Goal: Task Accomplishment & Management: Use online tool/utility

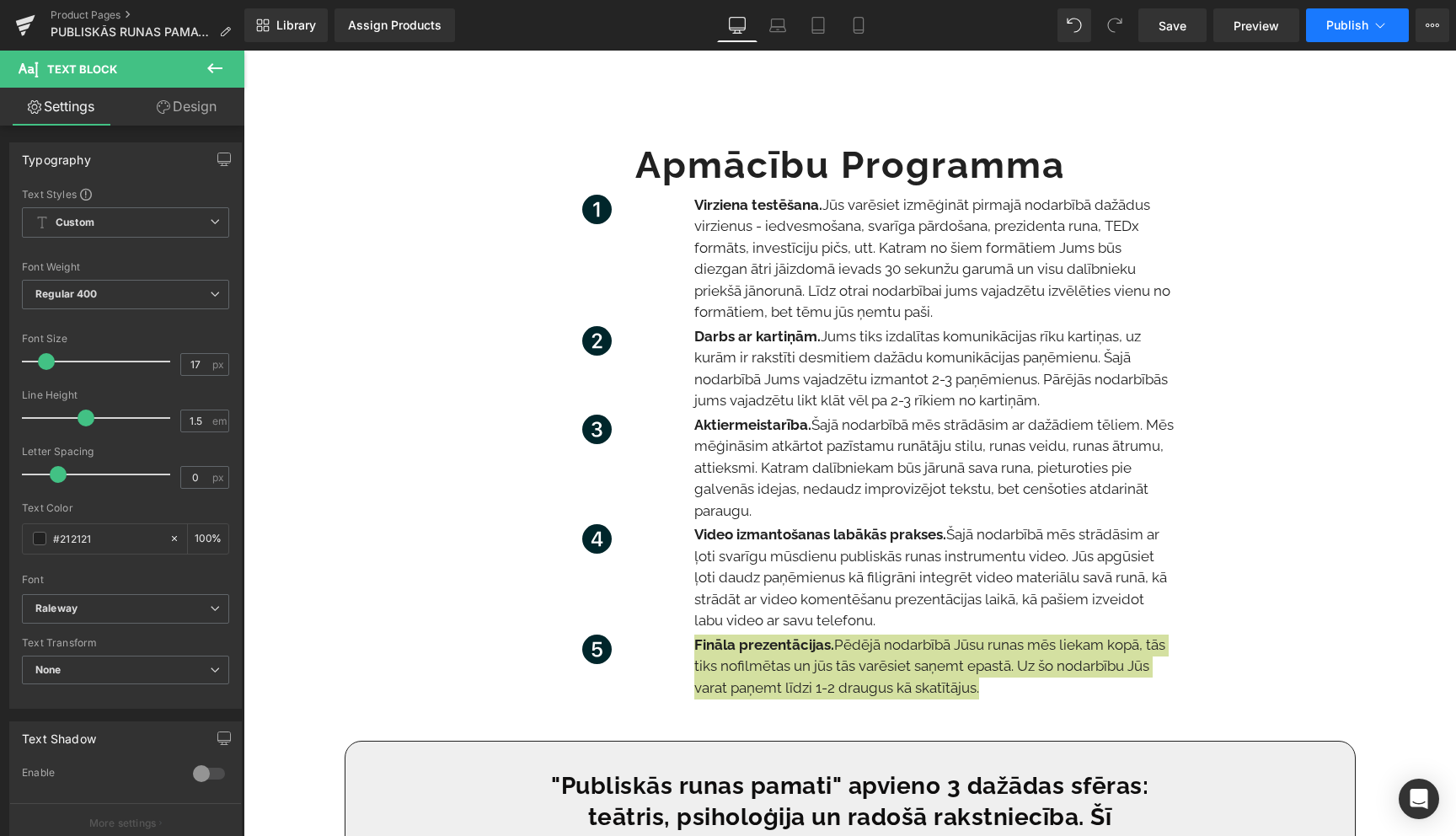
click at [1375, 31] on icon at bounding box center [1380, 25] width 17 height 17
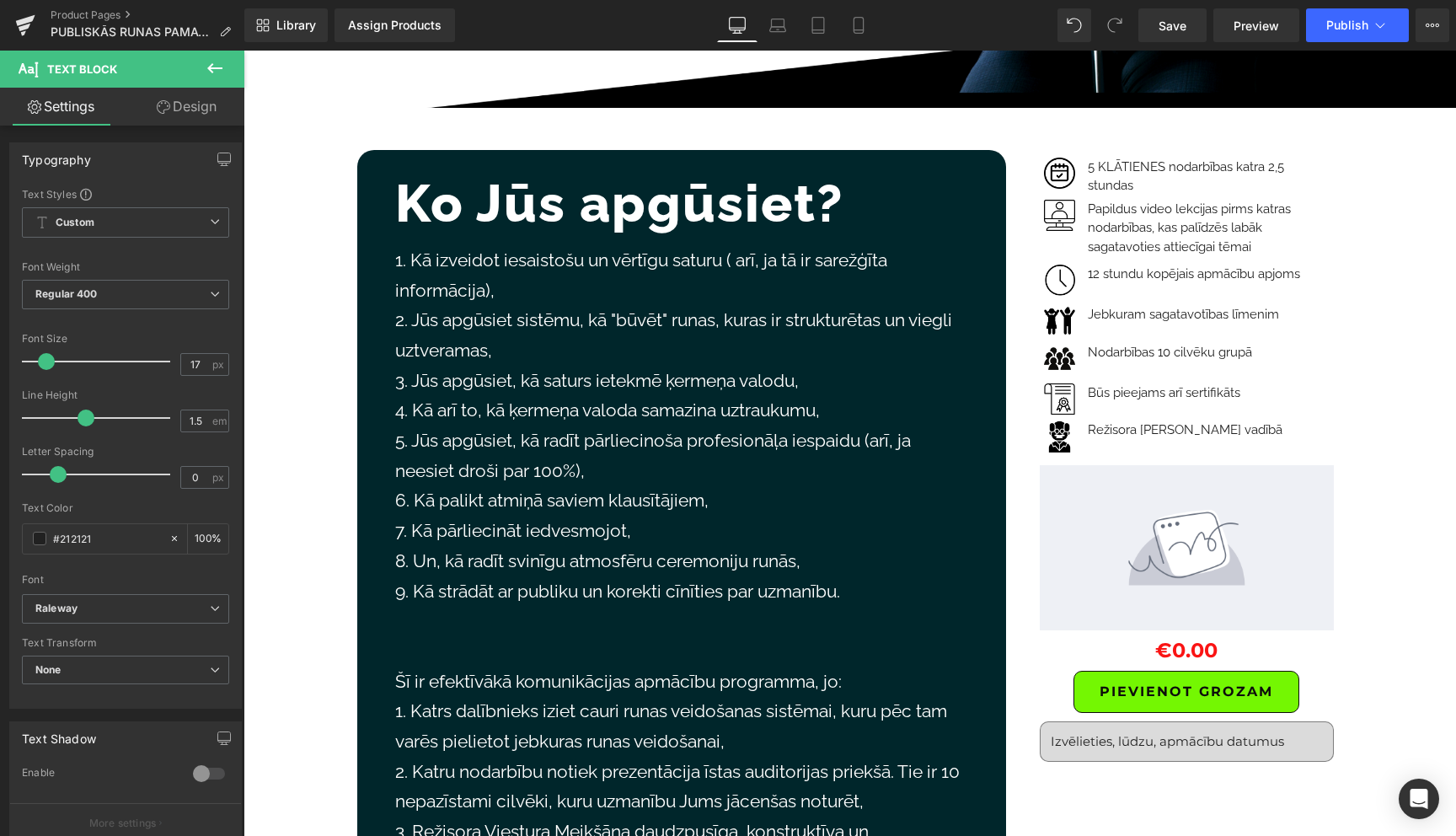
scroll to position [663, 0]
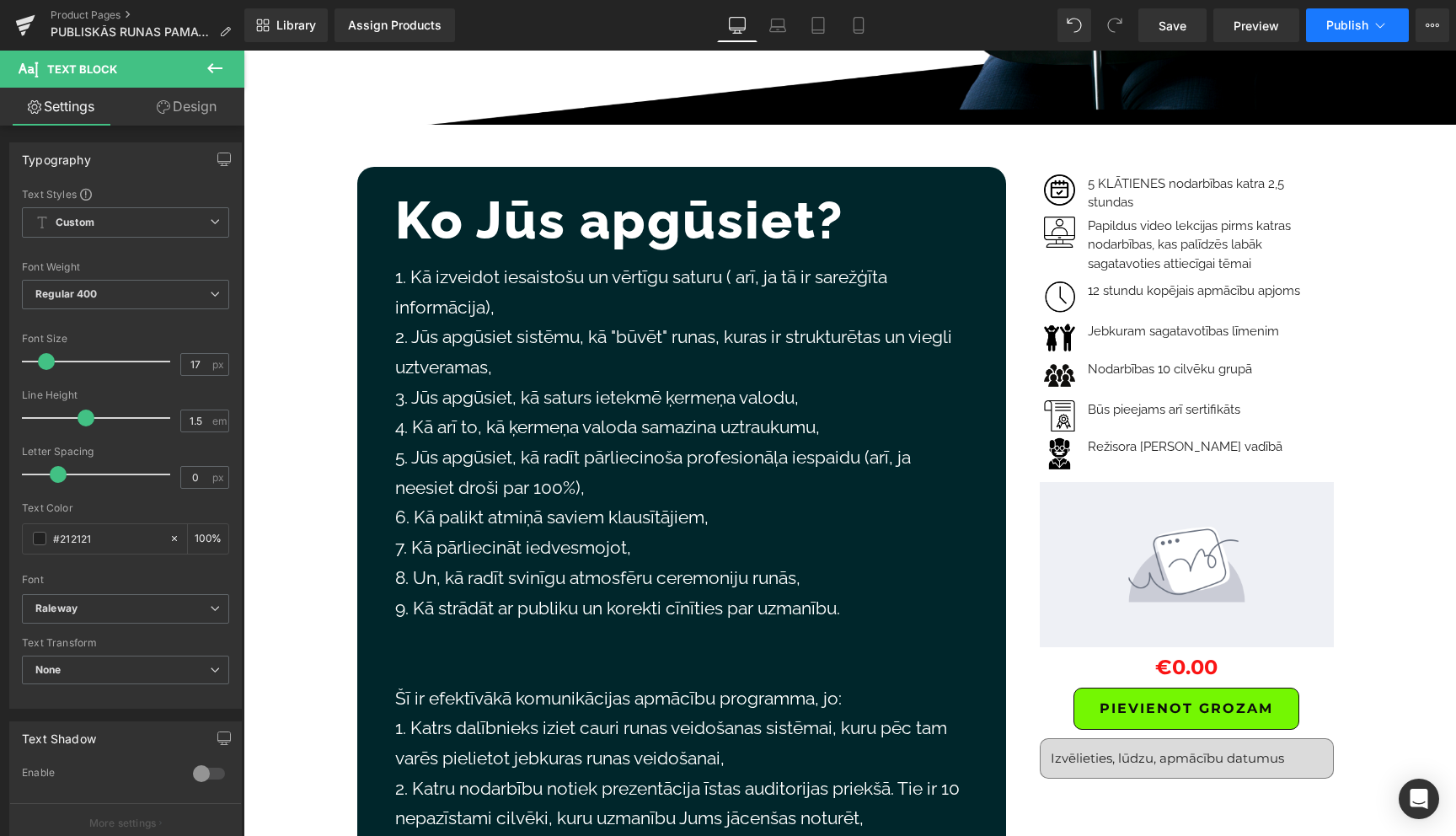
click at [1375, 30] on icon at bounding box center [1380, 25] width 17 height 17
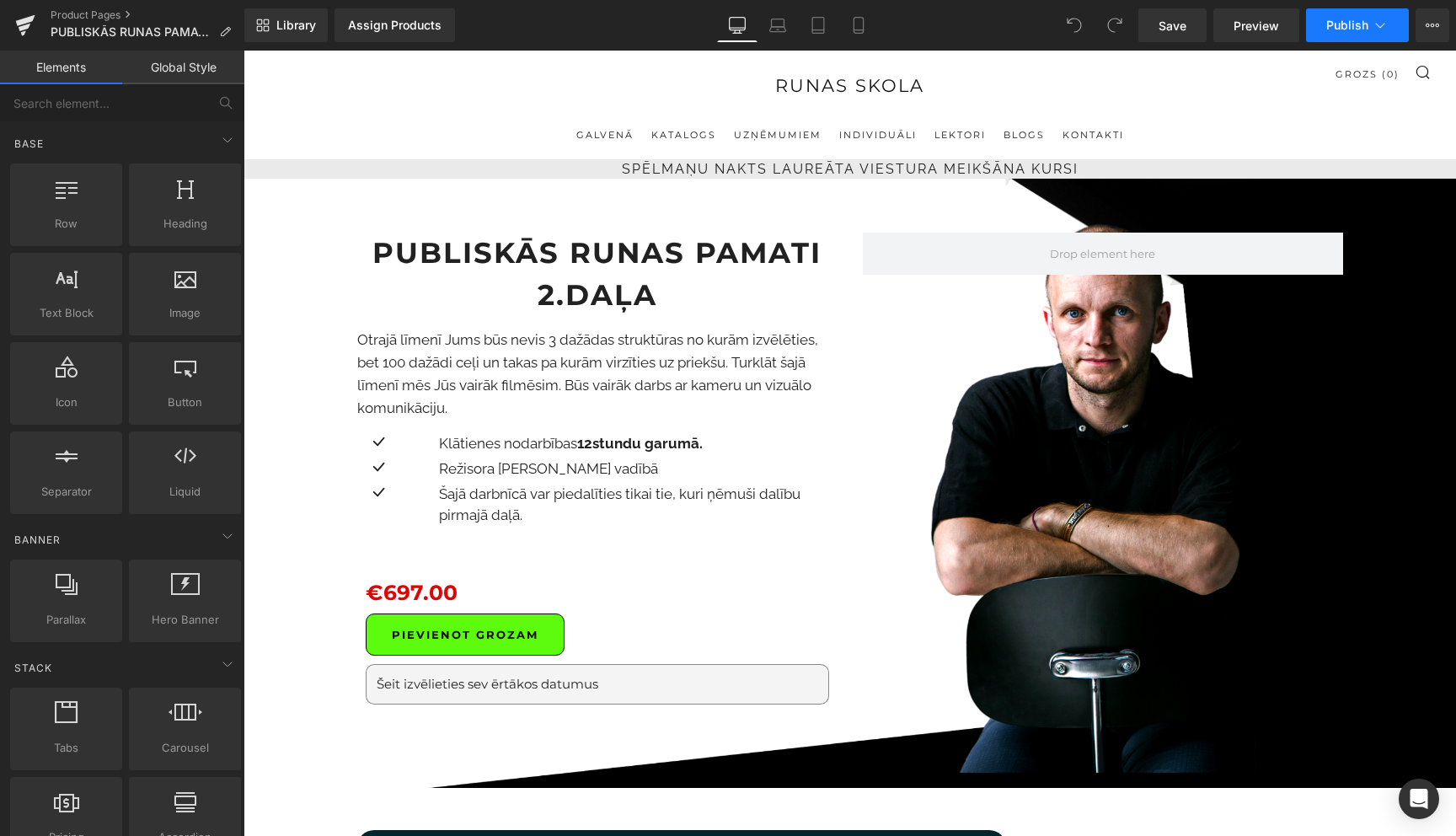
click at [1375, 21] on icon at bounding box center [1380, 25] width 17 height 17
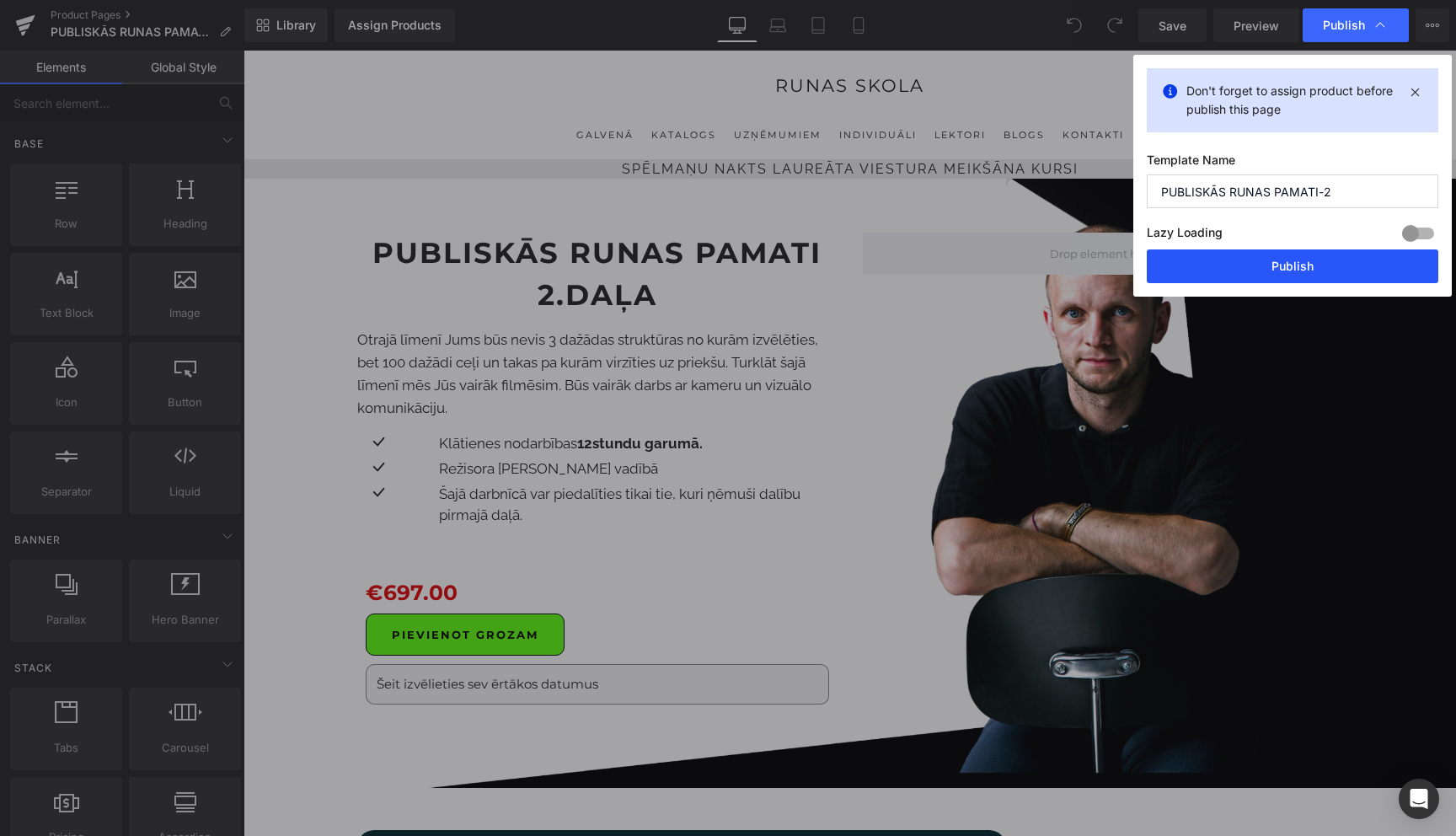
click at [1297, 273] on button "Publish" at bounding box center [1292, 266] width 292 height 33
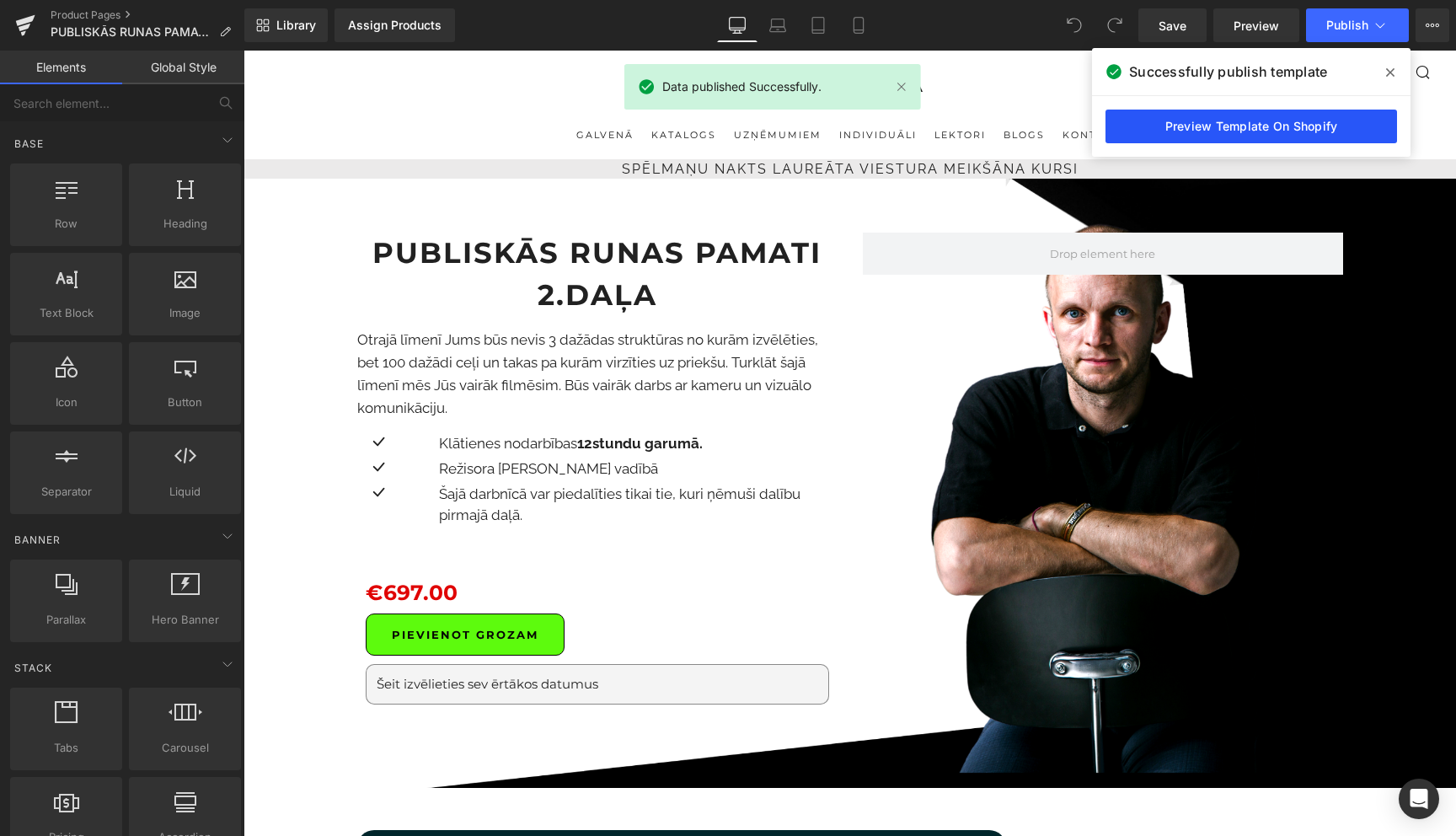
click at [1240, 132] on link "Preview Template On Shopify" at bounding box center [1251, 126] width 292 height 33
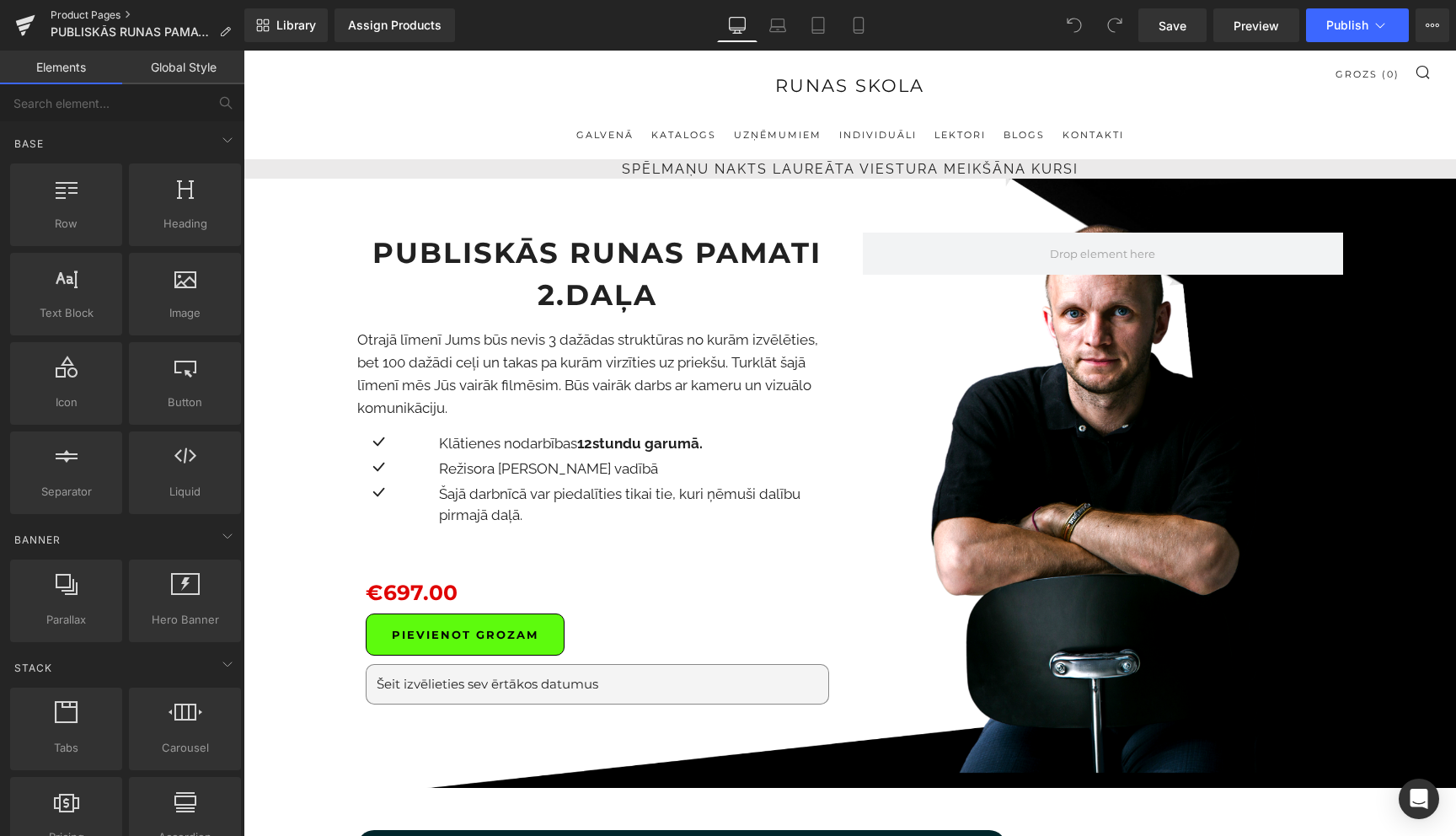
click at [78, 11] on link "Product Pages" at bounding box center [147, 15] width 194 height 13
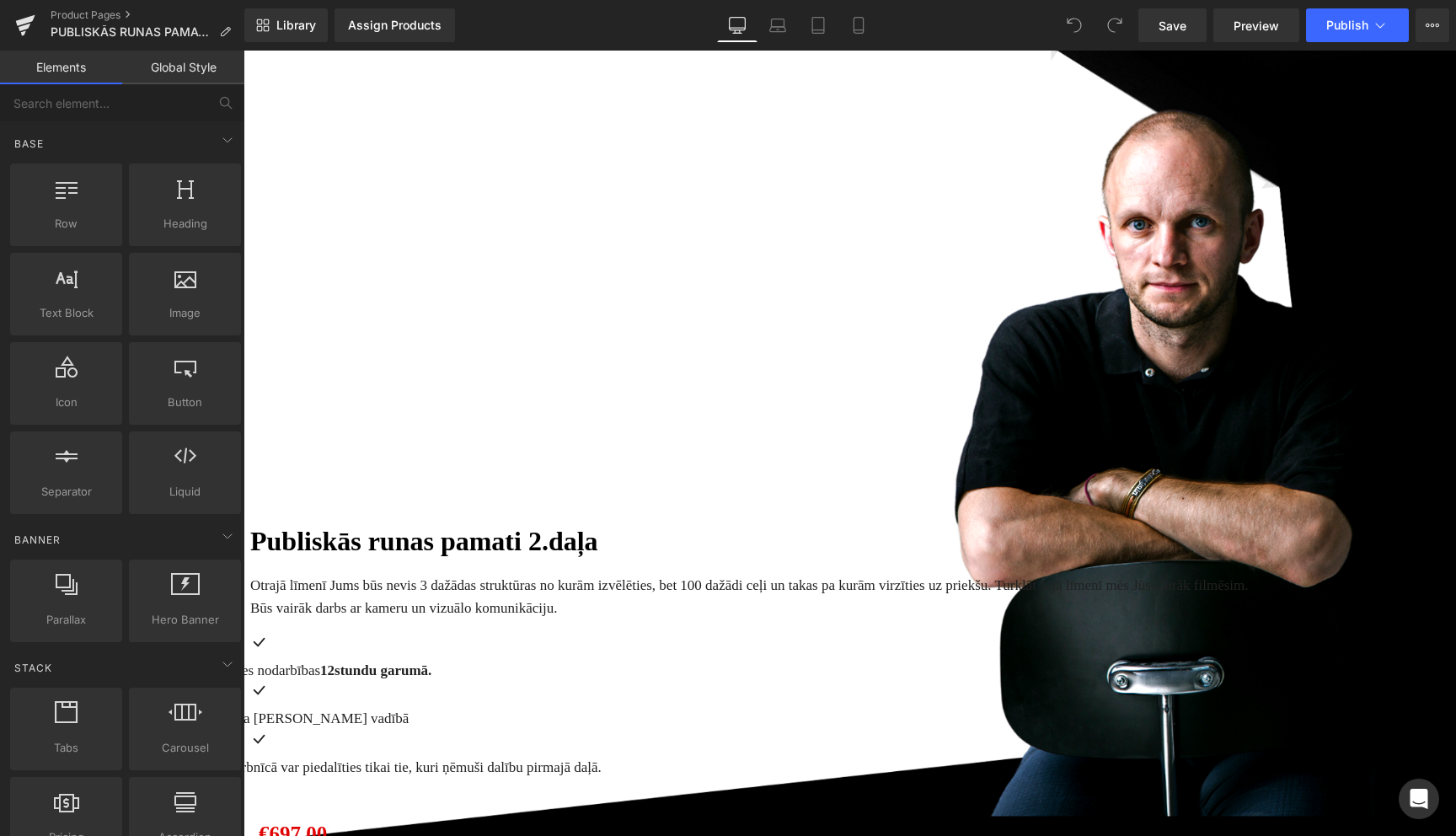
click at [244, 51] on span "Product" at bounding box center [244, 51] width 0 height 0
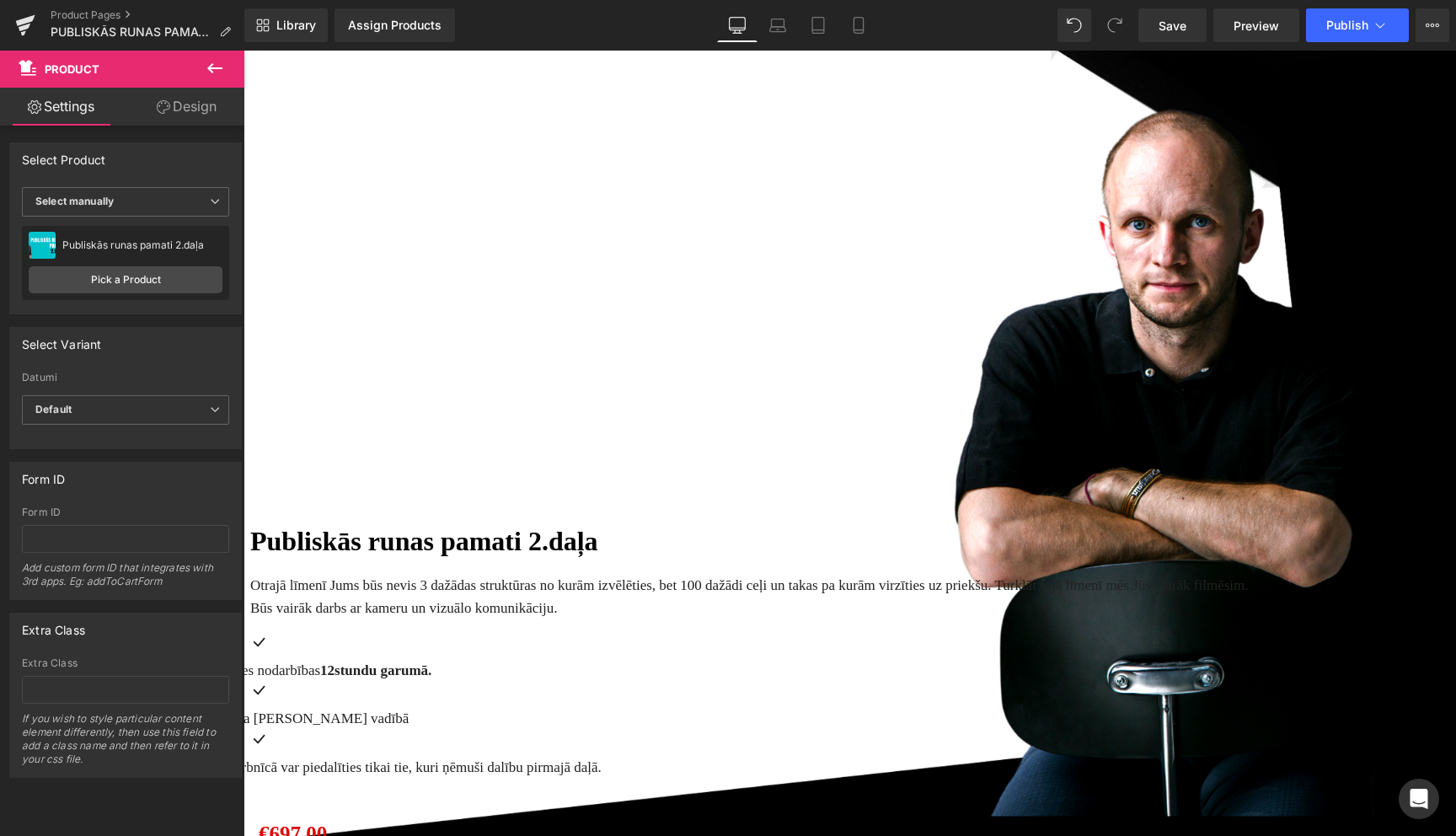
click at [314, 525] on span "Publiskās runas pamati 2.daļa Heading Otrajā līmenī Jums būs nevis 3 dažādas st…" at bounding box center [850, 747] width 1199 height 444
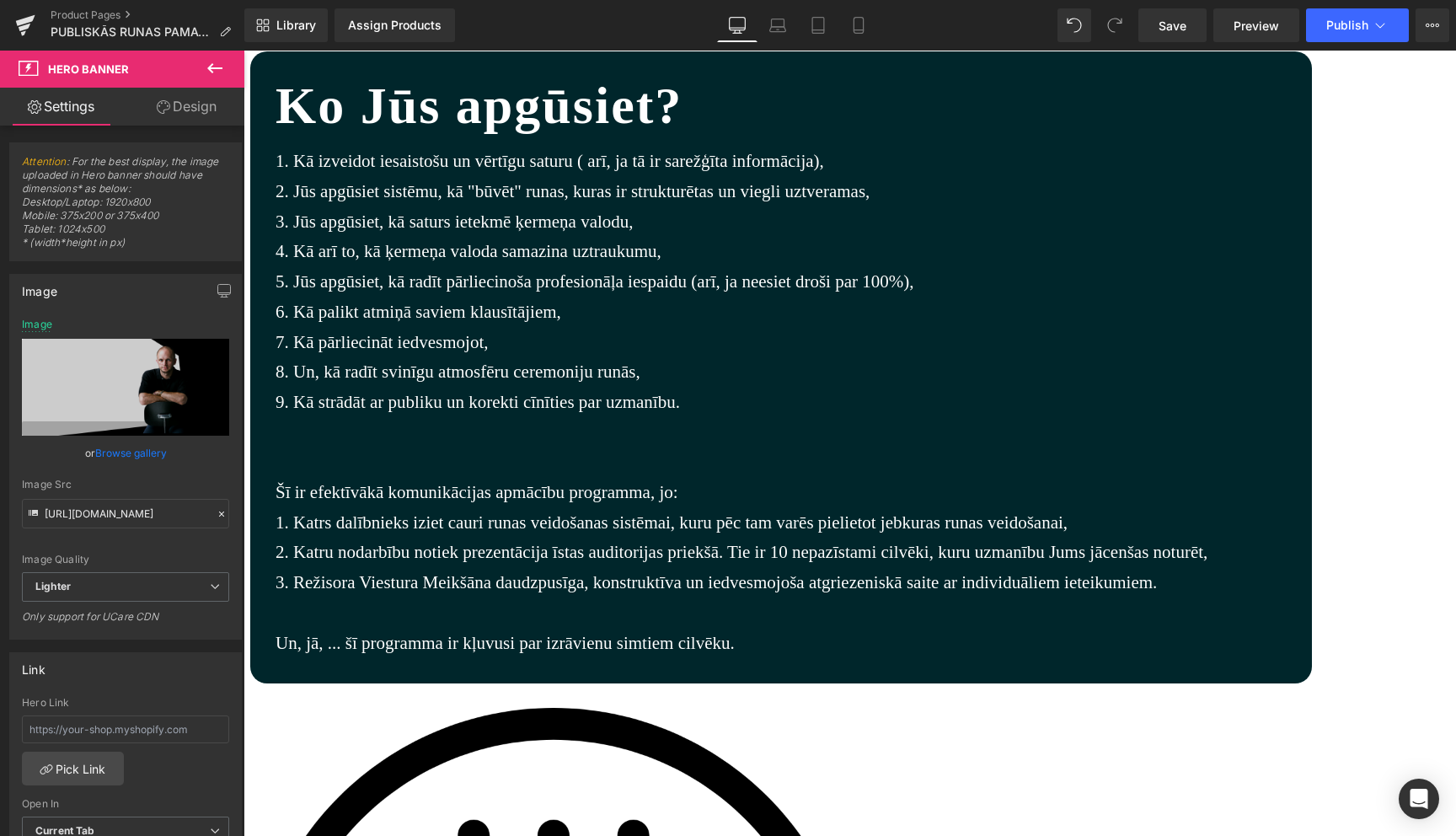
scroll to position [953, 0]
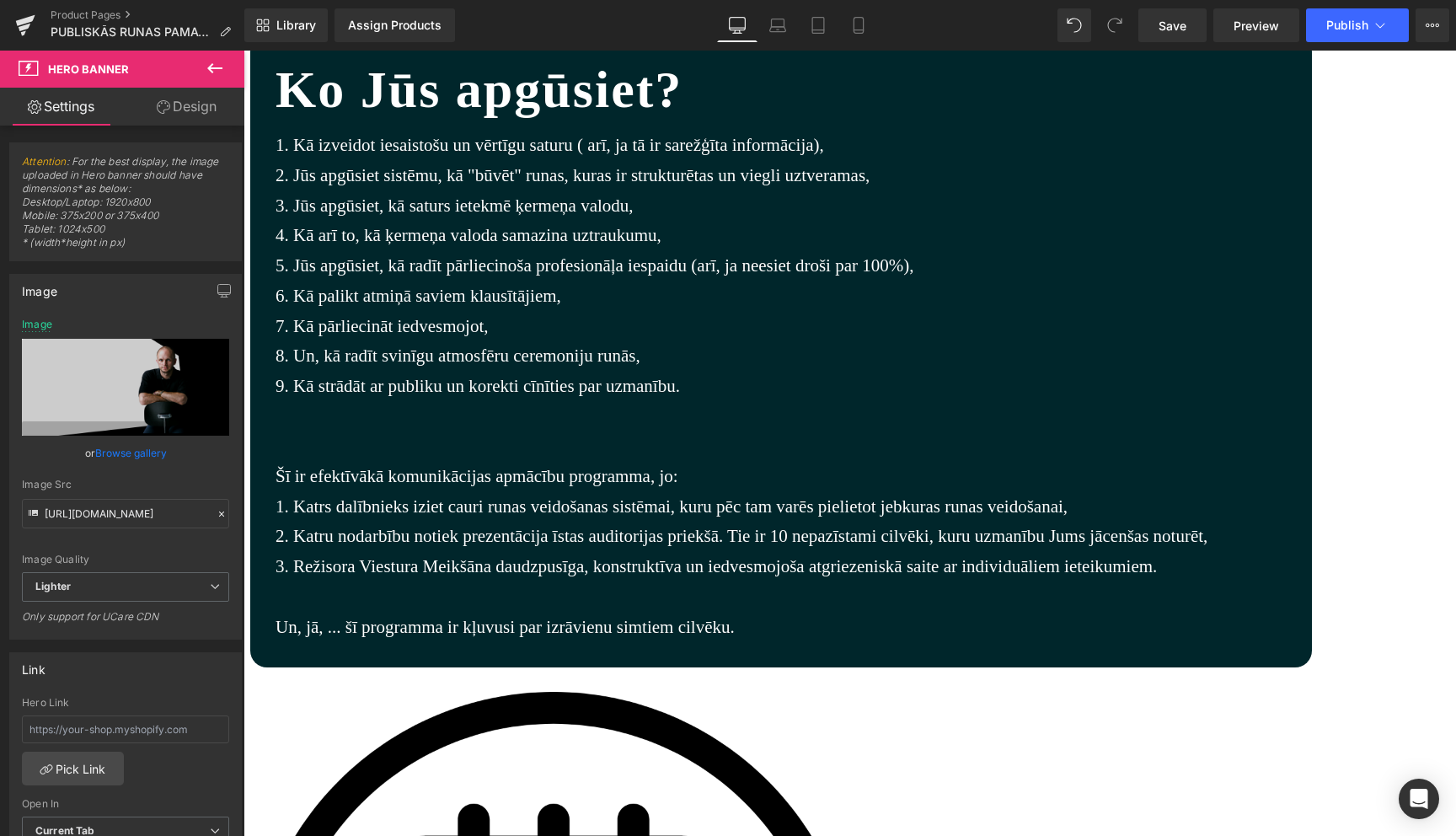
click at [244, 51] on span "Product" at bounding box center [244, 51] width 0 height 0
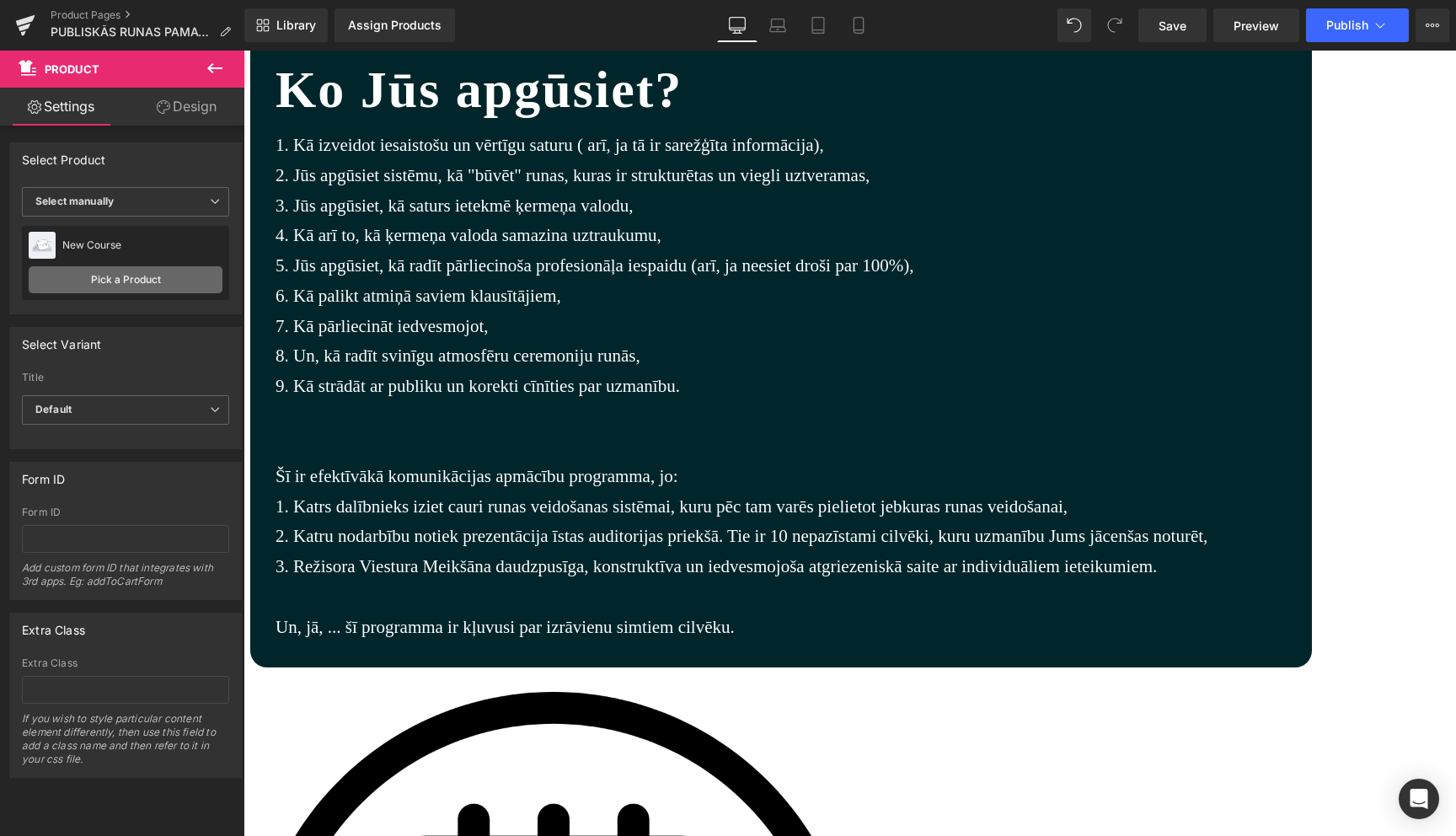
click at [133, 280] on link "Pick a Product" at bounding box center [125, 280] width 194 height 27
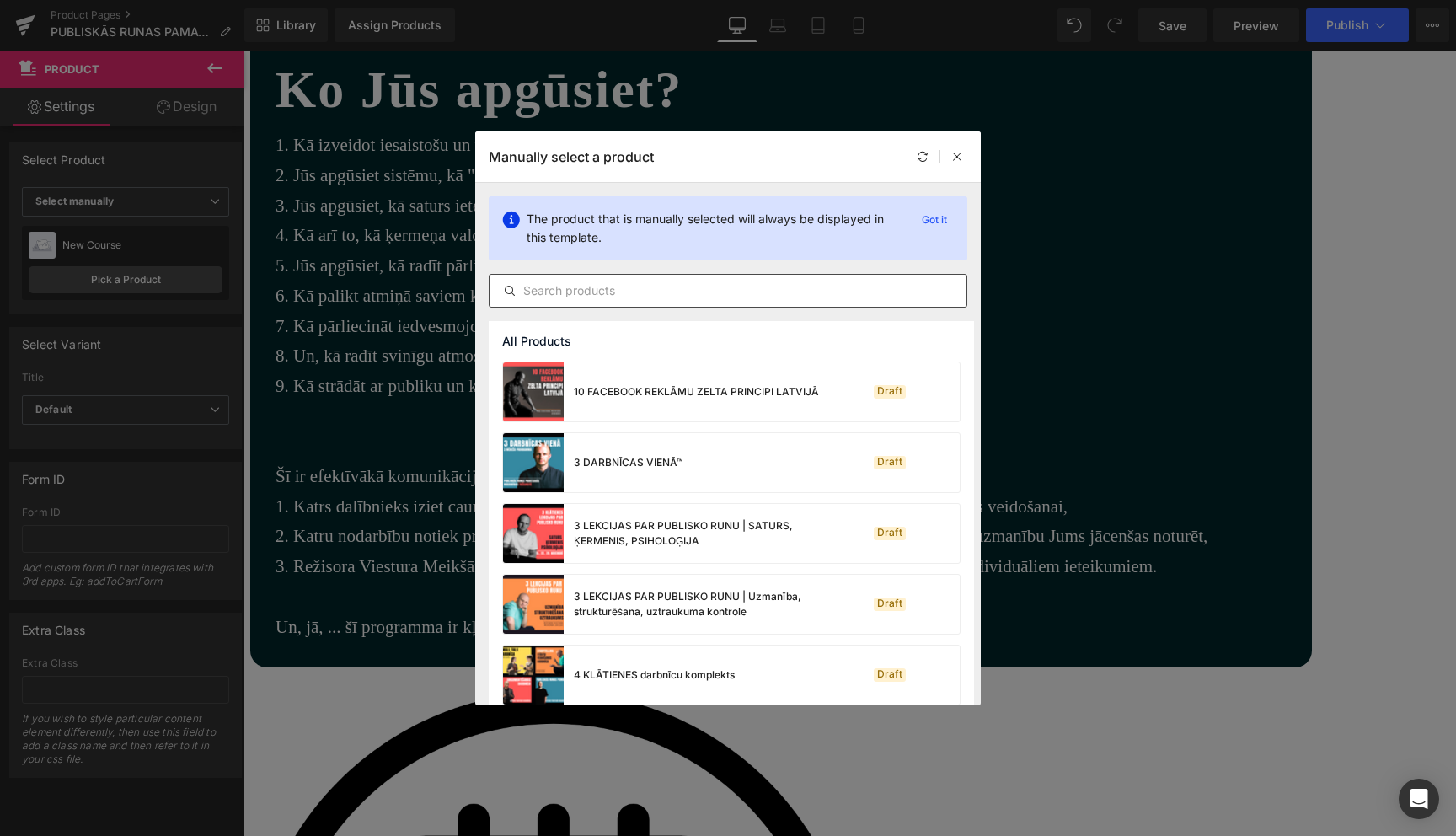
click at [712, 289] on input "text" at bounding box center [728, 290] width 477 height 20
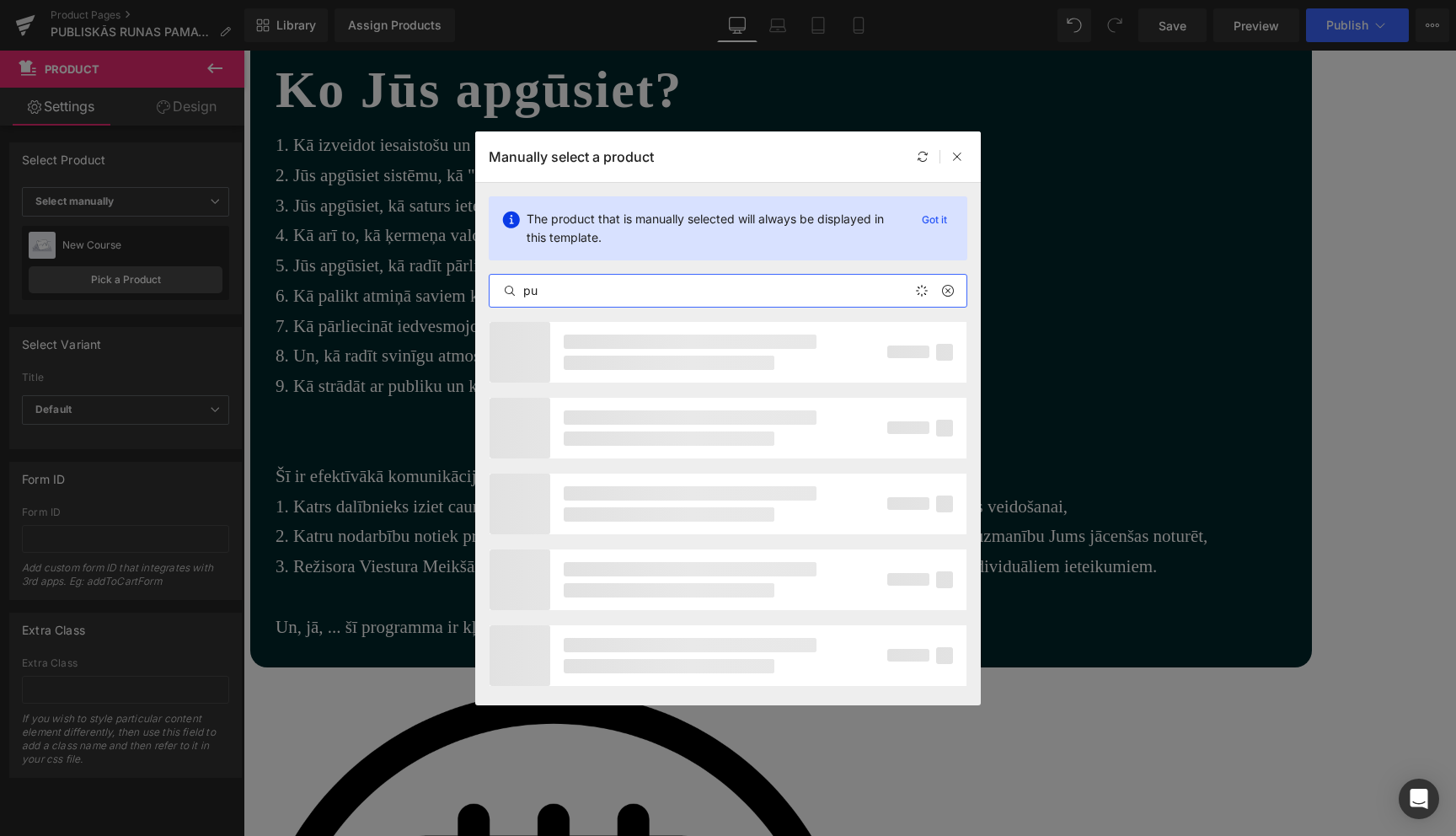
type input "p"
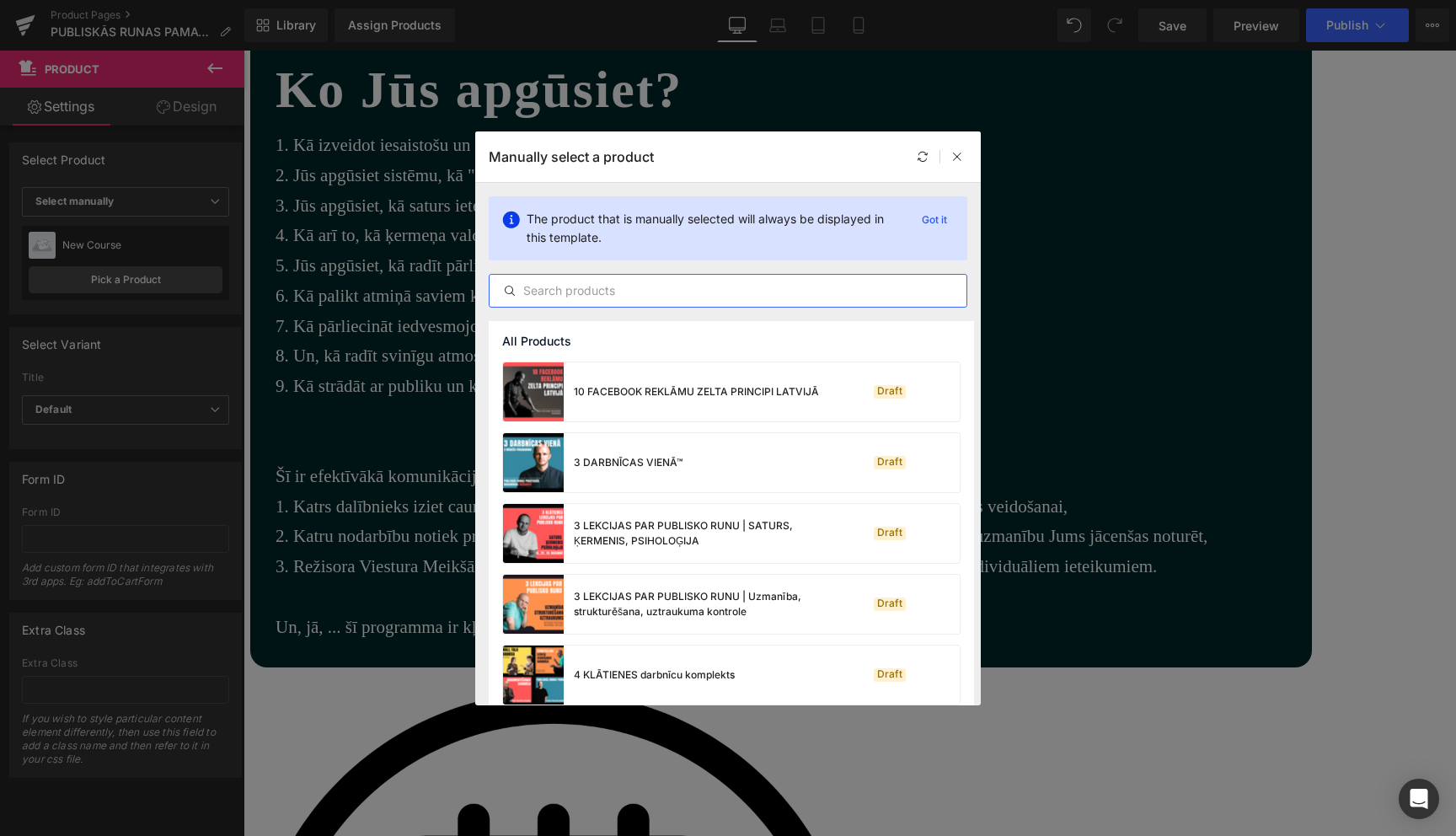
type input "m"
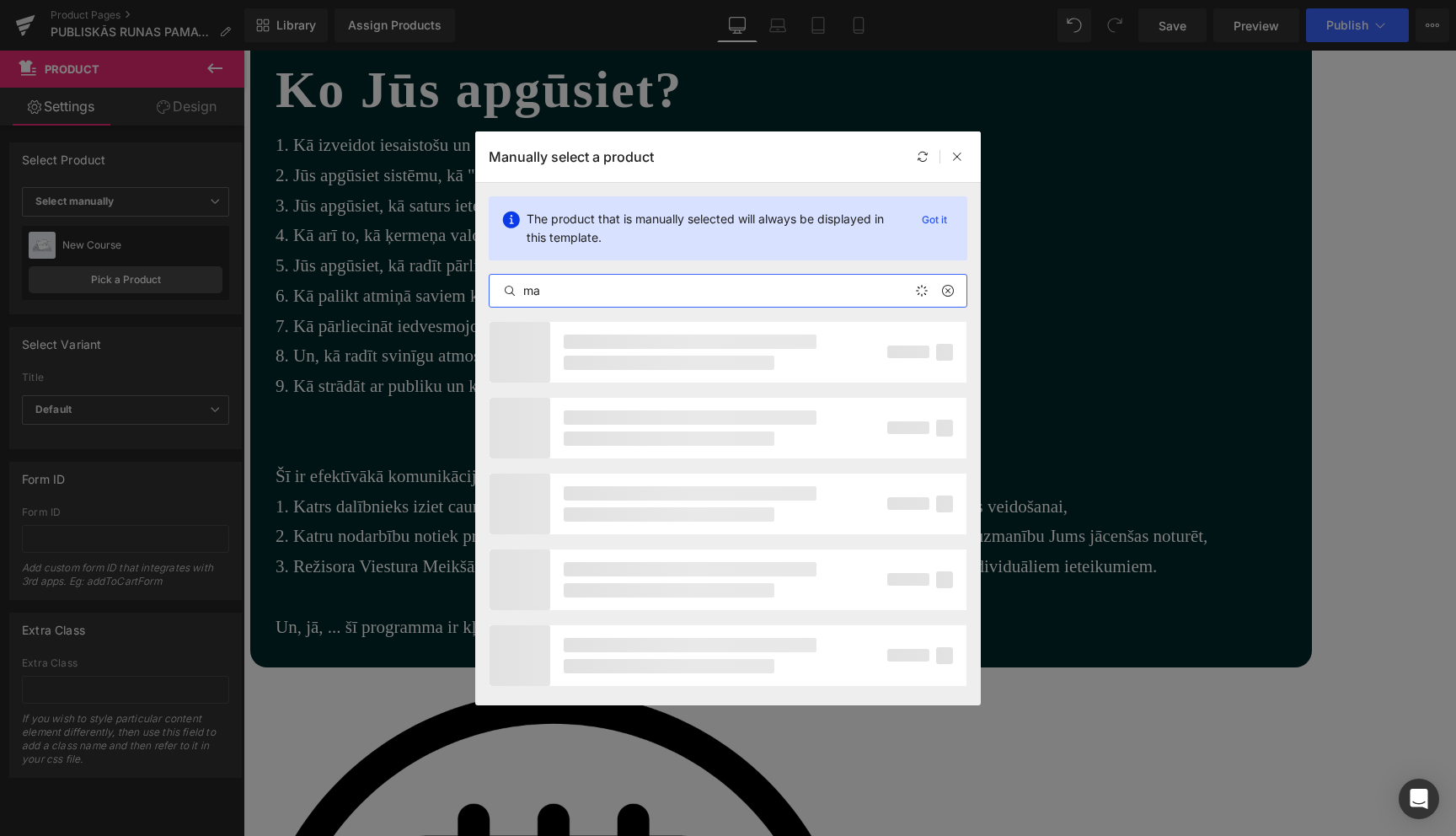
type input "m"
type input "runas"
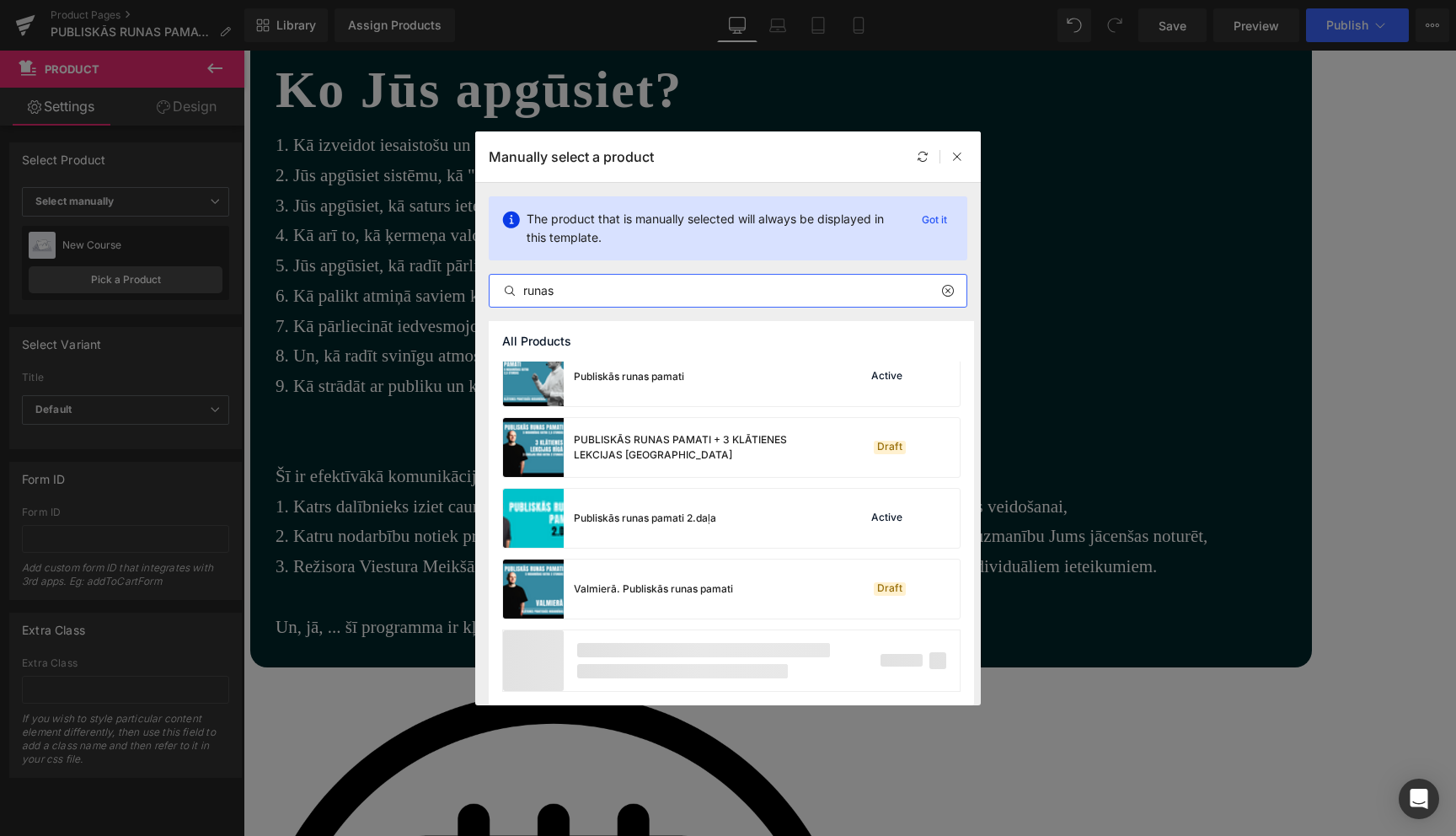
scroll to position [141, 0]
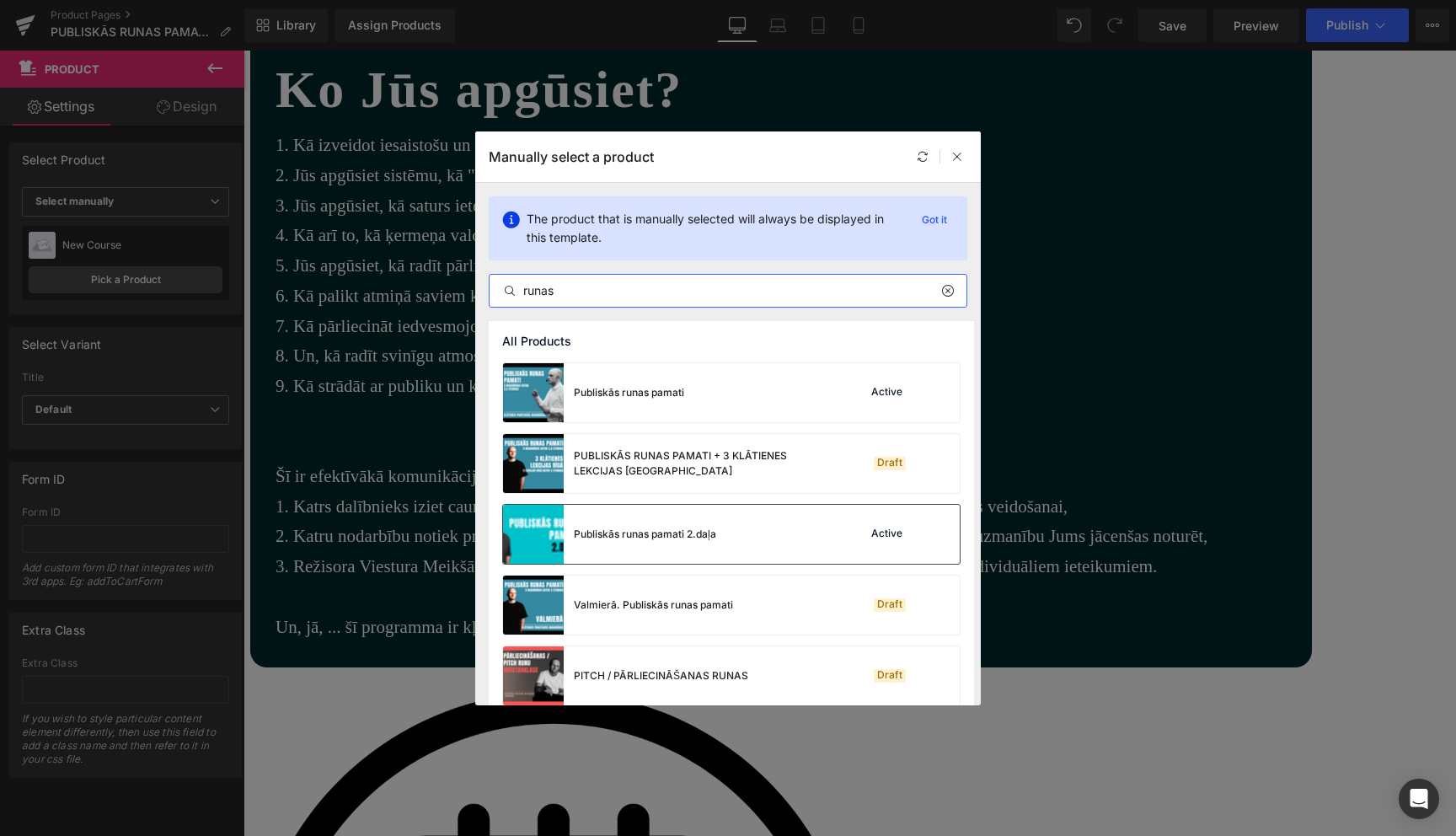
click at [775, 543] on div "Publiskās runas pamati 2.daļa Active" at bounding box center [731, 534] width 456 height 59
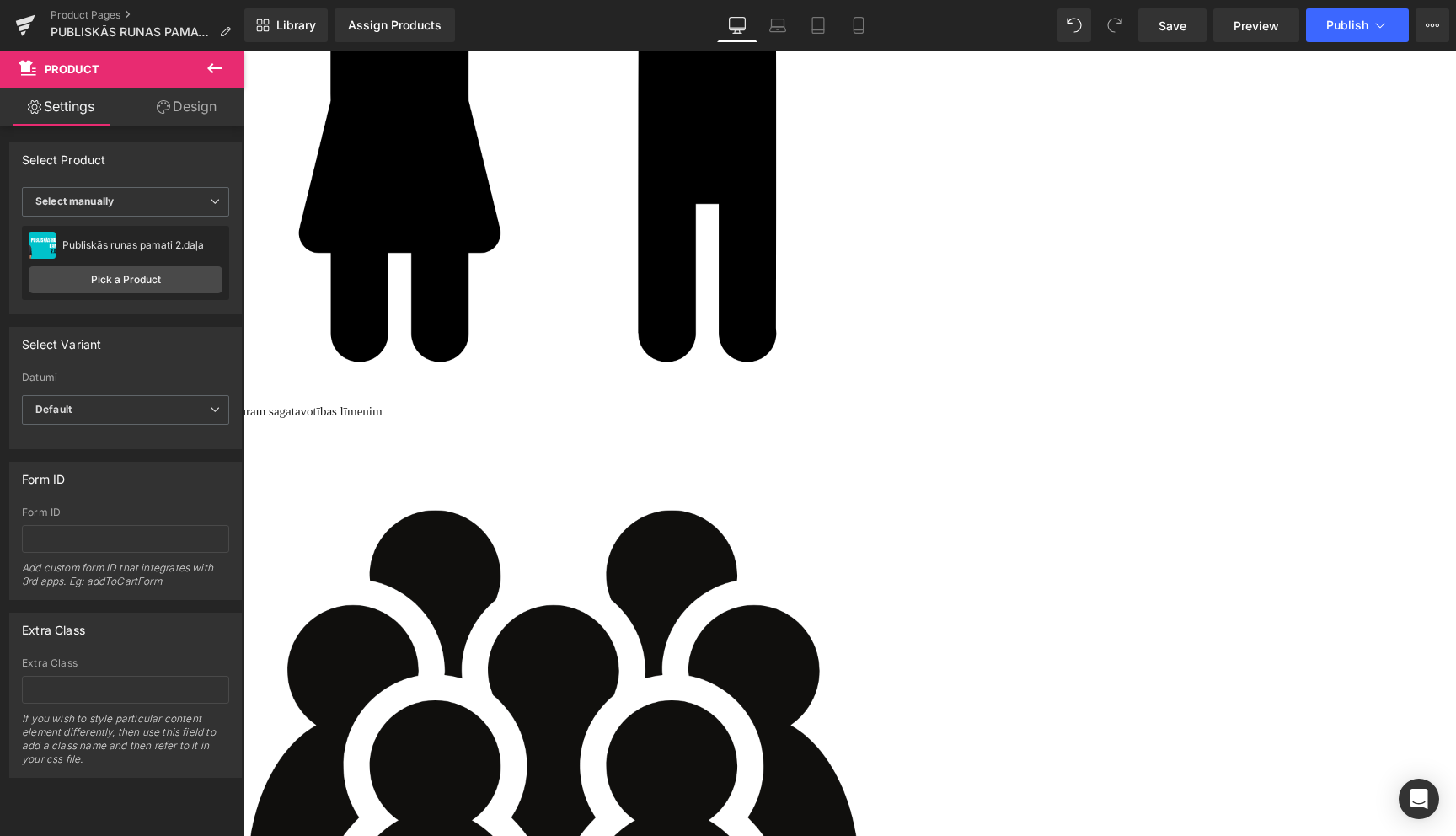
scroll to position [3776, 0]
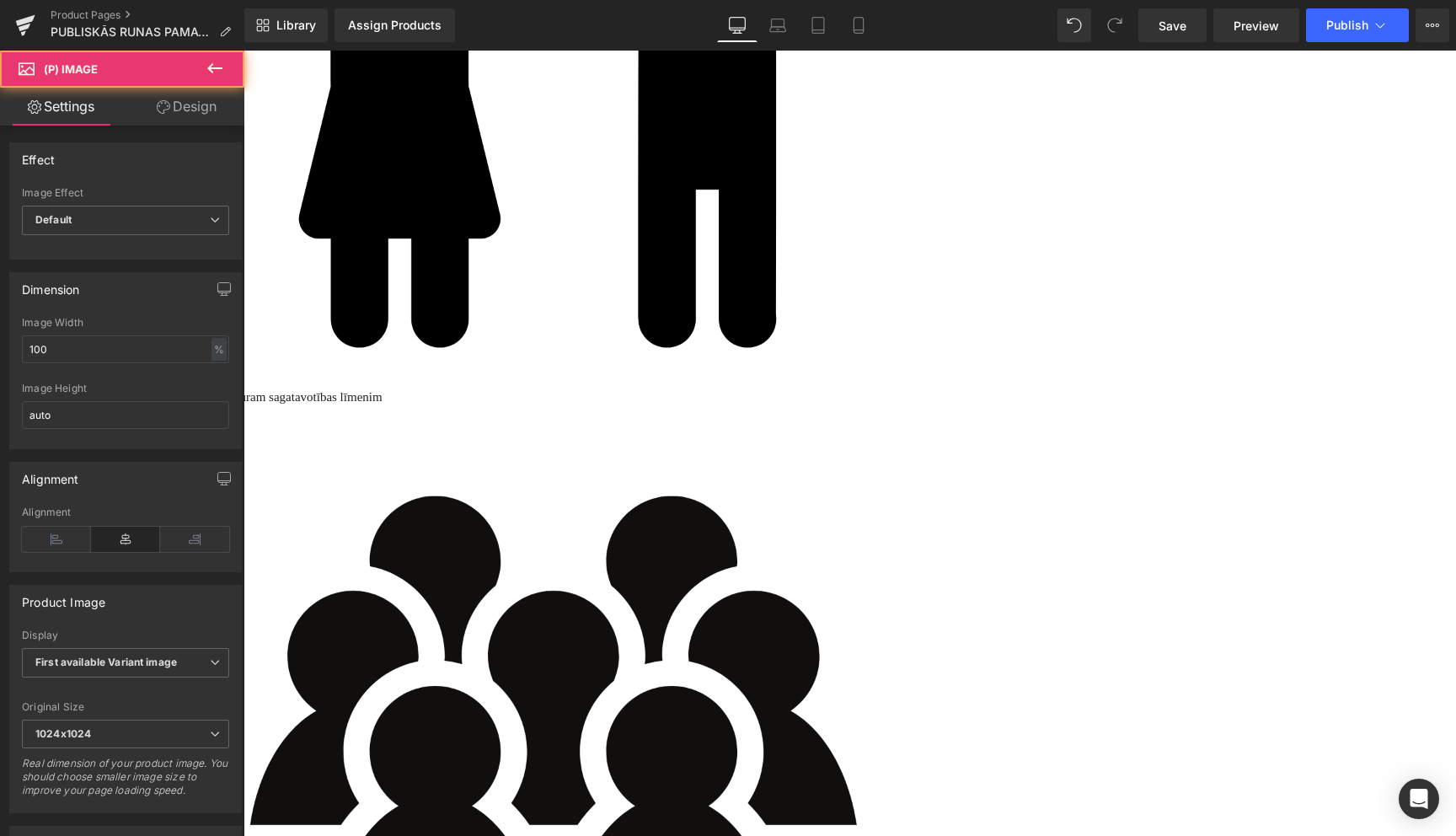
click at [244, 51] on span "Product" at bounding box center [244, 51] width 0 height 0
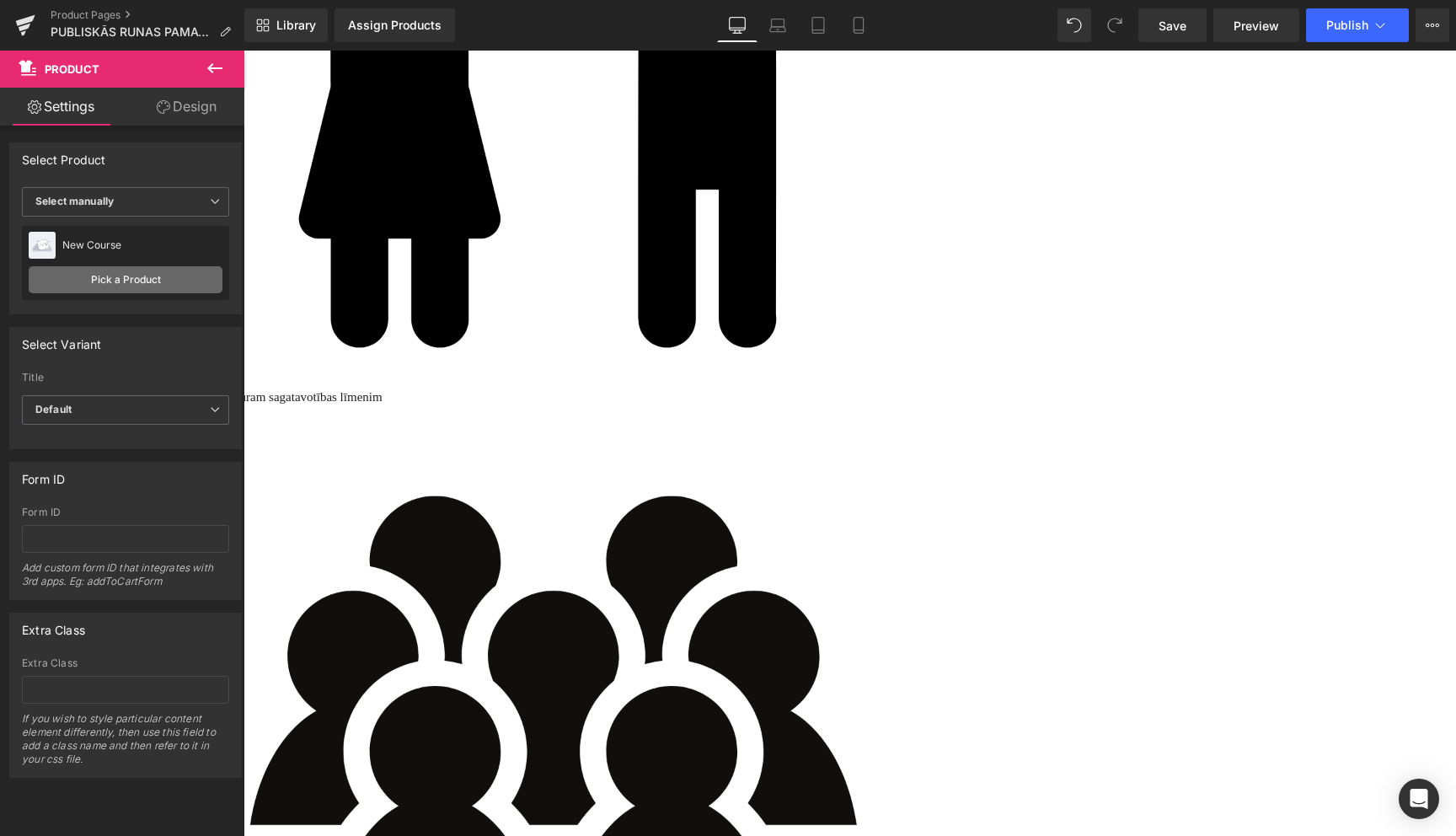
click at [106, 277] on link "Pick a Product" at bounding box center [125, 280] width 194 height 27
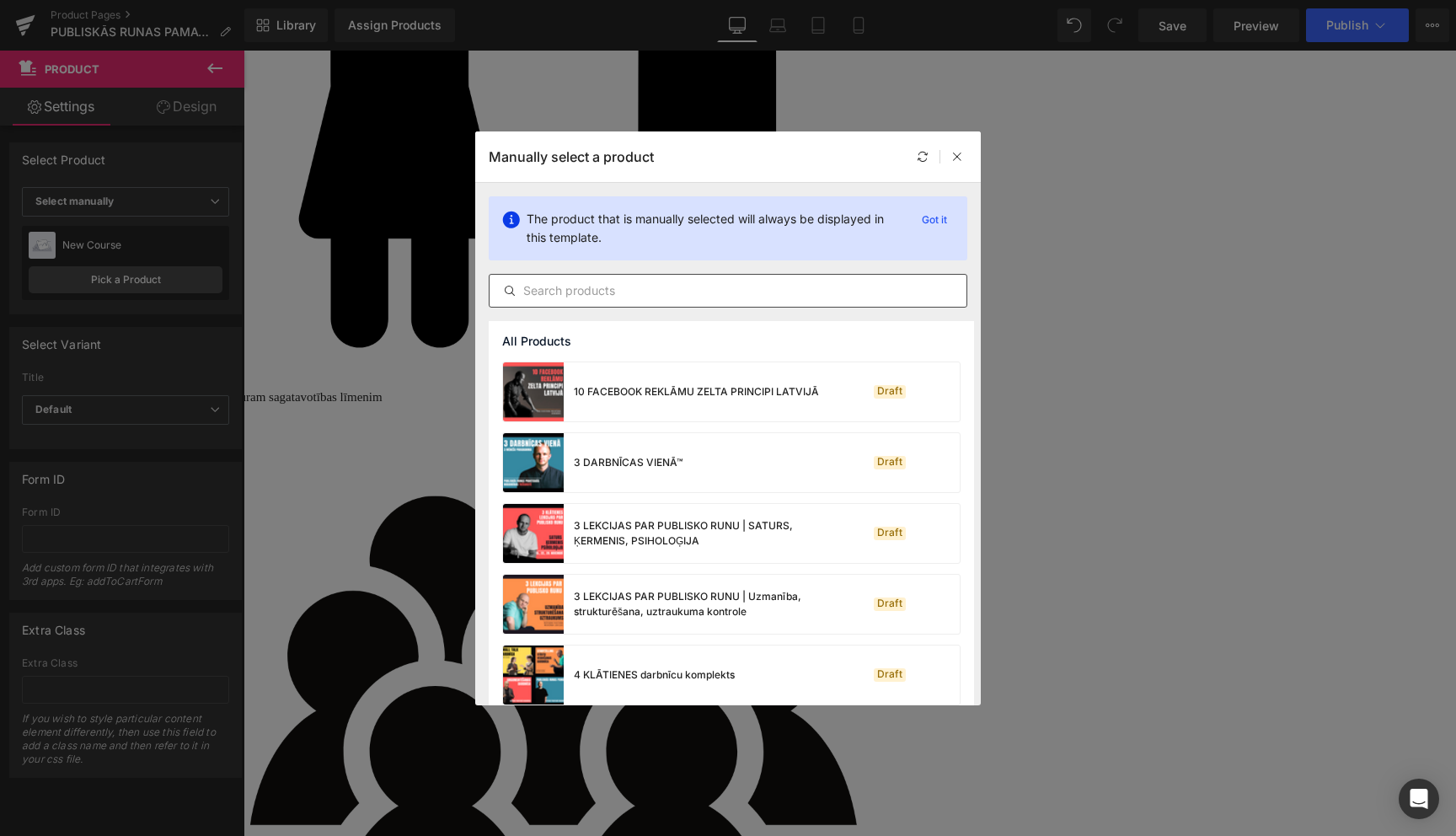
click at [726, 290] on input "text" at bounding box center [728, 290] width 477 height 20
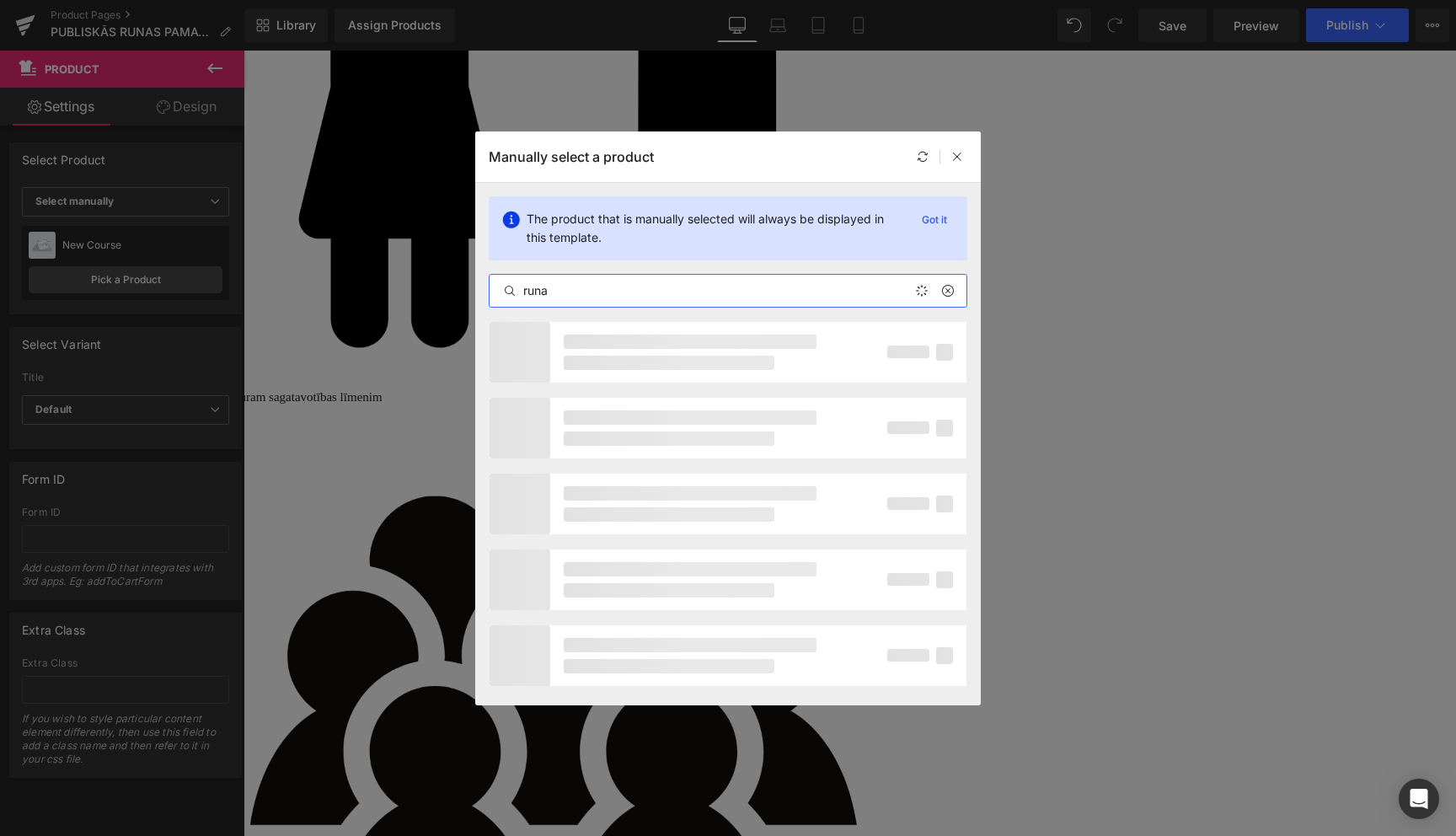
type input "runas"
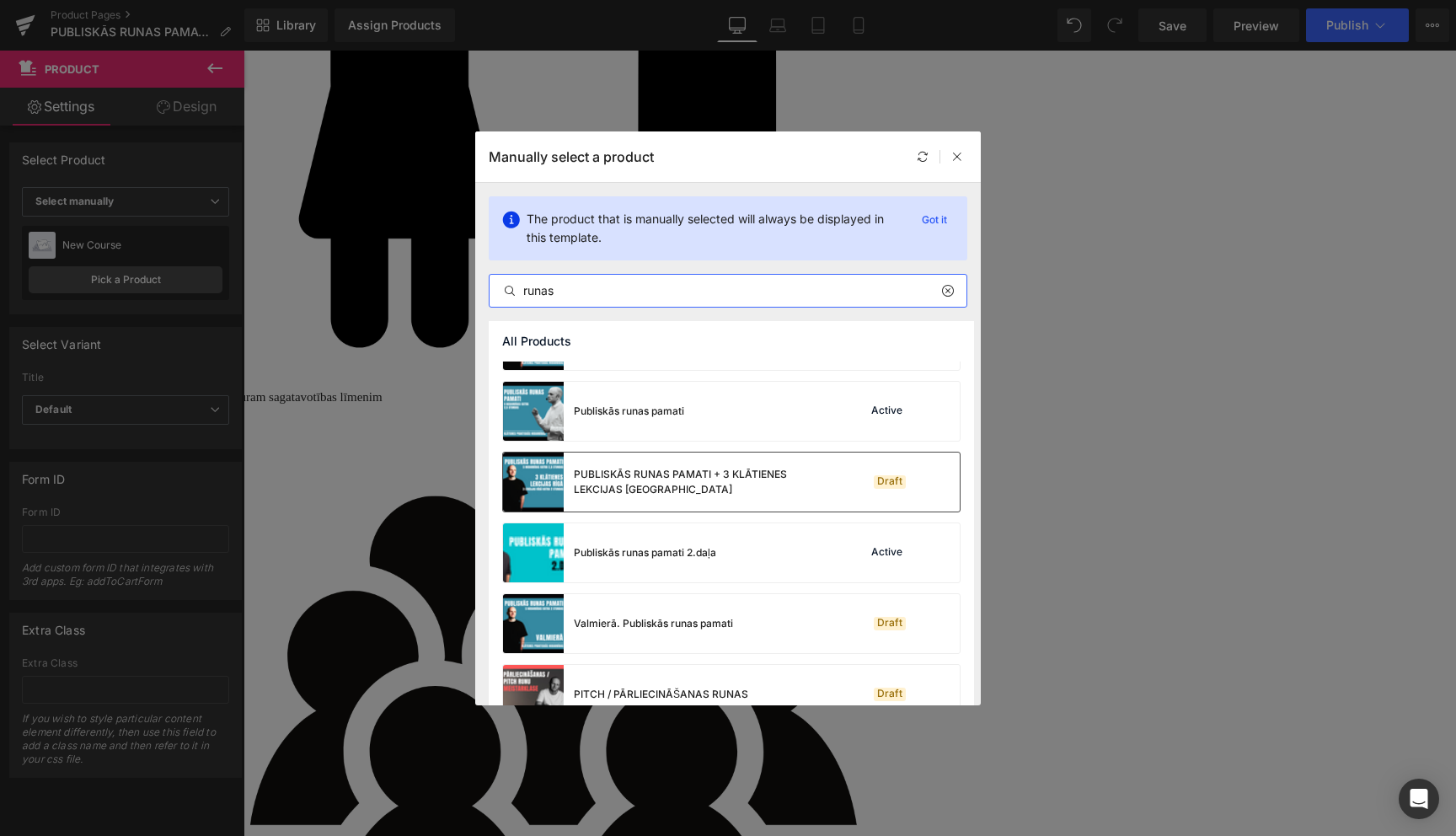
scroll to position [124, 0]
click at [732, 551] on div "Publiskās runas pamati 2.daļa Active" at bounding box center [731, 549] width 456 height 59
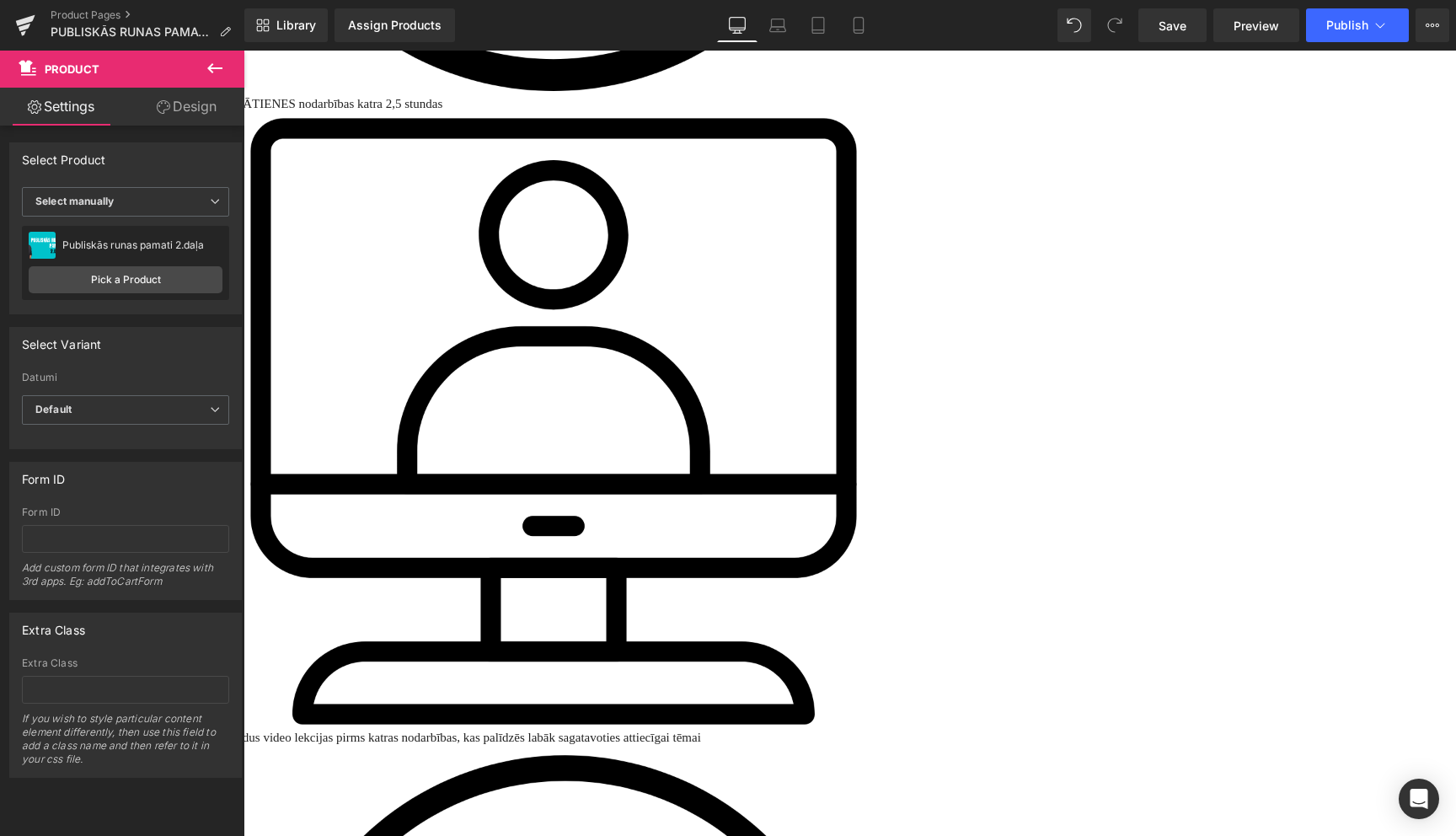
scroll to position [2164, 0]
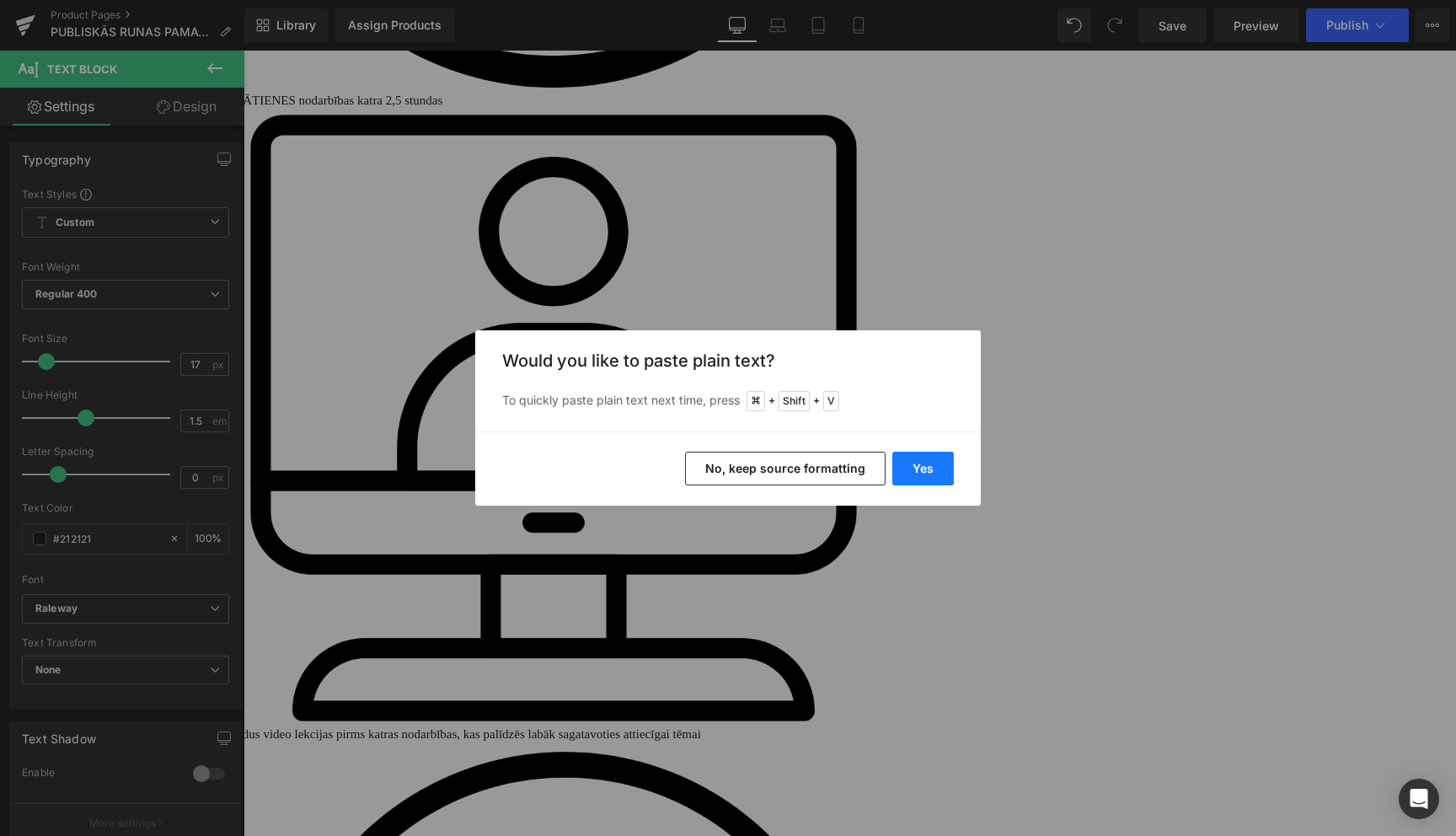
click at [915, 472] on button "Yes" at bounding box center [922, 468] width 61 height 33
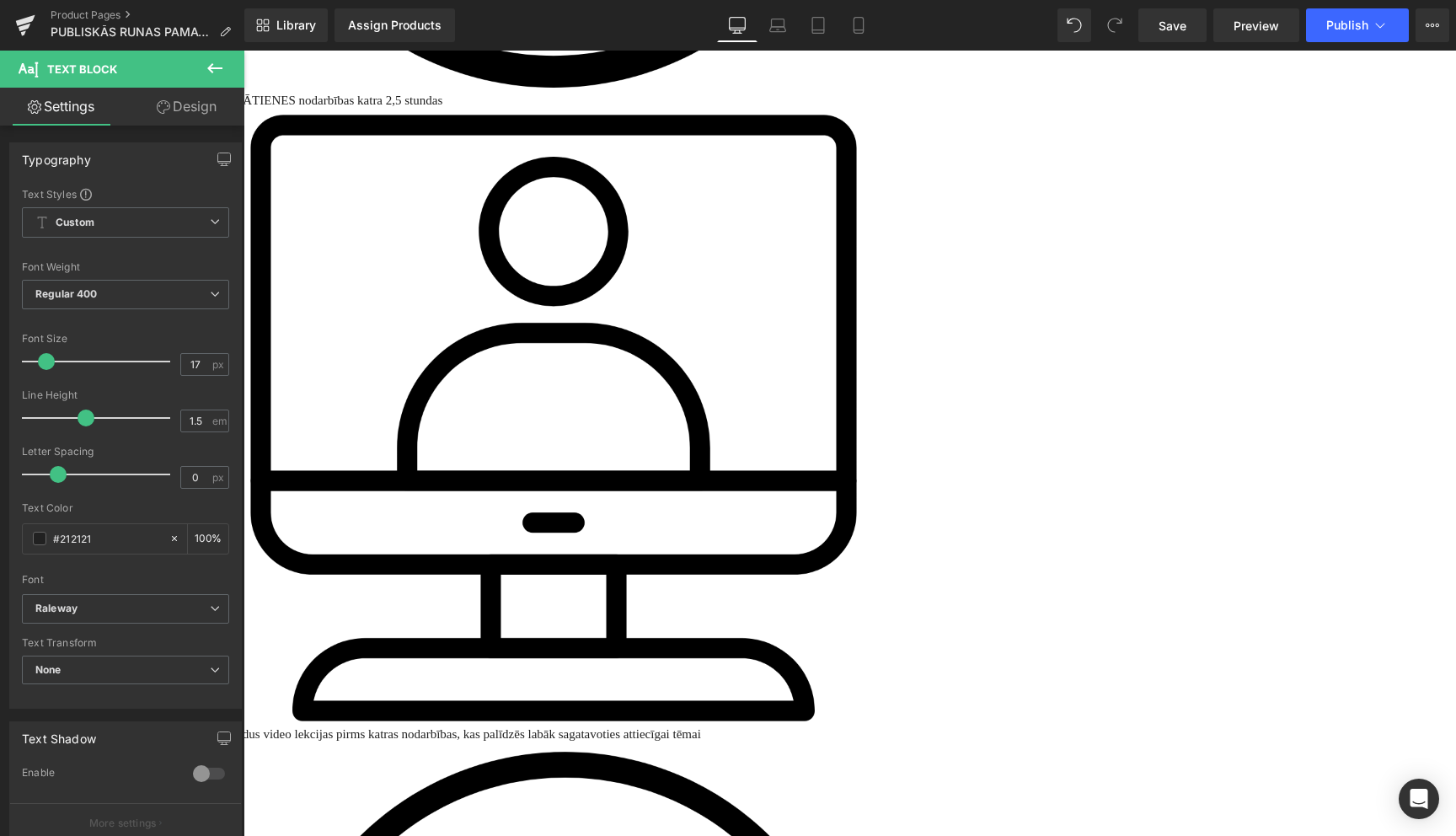
drag, startPoint x: 823, startPoint y: 224, endPoint x: 942, endPoint y: 281, distance: 131.9
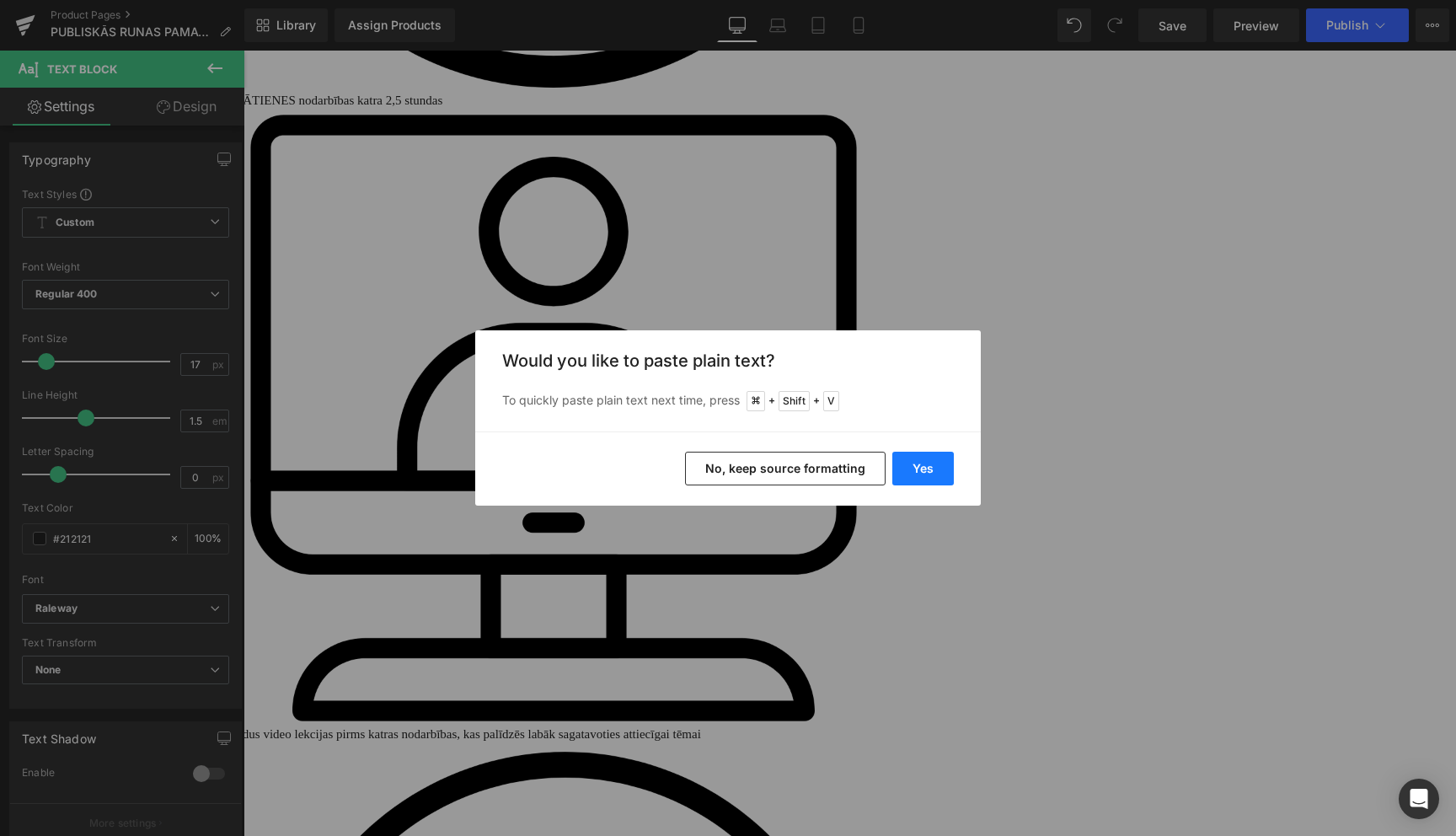
click at [921, 481] on button "Yes" at bounding box center [922, 468] width 61 height 33
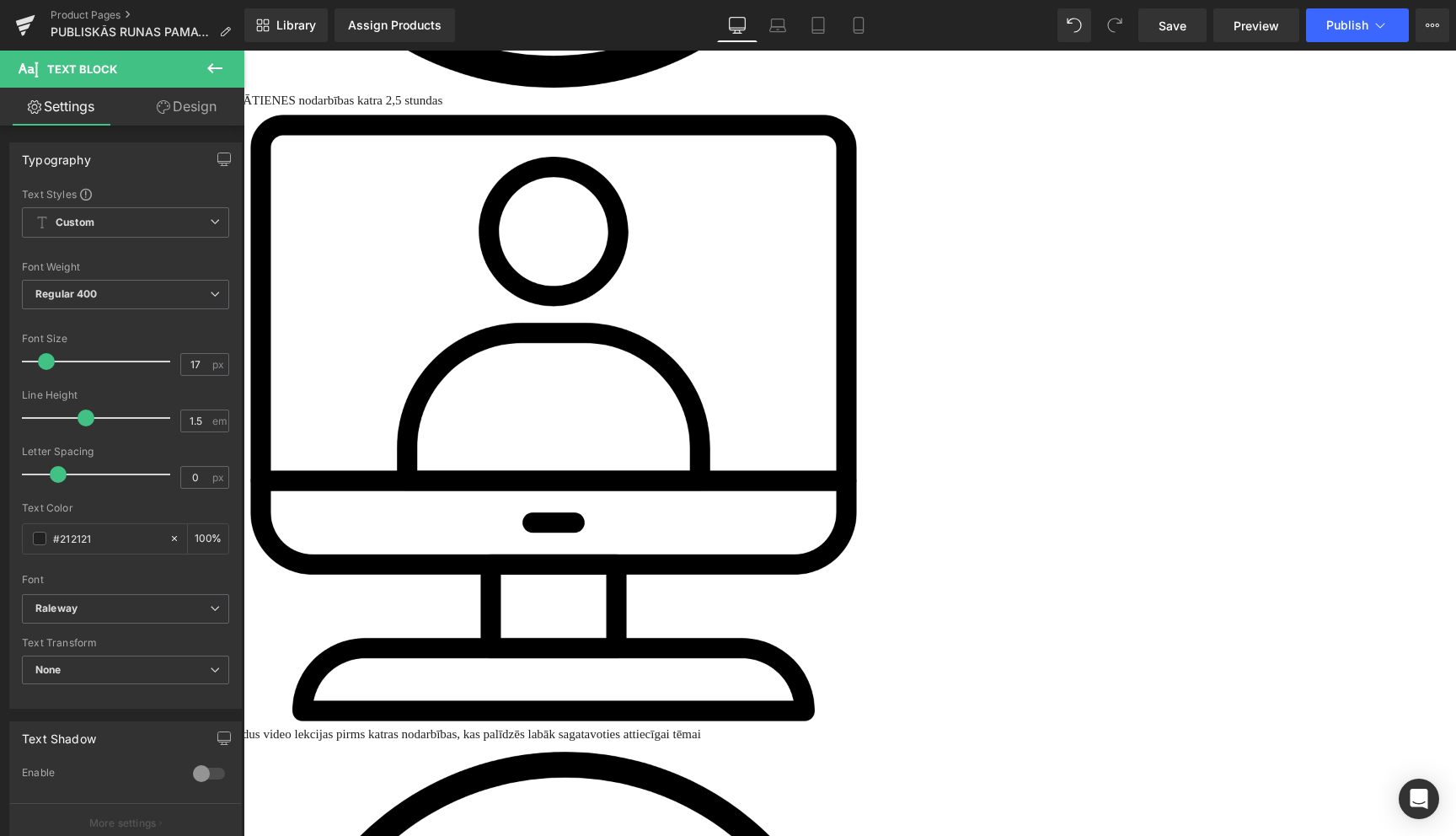
click at [244, 51] on icon at bounding box center [244, 51] width 0 height 0
drag, startPoint x: 872, startPoint y: 315, endPoint x: 1076, endPoint y: 377, distance: 213.2
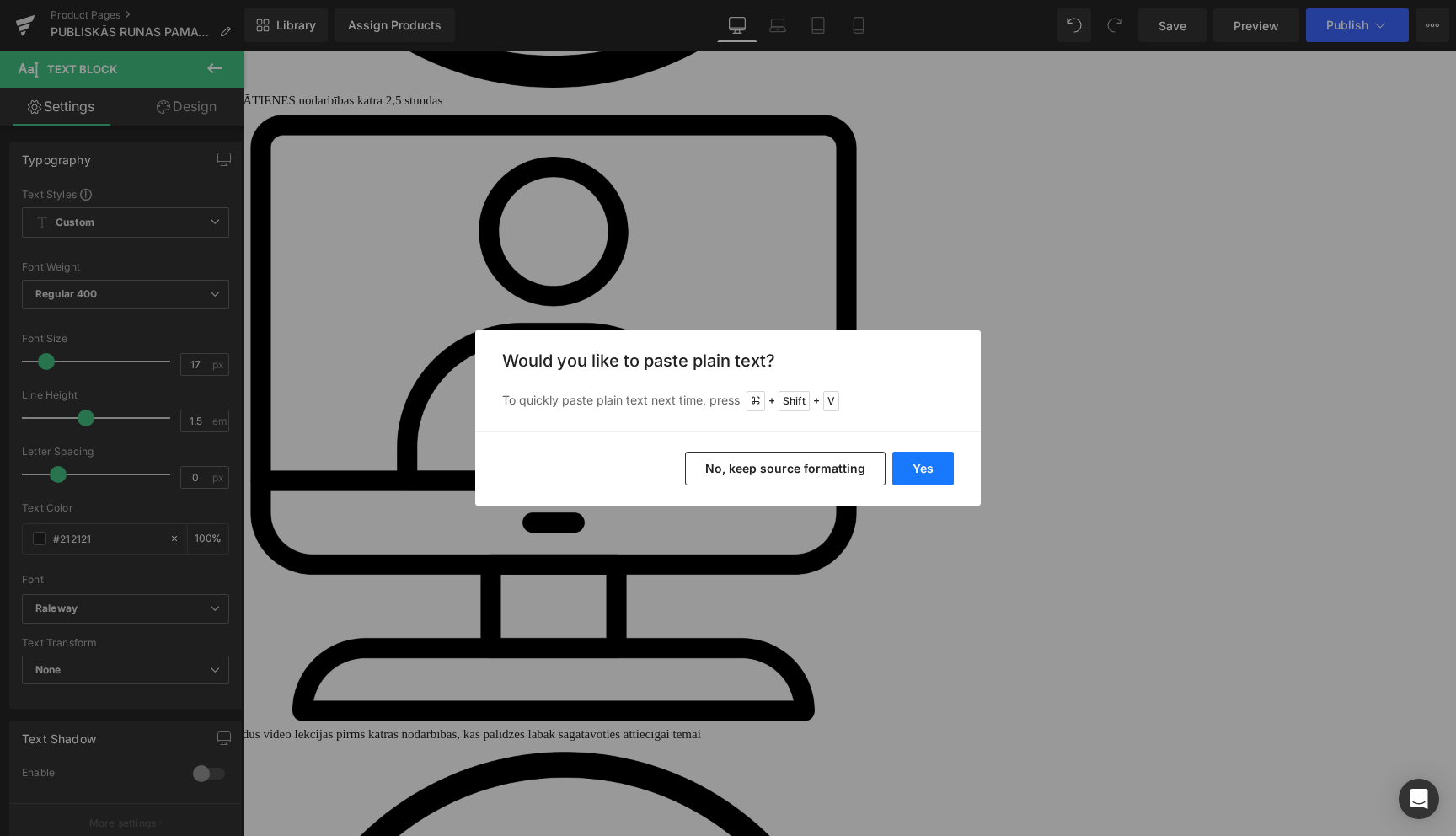
click at [912, 464] on button "Yes" at bounding box center [922, 468] width 61 height 33
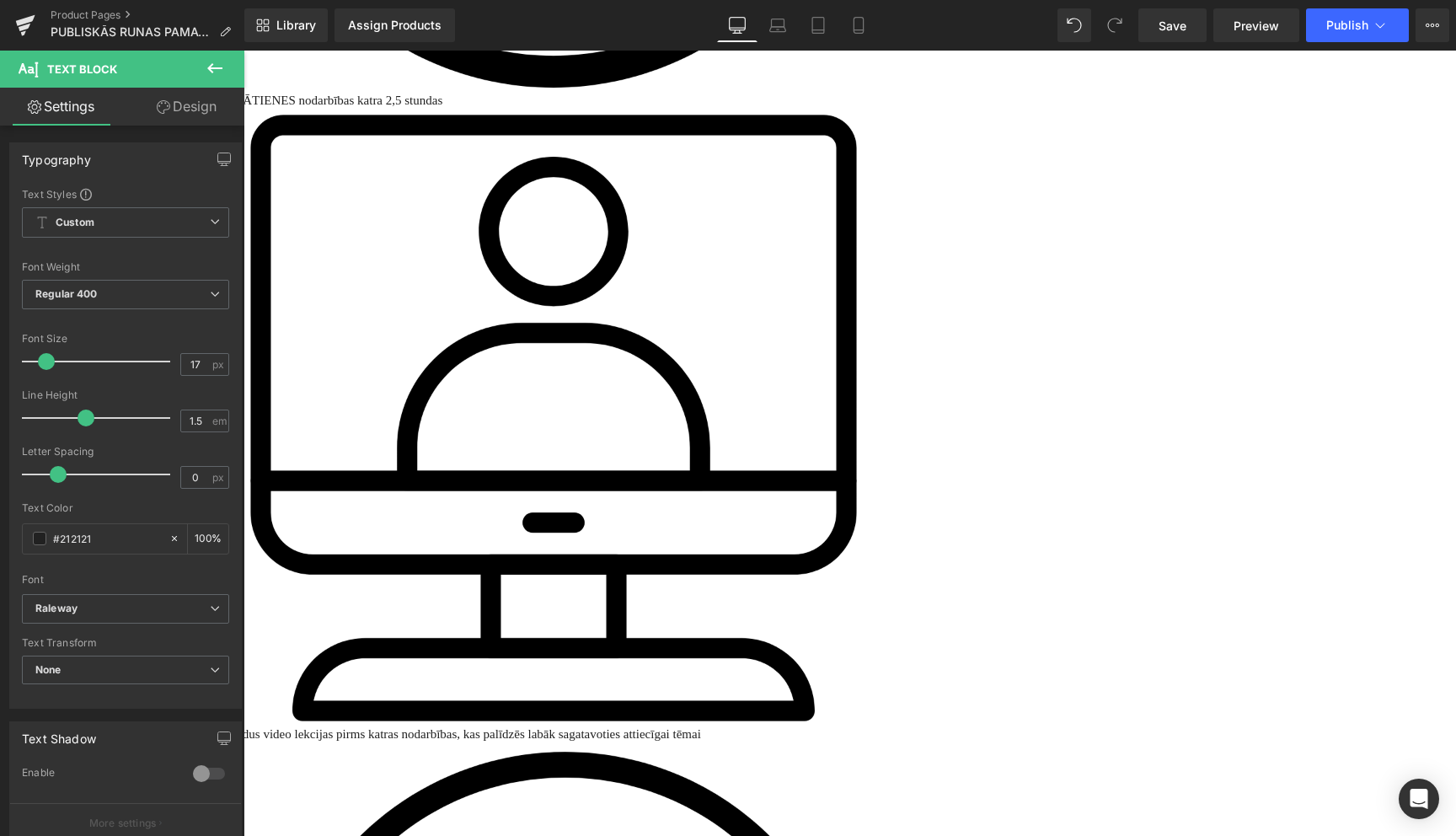
drag, startPoint x: 815, startPoint y: 397, endPoint x: 908, endPoint y: 485, distance: 128.0
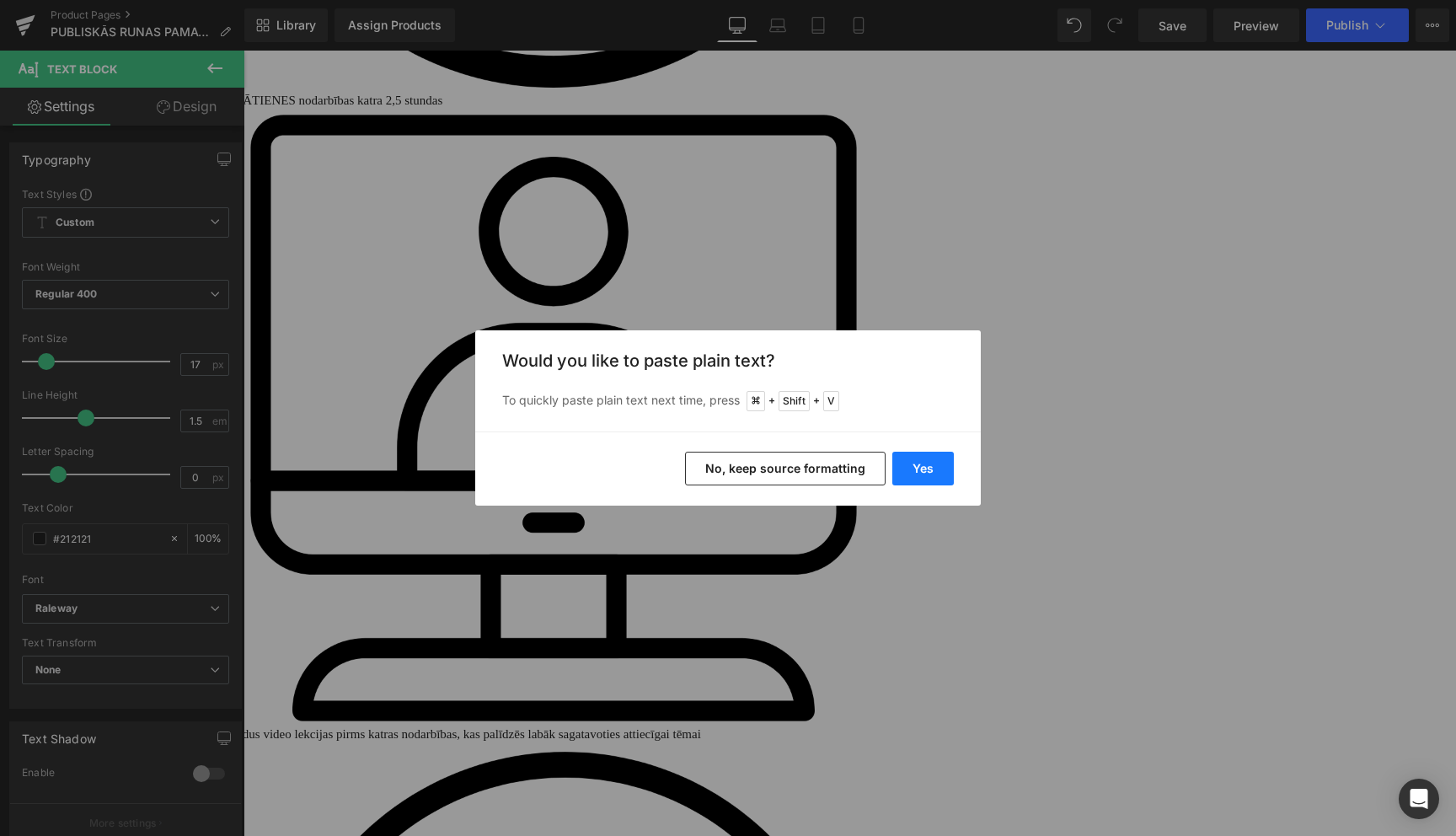
click at [910, 470] on button "Yes" at bounding box center [922, 468] width 61 height 33
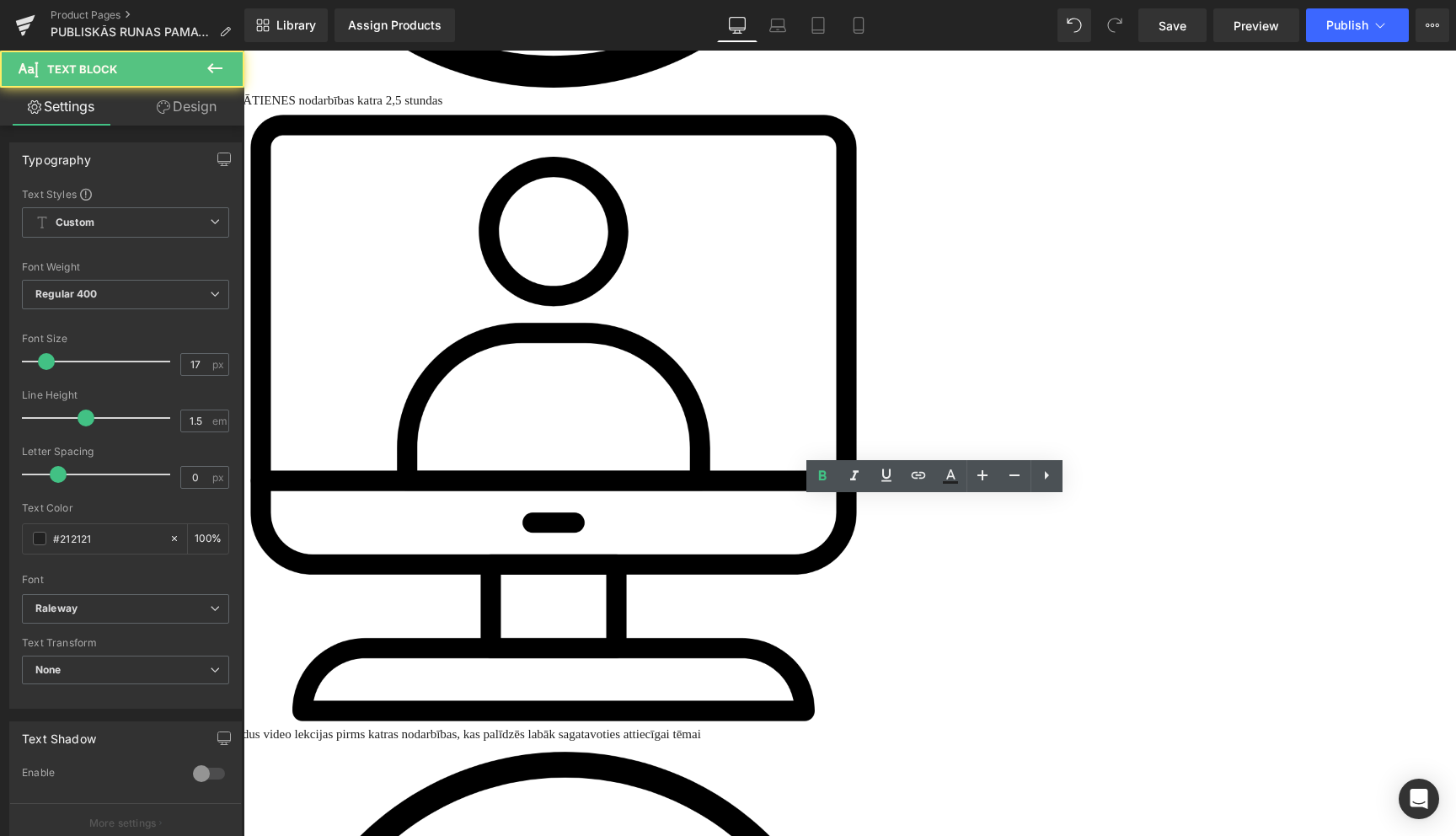
drag, startPoint x: 953, startPoint y: 508, endPoint x: 1009, endPoint y: 599, distance: 106.9
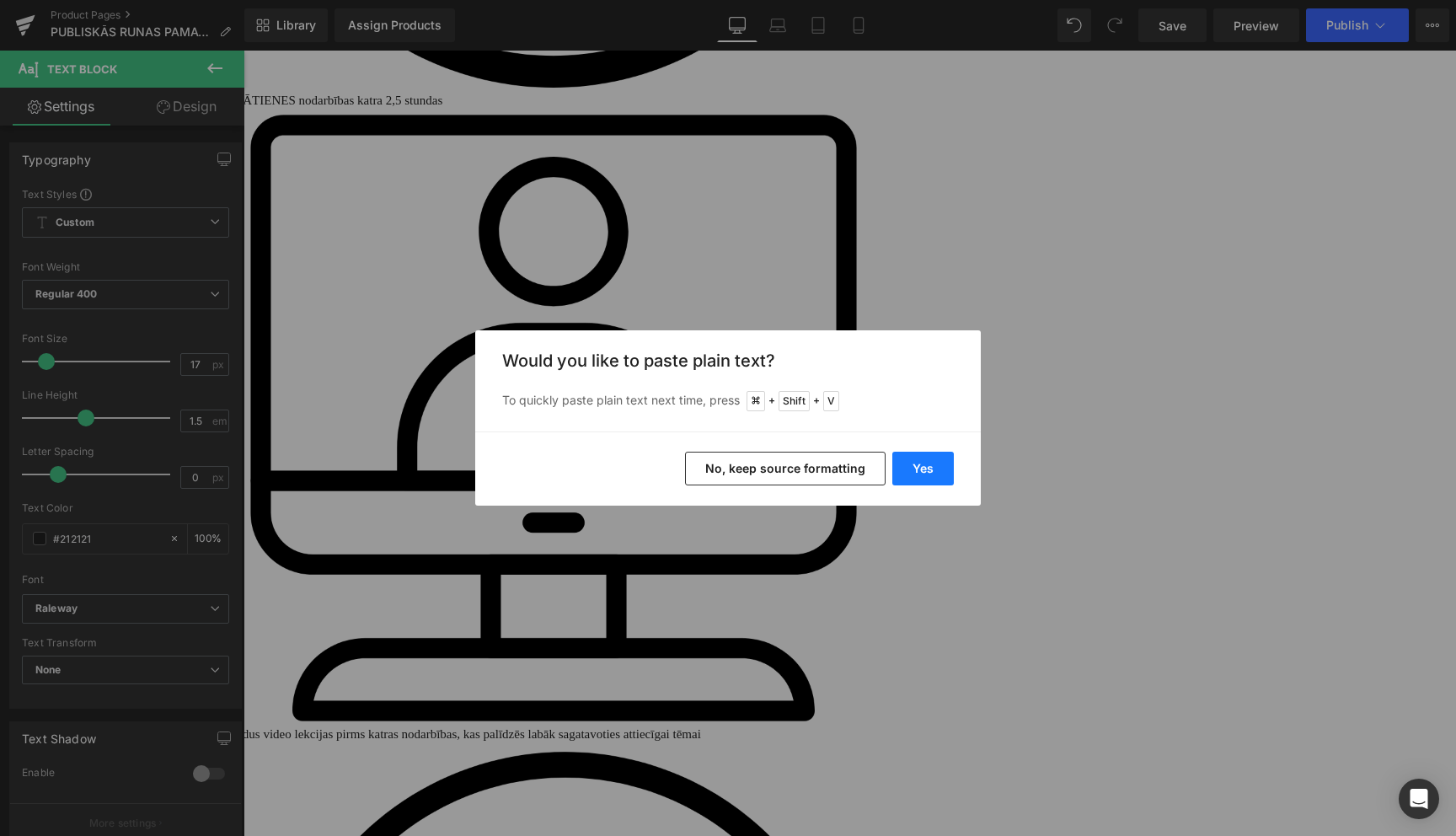
click at [928, 464] on button "Yes" at bounding box center [922, 468] width 61 height 33
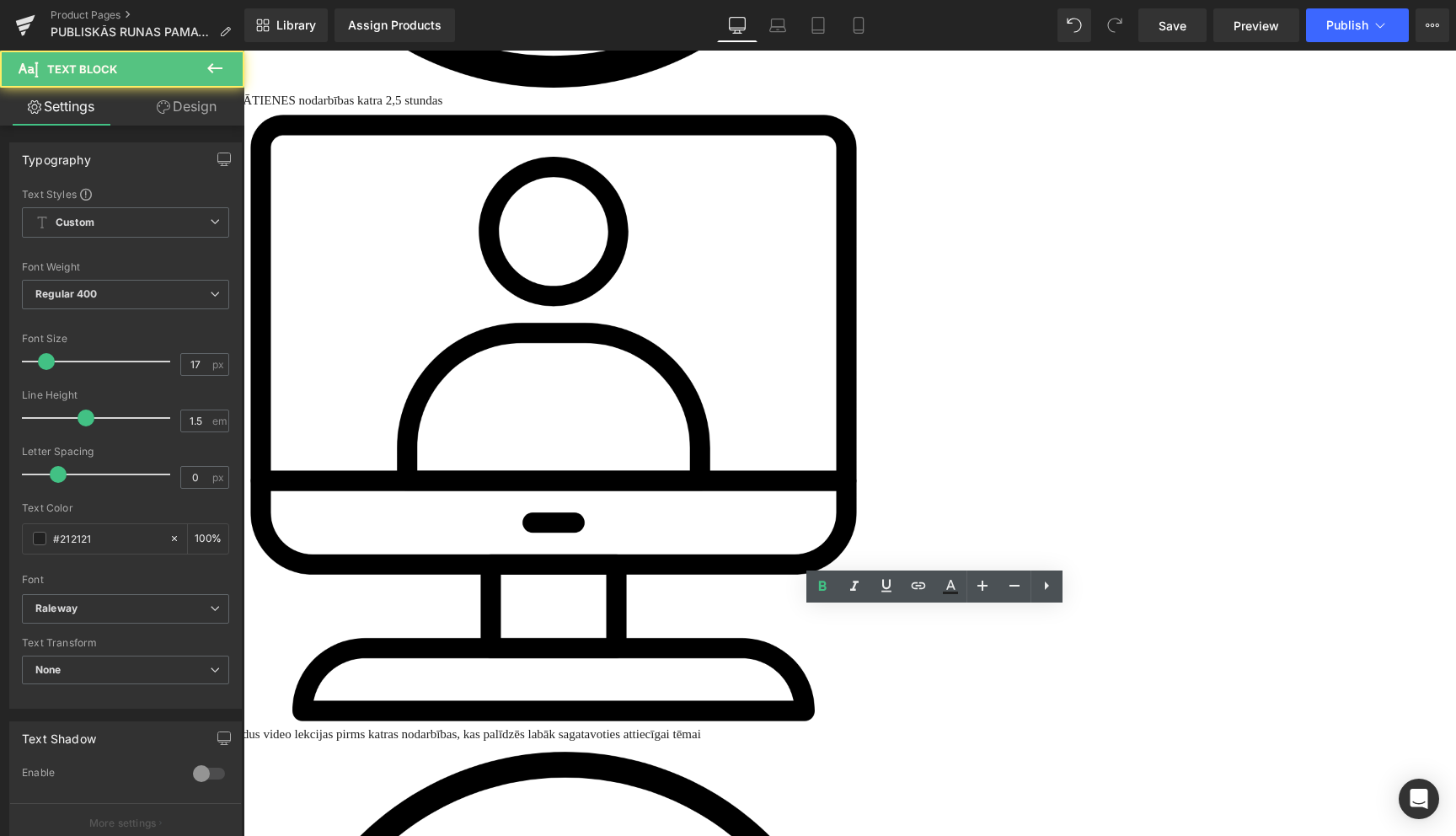
drag, startPoint x: 839, startPoint y: 618, endPoint x: 1050, endPoint y: 659, distance: 214.9
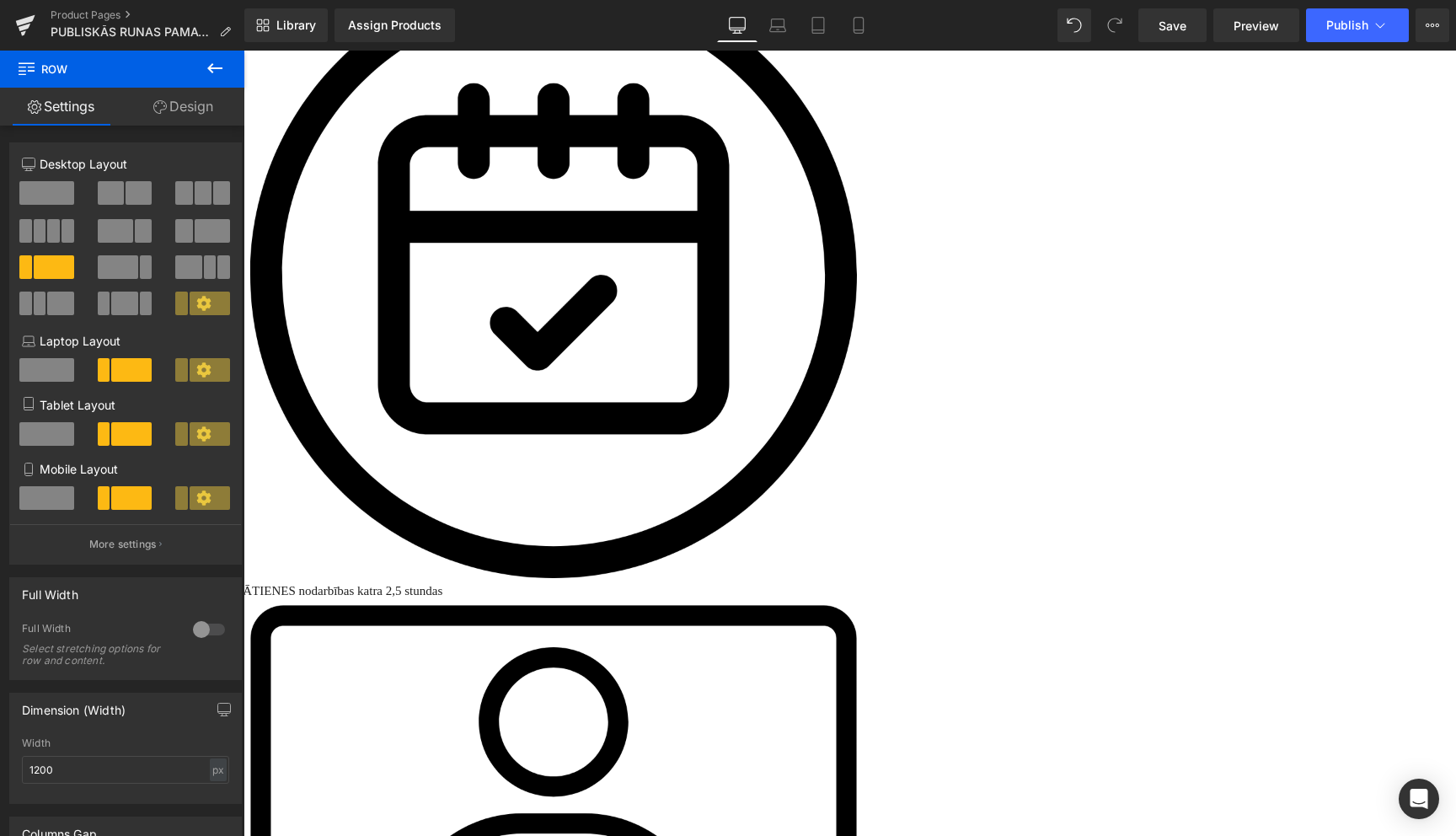
scroll to position [1679, 0]
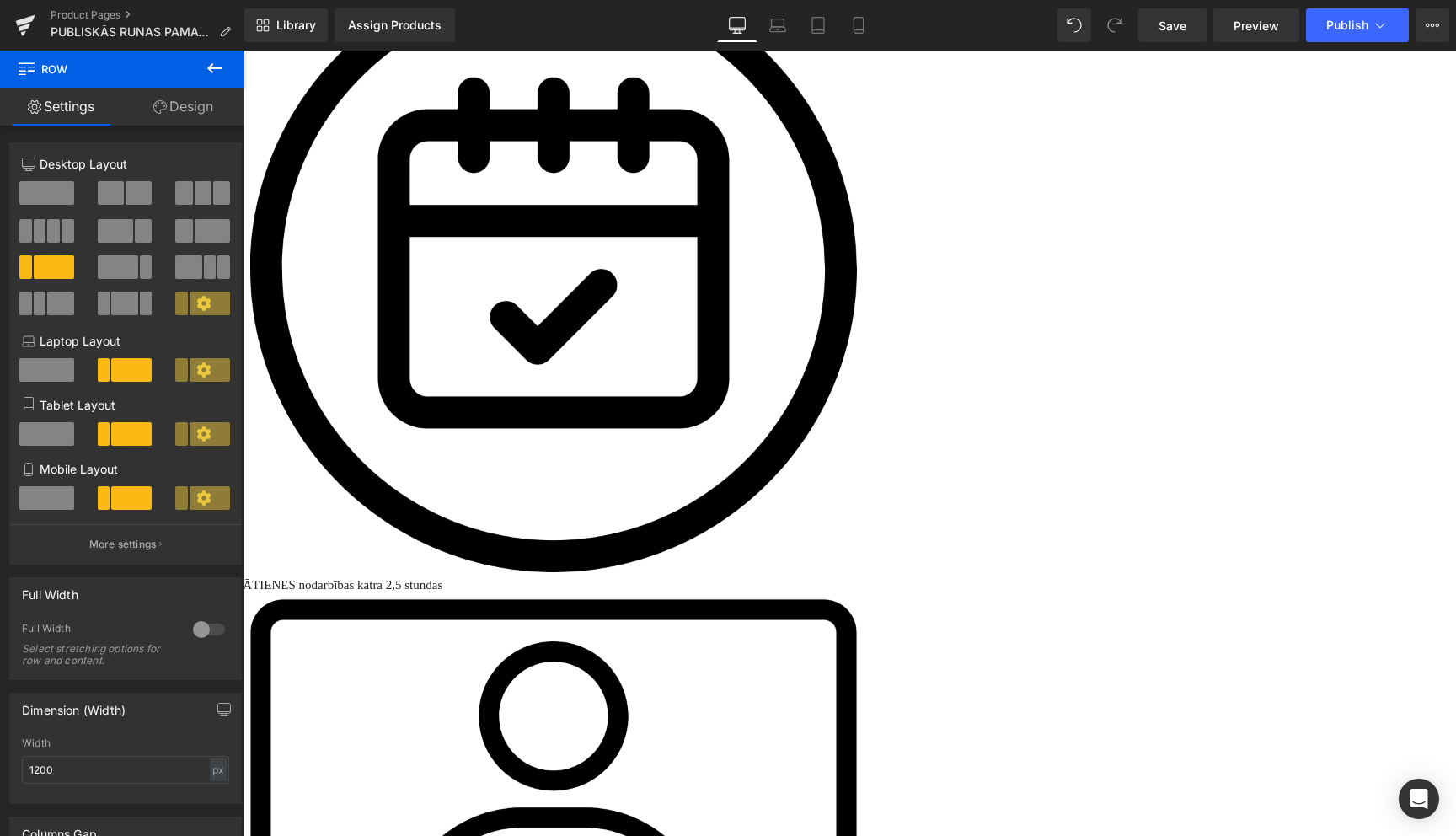
click at [244, 51] on icon at bounding box center [244, 51] width 0 height 0
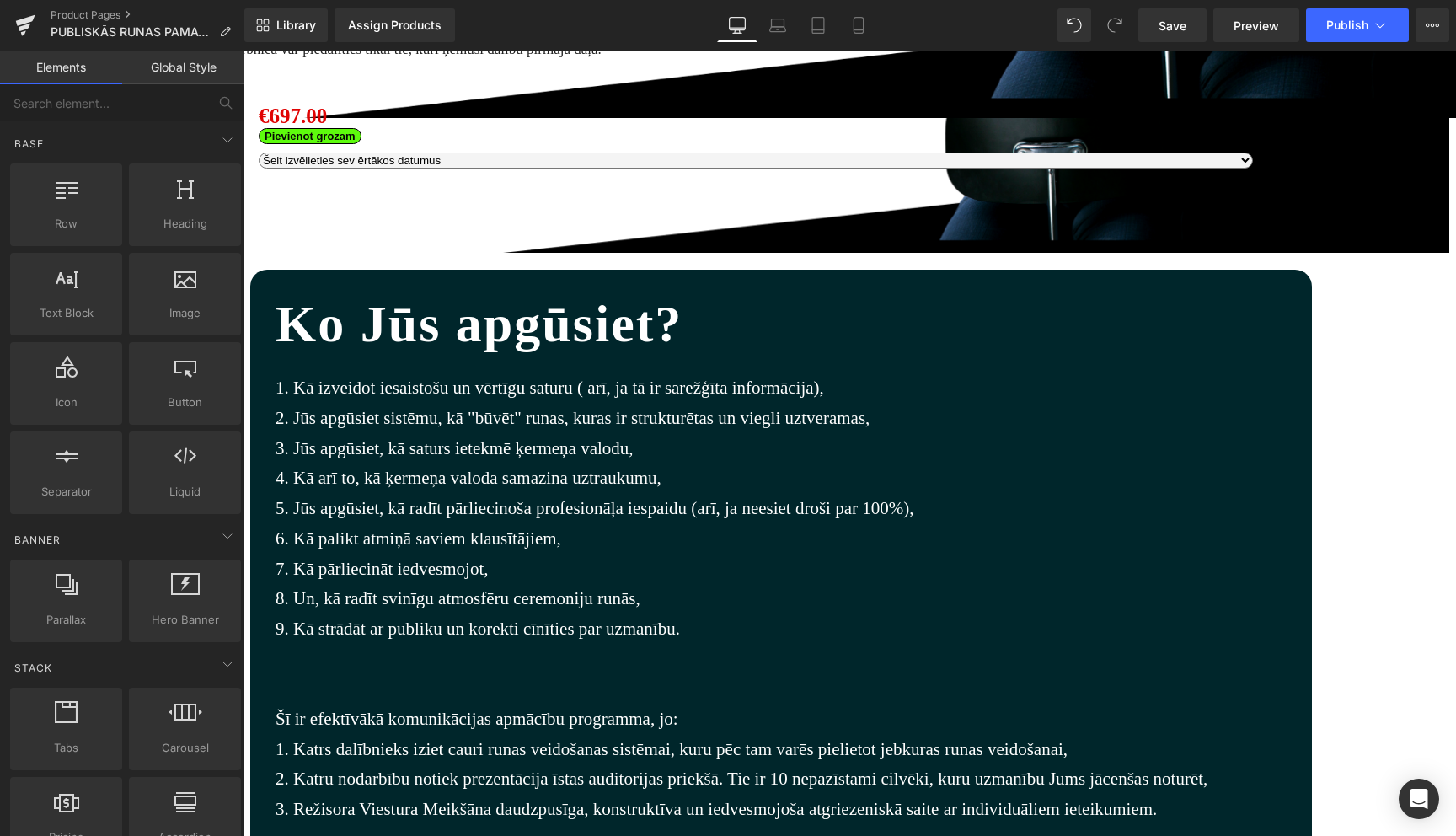
scroll to position [716, 0]
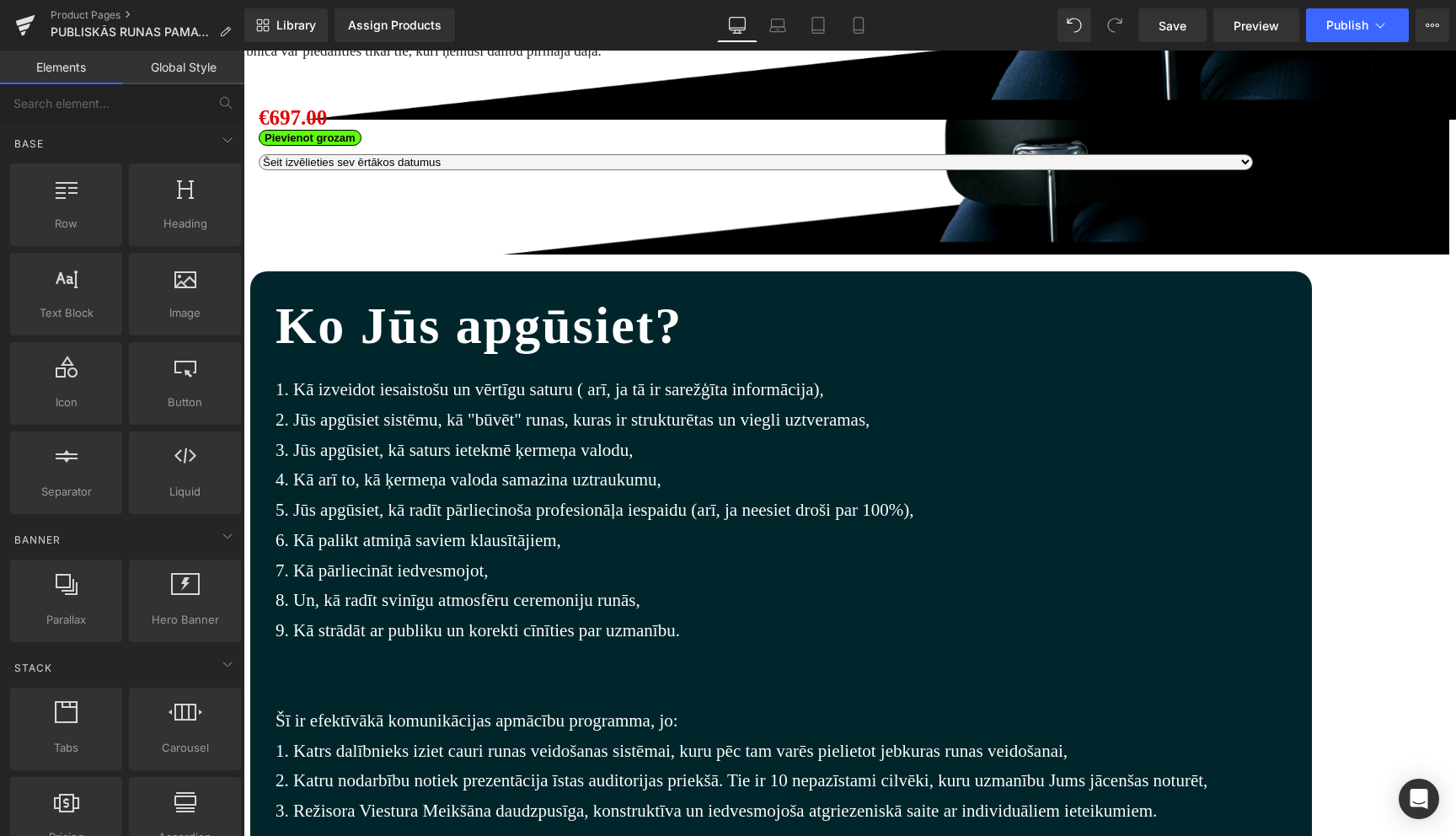
click at [244, 51] on icon at bounding box center [244, 51] width 0 height 0
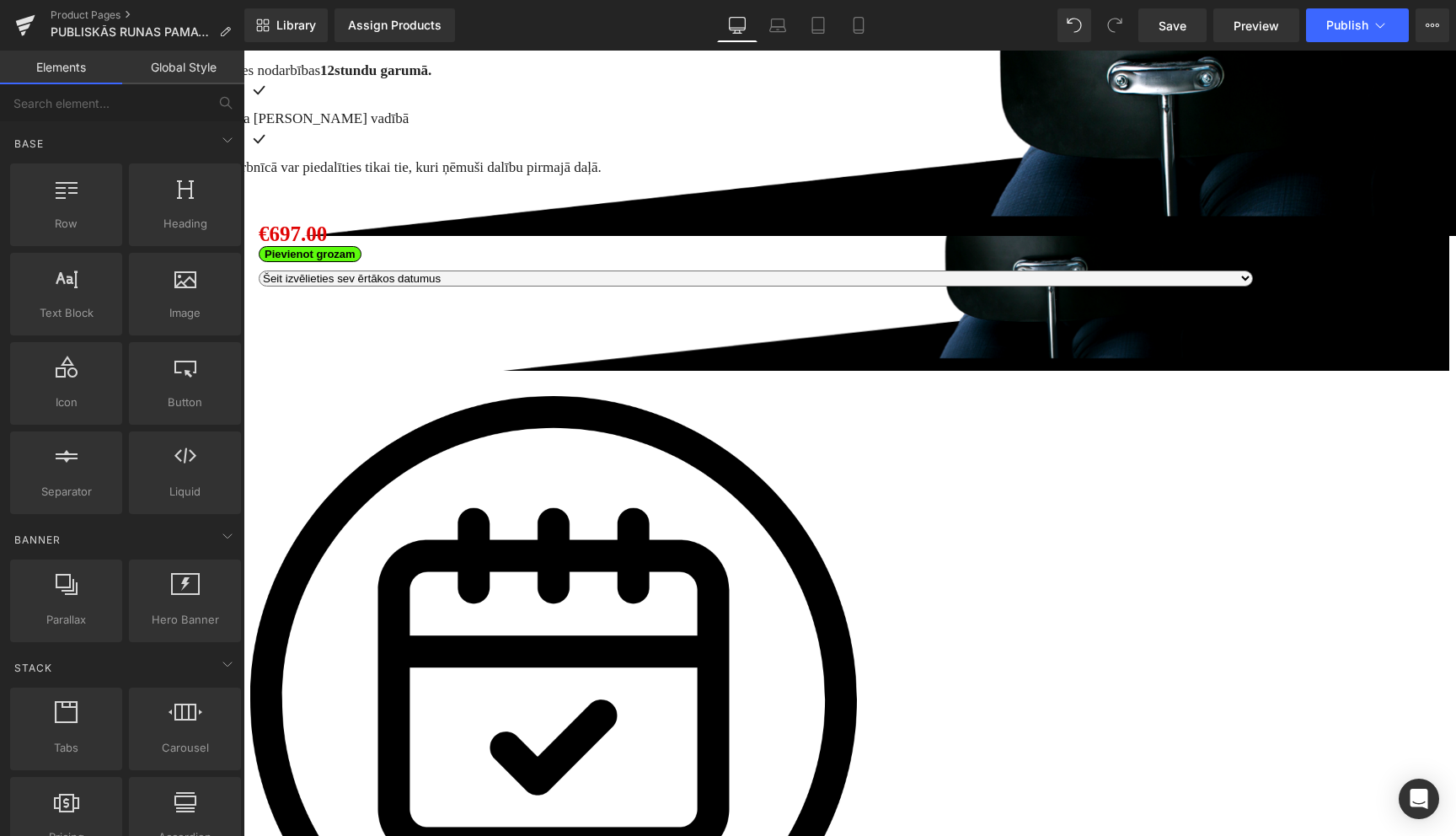
scroll to position [596, 0]
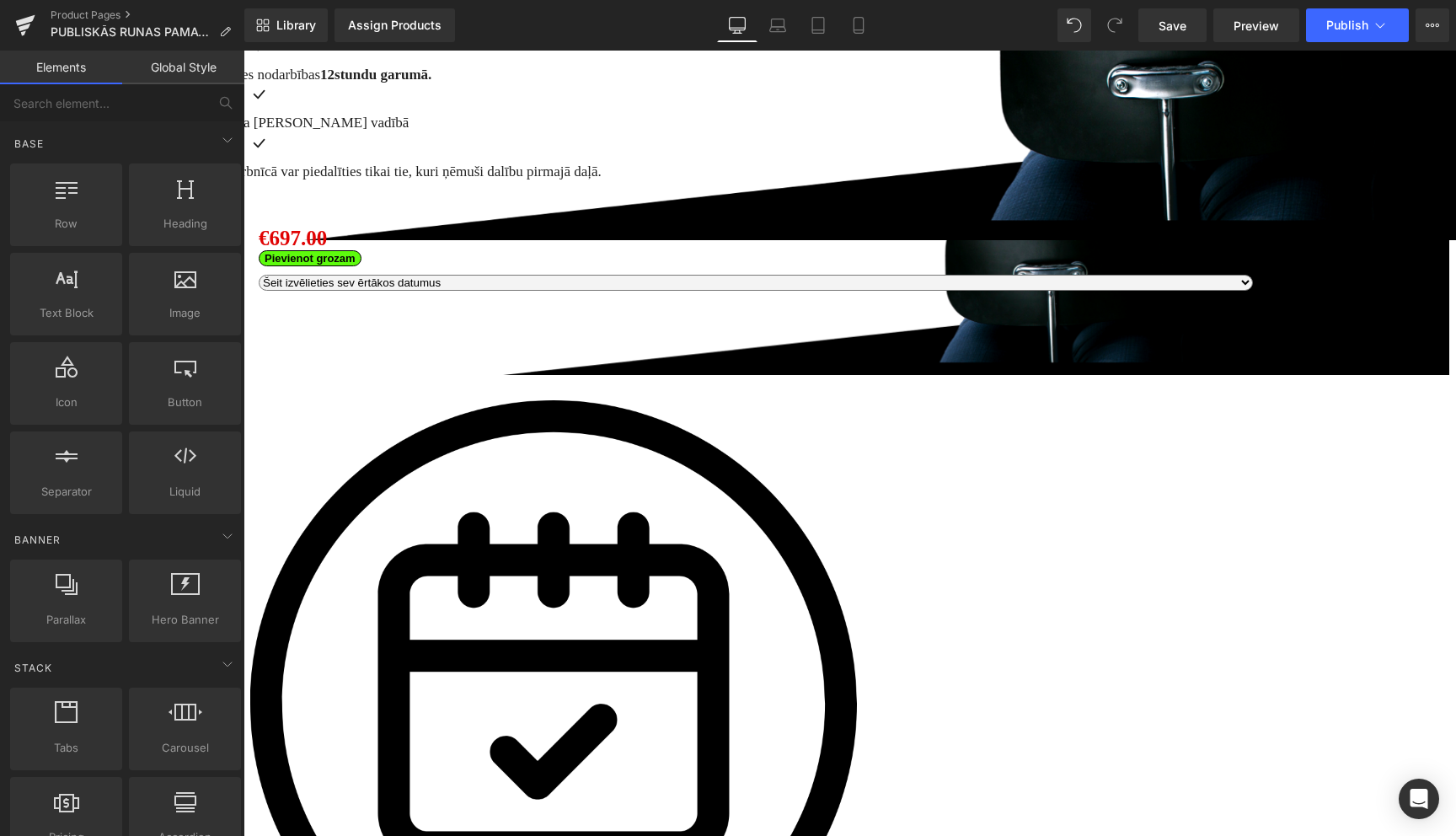
click at [244, 51] on icon at bounding box center [244, 51] width 0 height 0
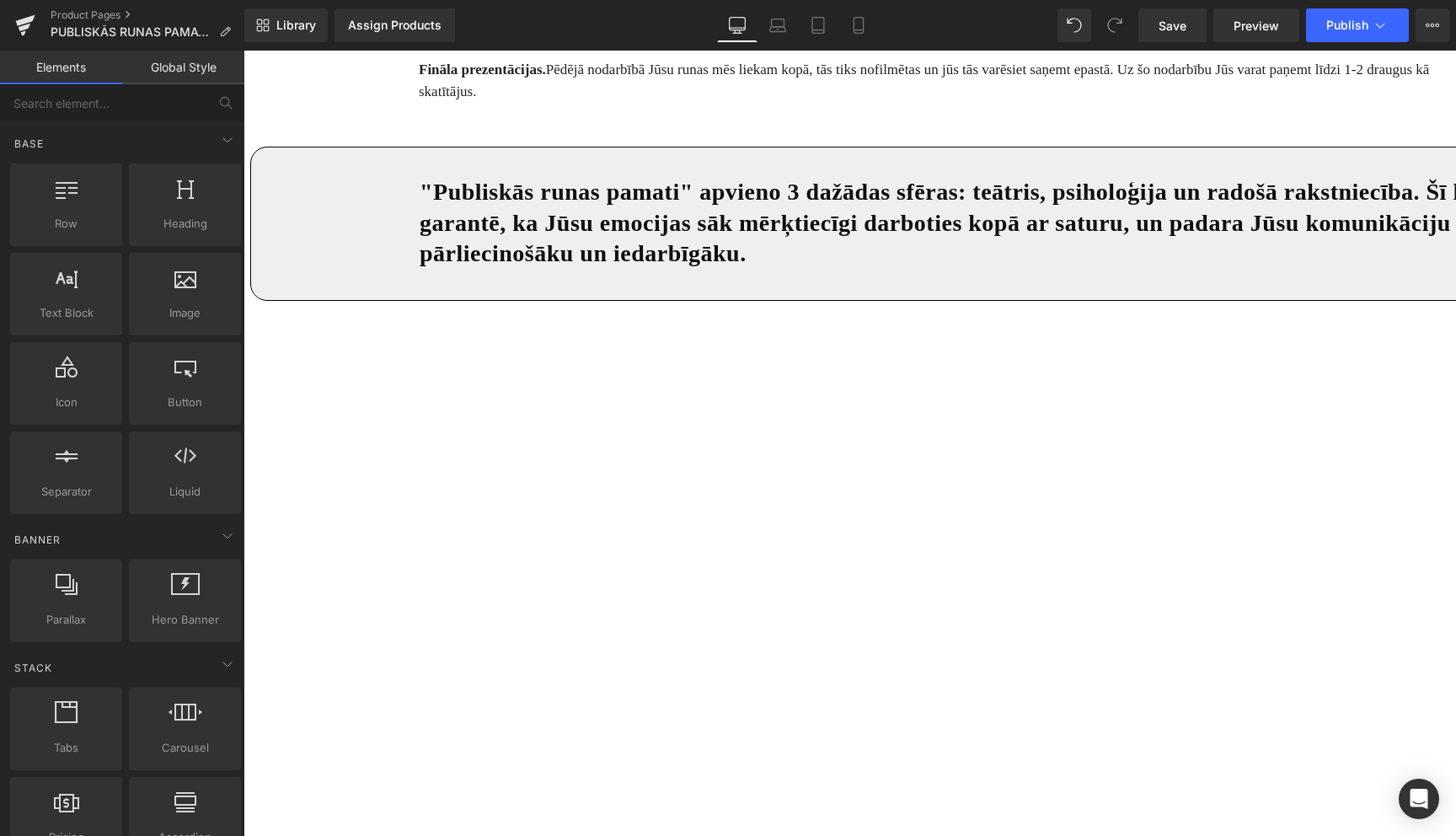
scroll to position [1669, 0]
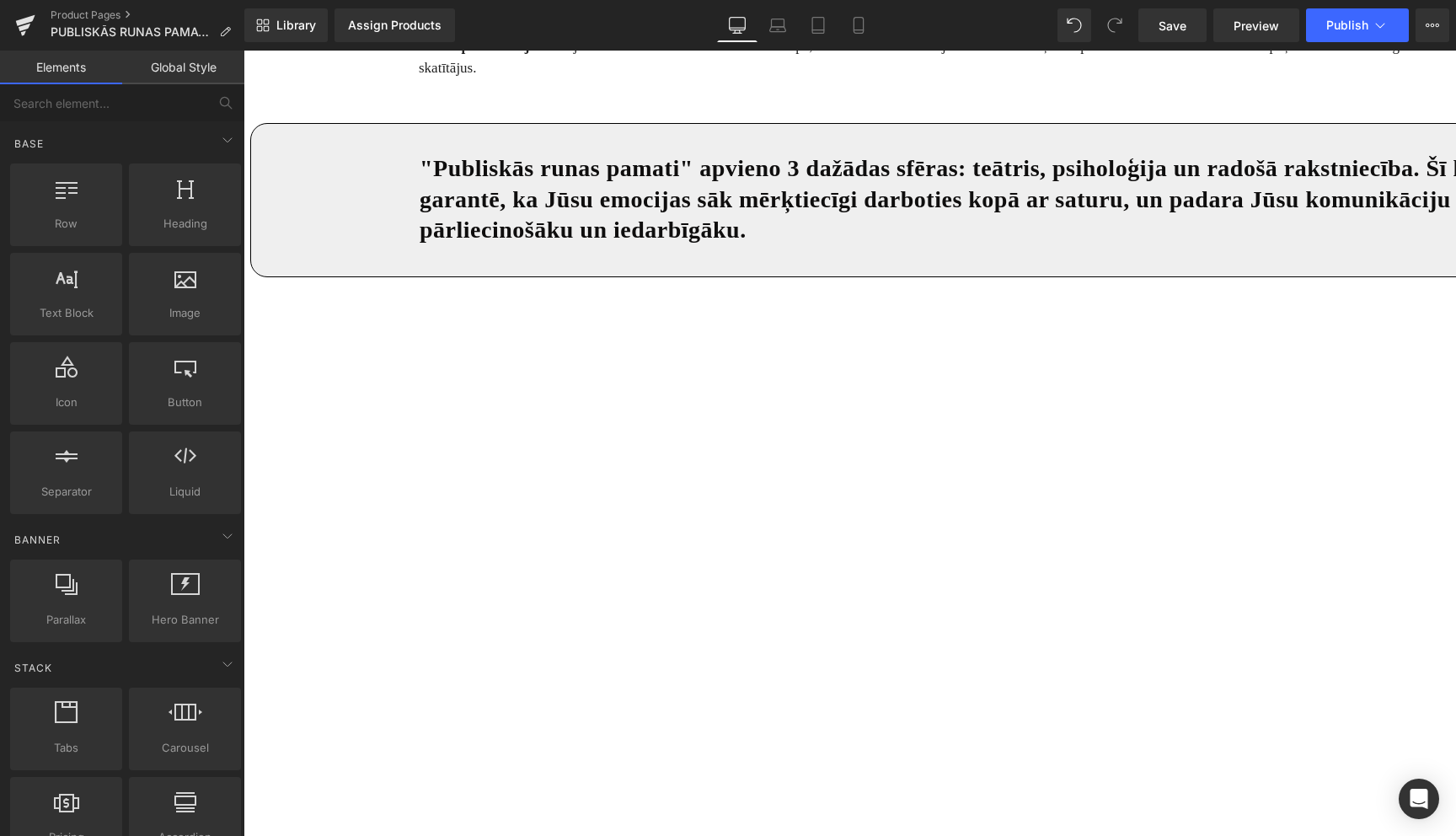
click at [244, 51] on icon at bounding box center [244, 51] width 0 height 0
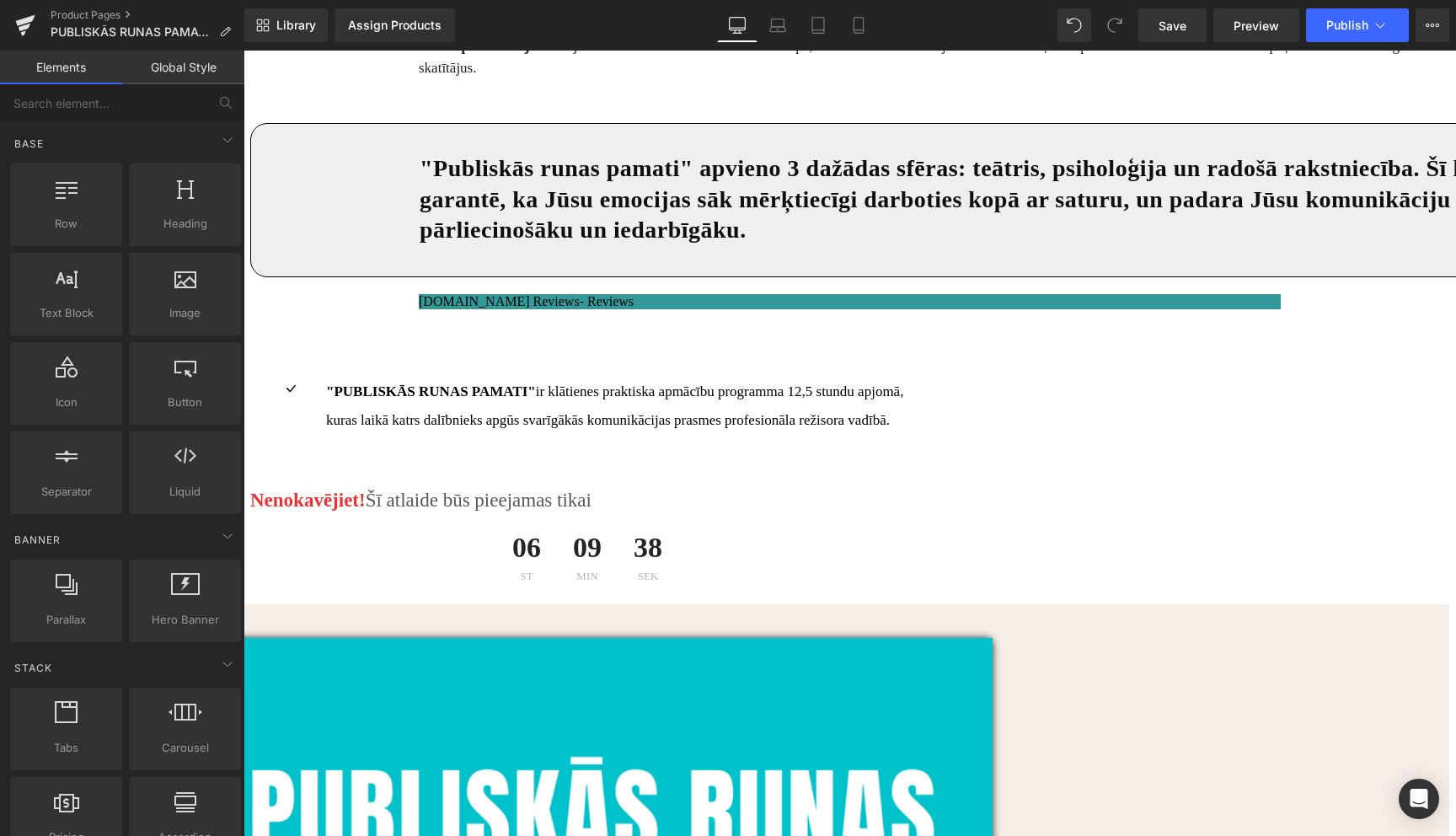
click at [244, 51] on icon at bounding box center [244, 51] width 0 height 0
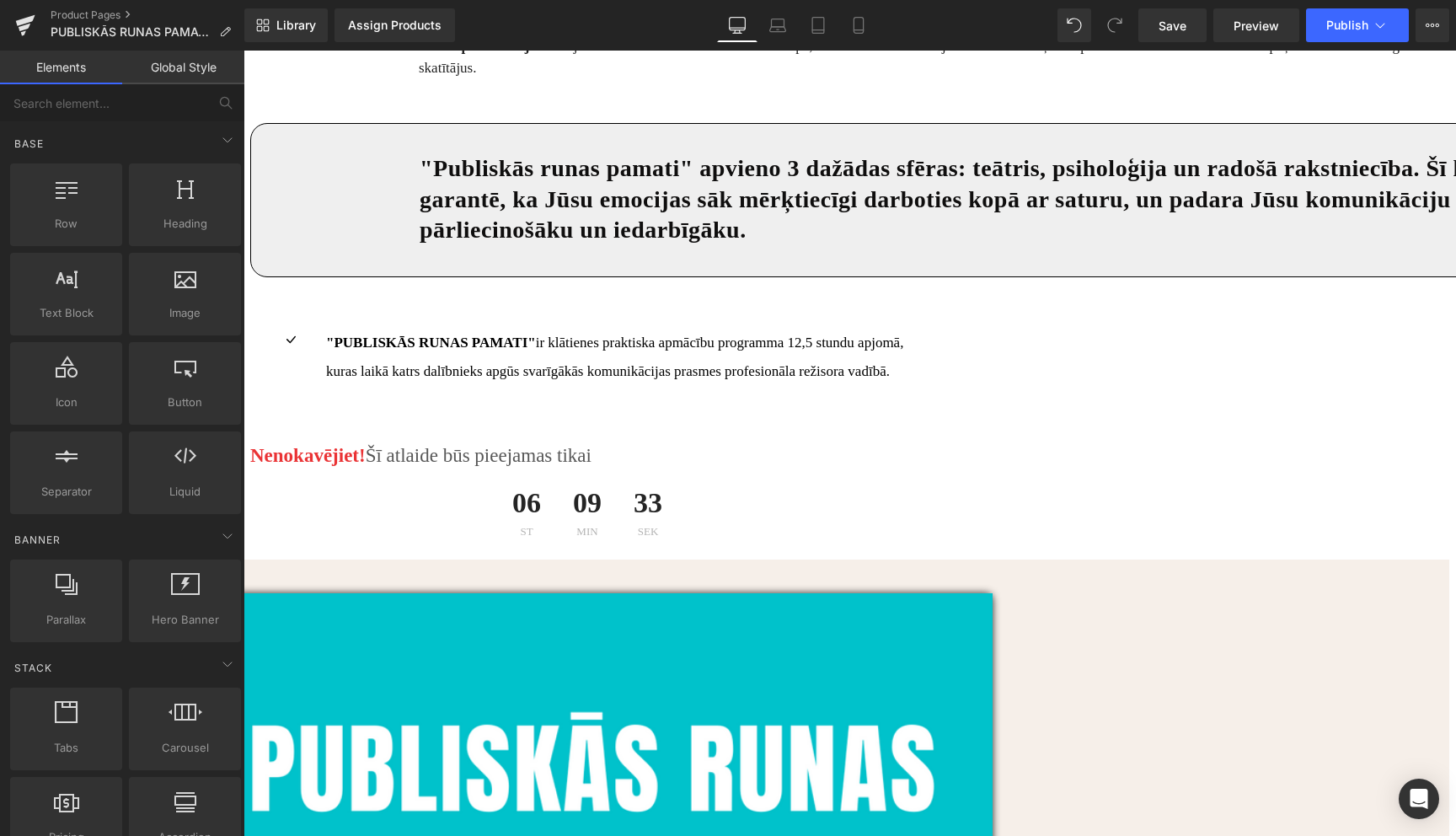
click at [244, 51] on link at bounding box center [244, 51] width 0 height 0
click at [244, 51] on icon at bounding box center [244, 51] width 0 height 0
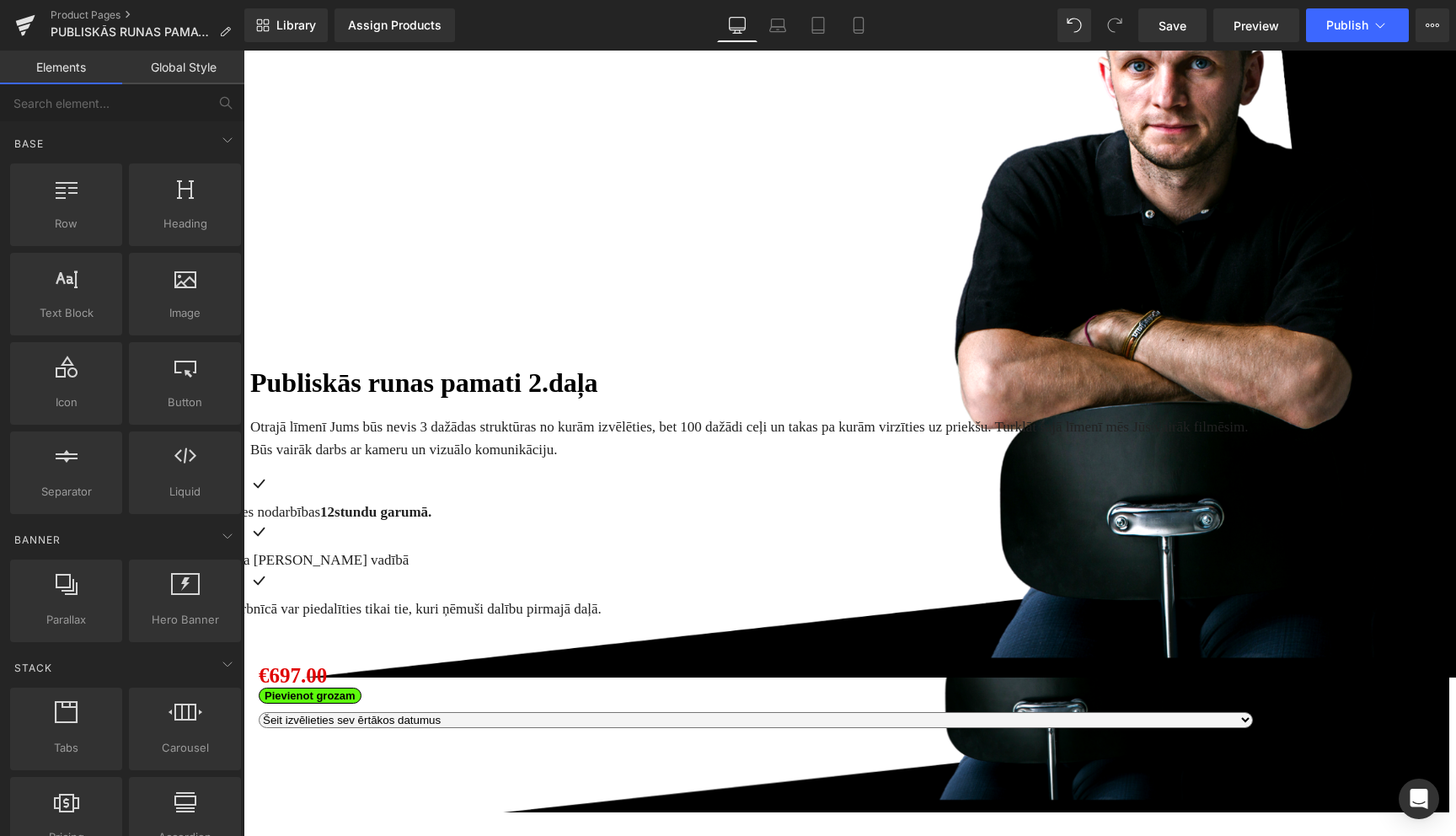
scroll to position [135, 0]
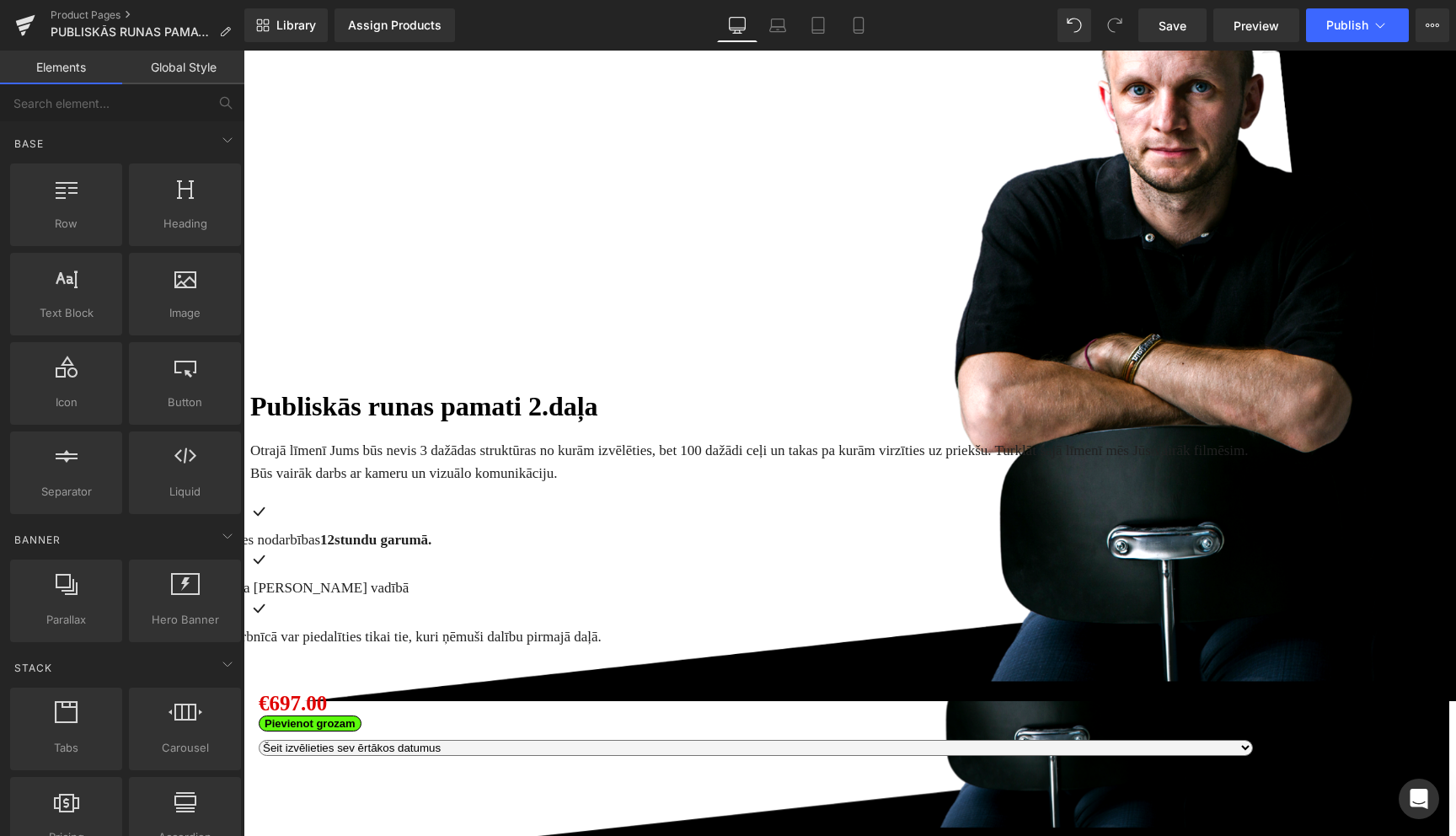
click at [536, 439] on p "Otrajā līmenī Jums būs nevis 3 dažādas struktūras no kurām izvēlēties, bet 100 …" at bounding box center [756, 462] width 1011 height 46
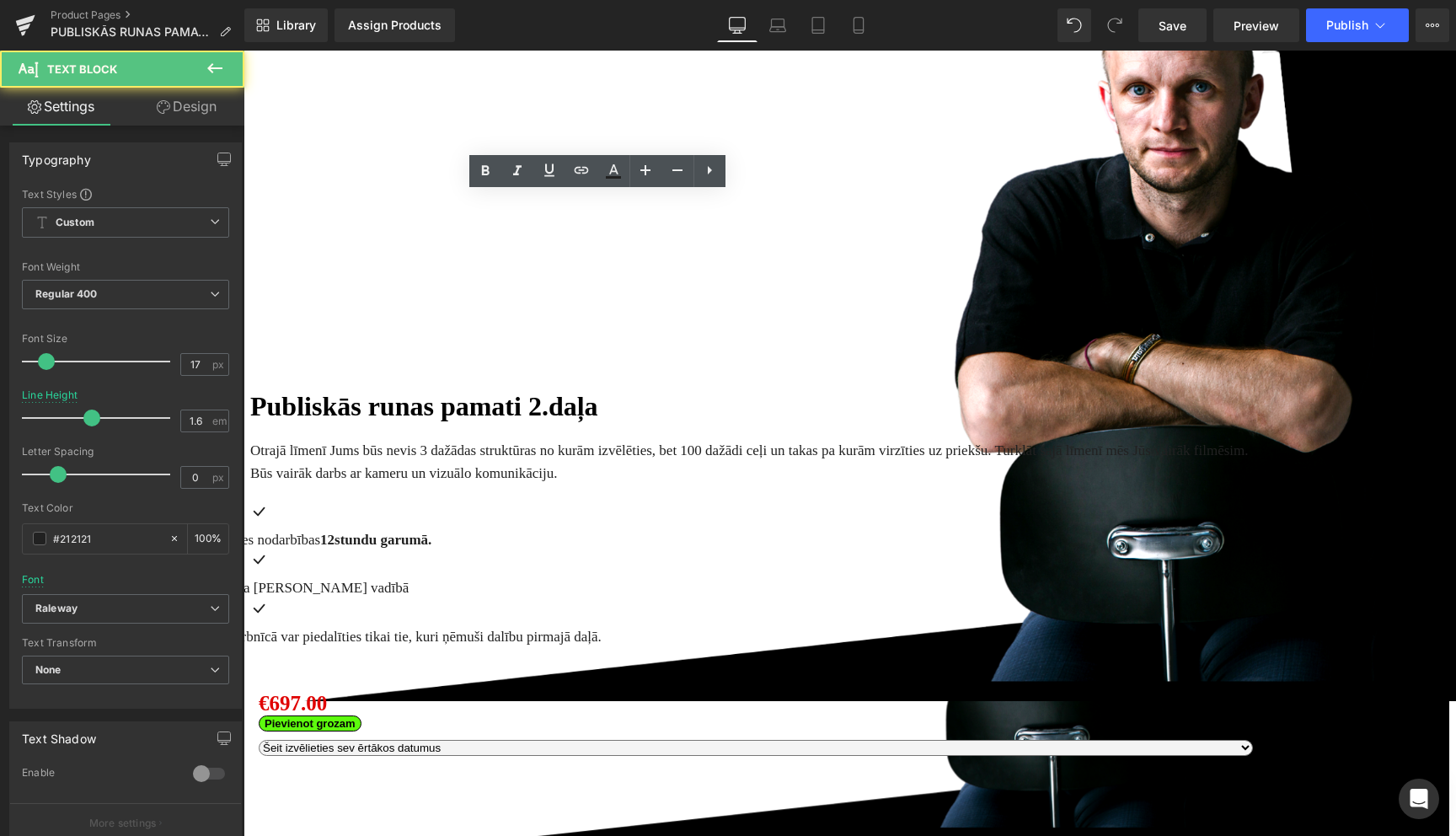
click at [536, 439] on p "Otrajā līmenī Jums būs nevis 3 dažādas struktūras no kurām izvēlēties, bet 100 …" at bounding box center [756, 462] width 1011 height 46
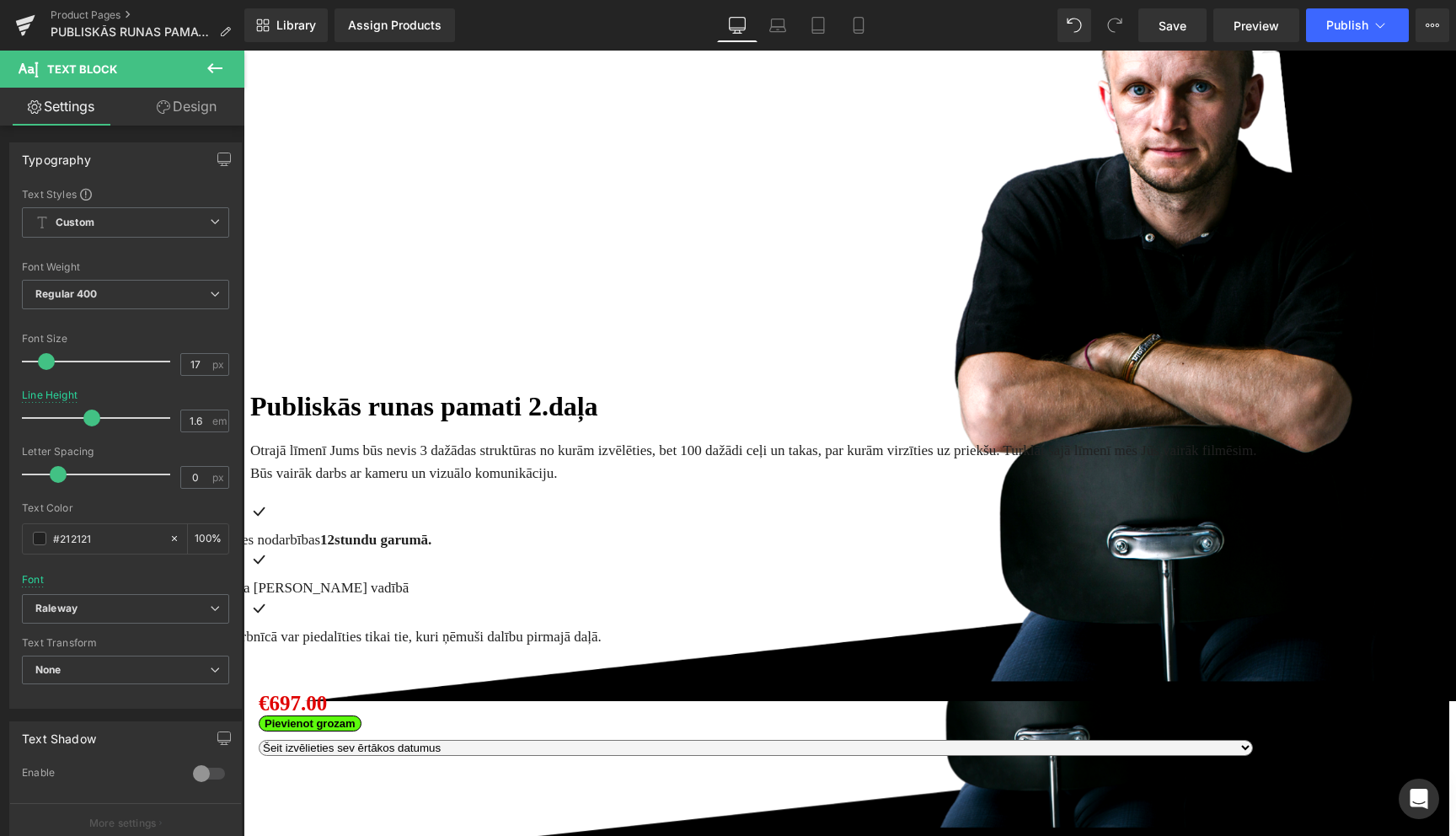
click at [555, 439] on p "Otrajā līmenī Jums būs nevis 3 dažādas struktūras no kurām izvēlēties, bet 100 …" at bounding box center [756, 462] width 1011 height 46
drag, startPoint x: 782, startPoint y: 276, endPoint x: 435, endPoint y: 275, distance: 347.0
click at [435, 439] on p "Otrajā līmenī Jums būs nevis 3 dažādas struktūras no kurām izvēlēties, bet 100 …" at bounding box center [756, 462] width 1011 height 46
click at [1360, 31] on span "Publish" at bounding box center [1347, 25] width 42 height 13
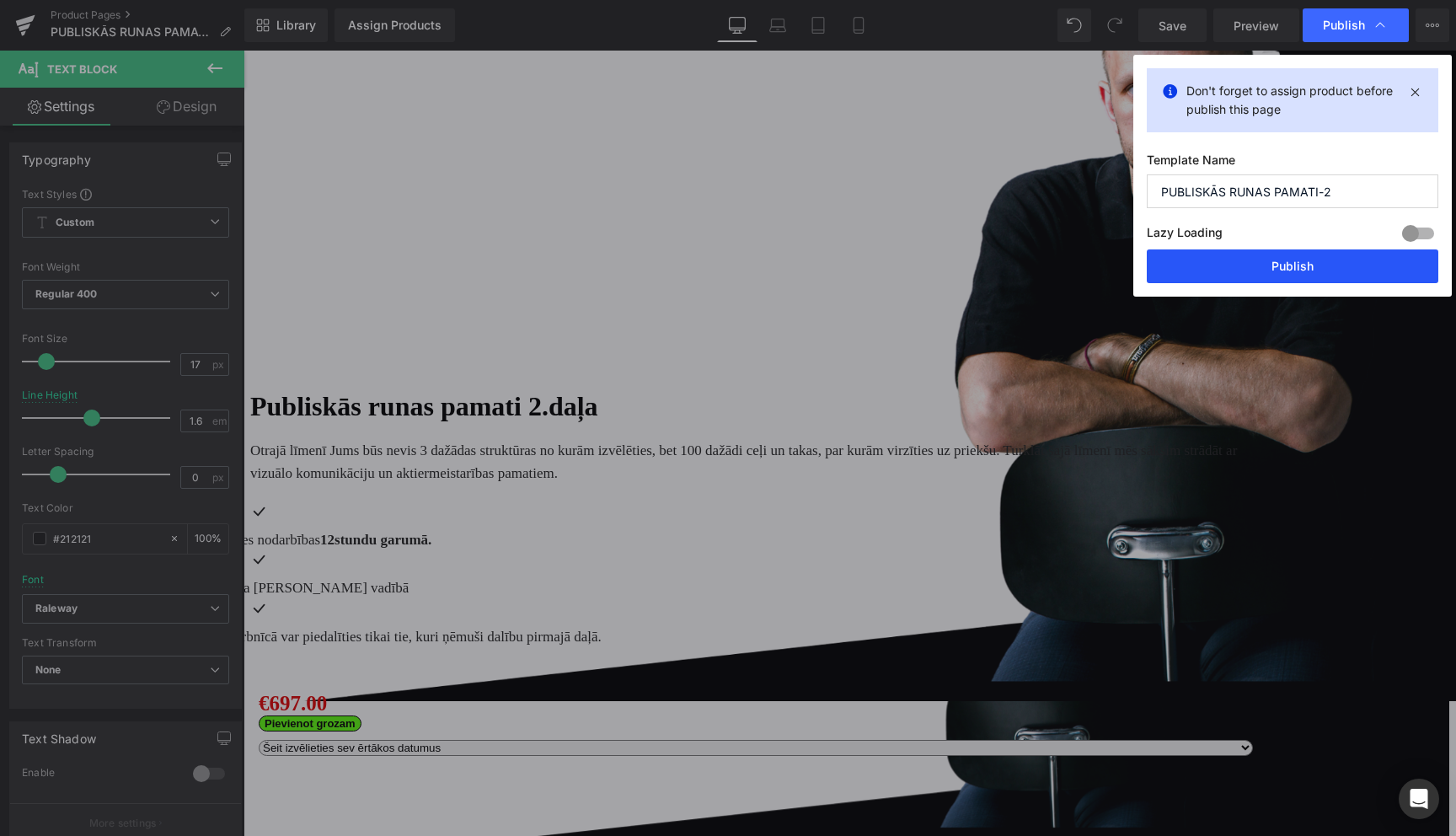
click at [1285, 271] on button "Publish" at bounding box center [1292, 266] width 292 height 33
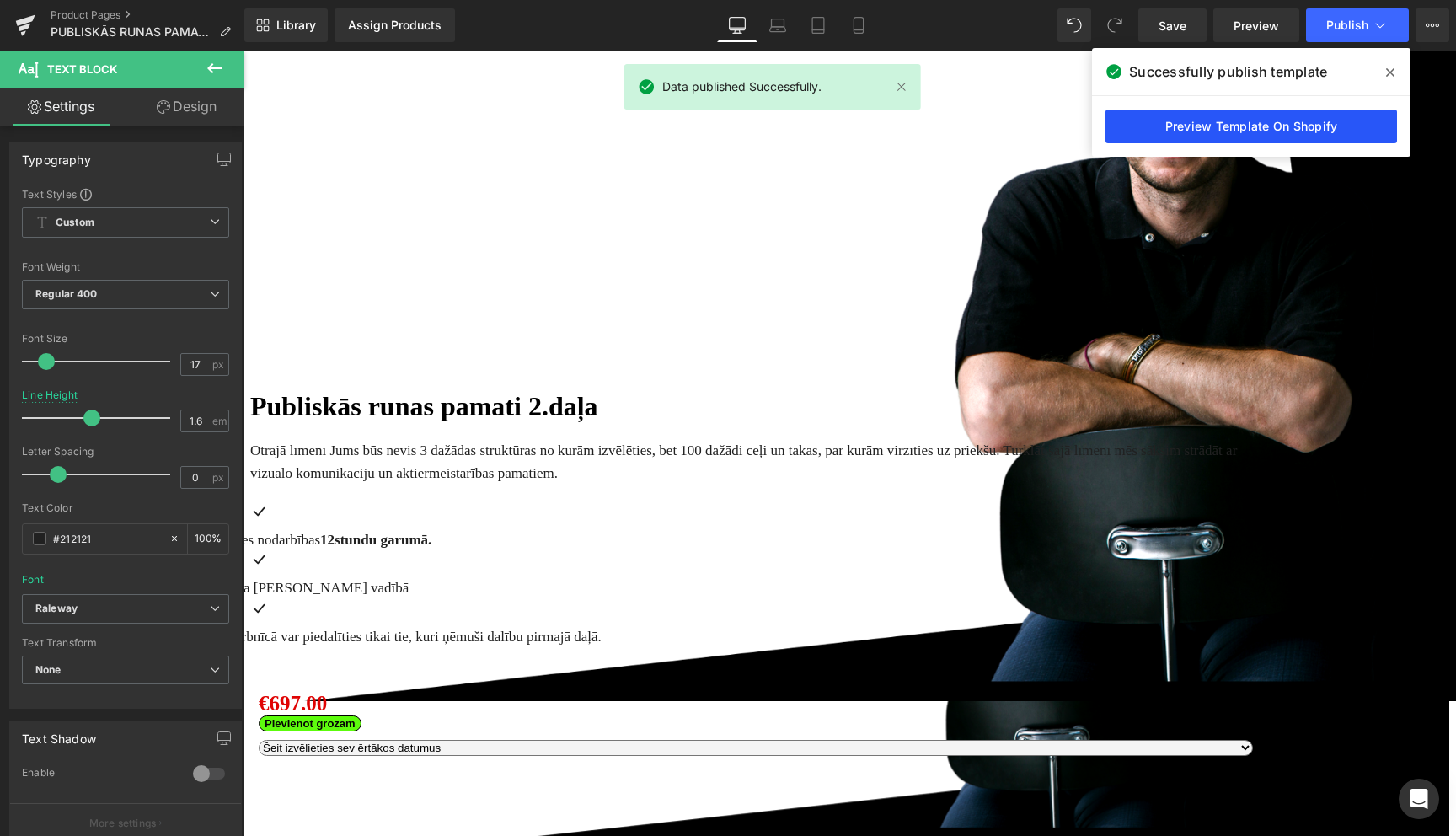
click at [1262, 132] on link "Preview Template On Shopify" at bounding box center [1251, 126] width 292 height 33
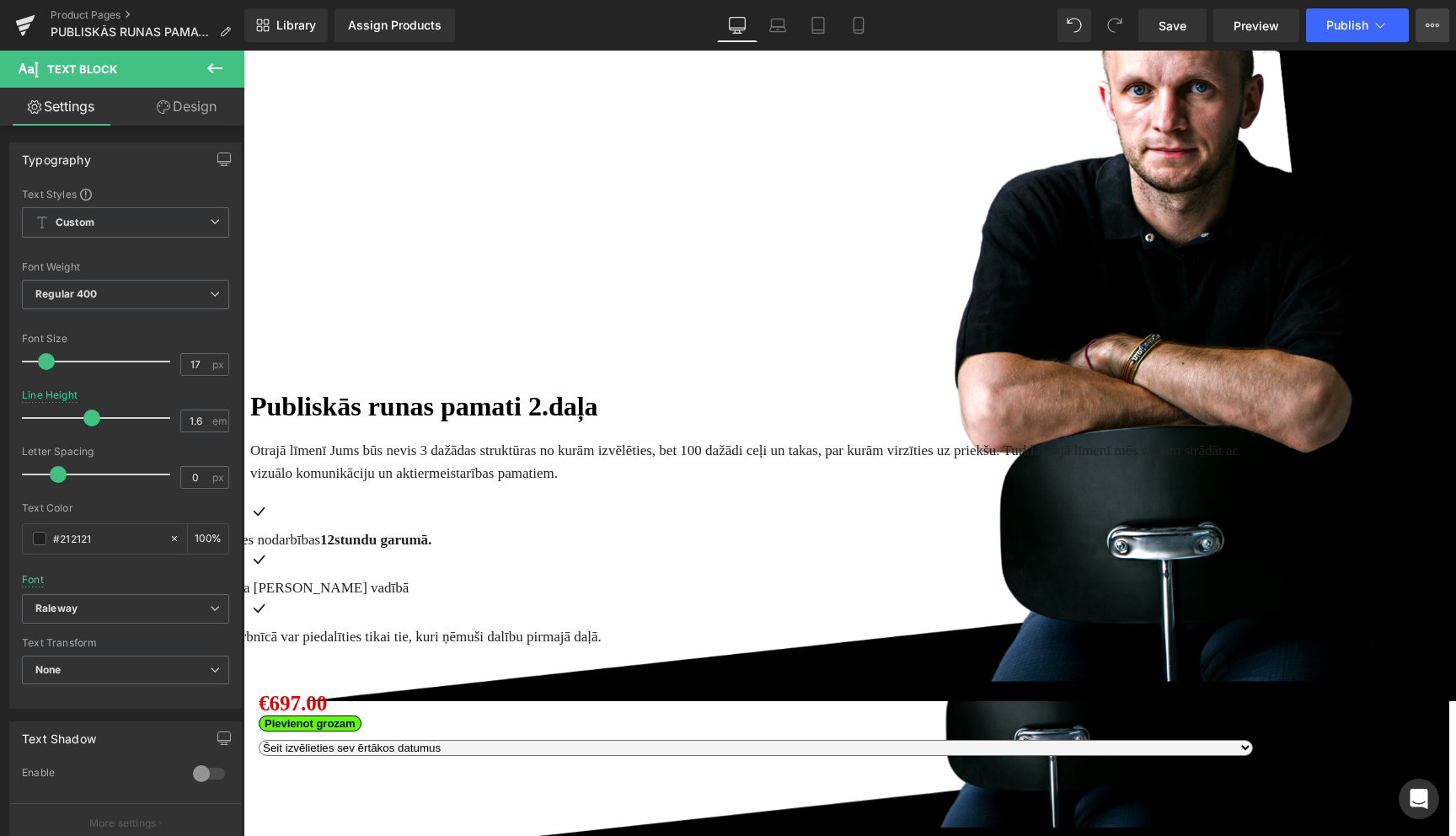
click at [1427, 27] on icon at bounding box center [1431, 25] width 13 height 13
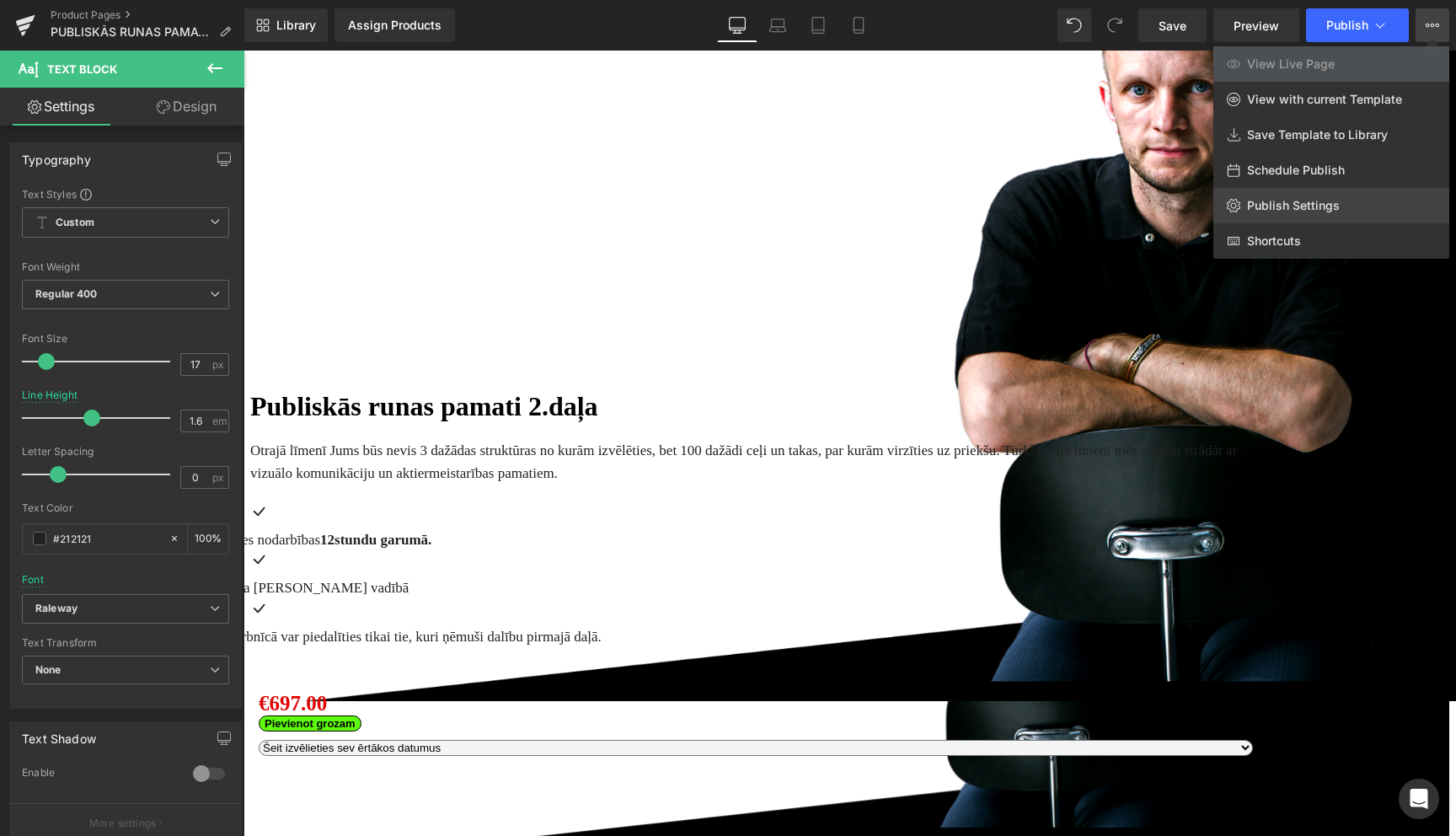
click at [1329, 205] on span "Publish Settings" at bounding box center [1293, 205] width 93 height 15
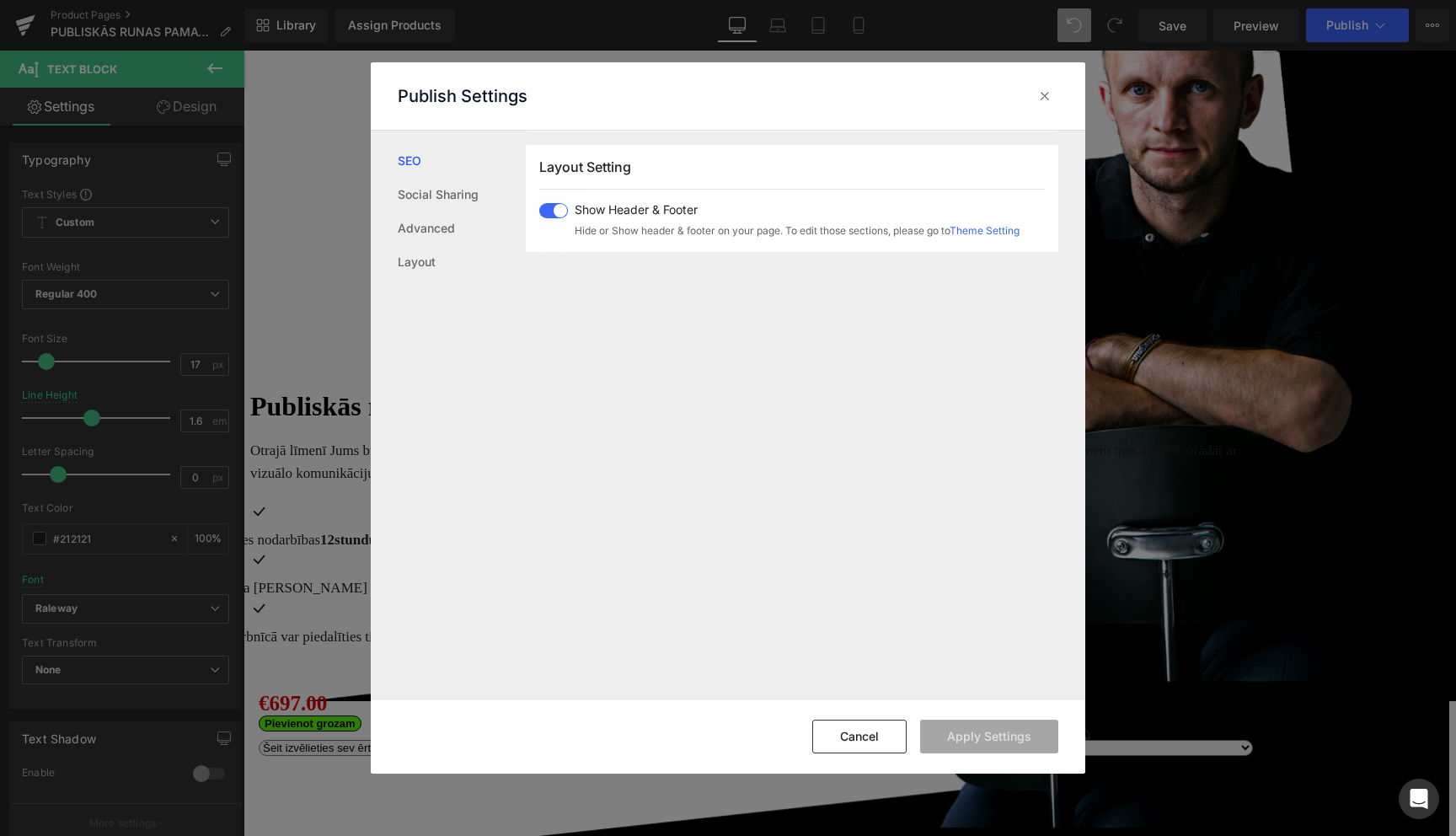
scroll to position [0, 0]
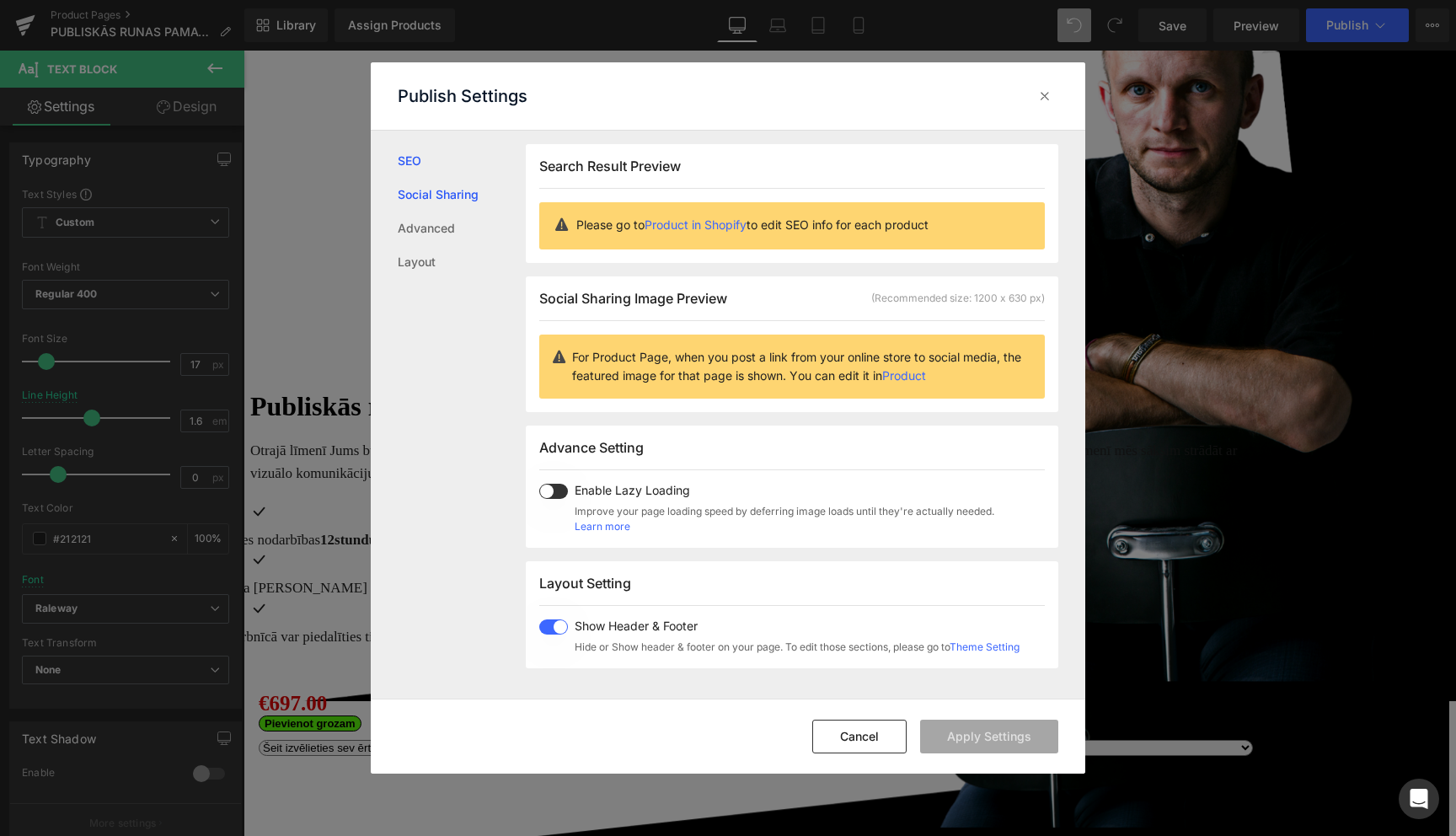
click at [454, 194] on link "Social Sharing" at bounding box center [462, 195] width 128 height 33
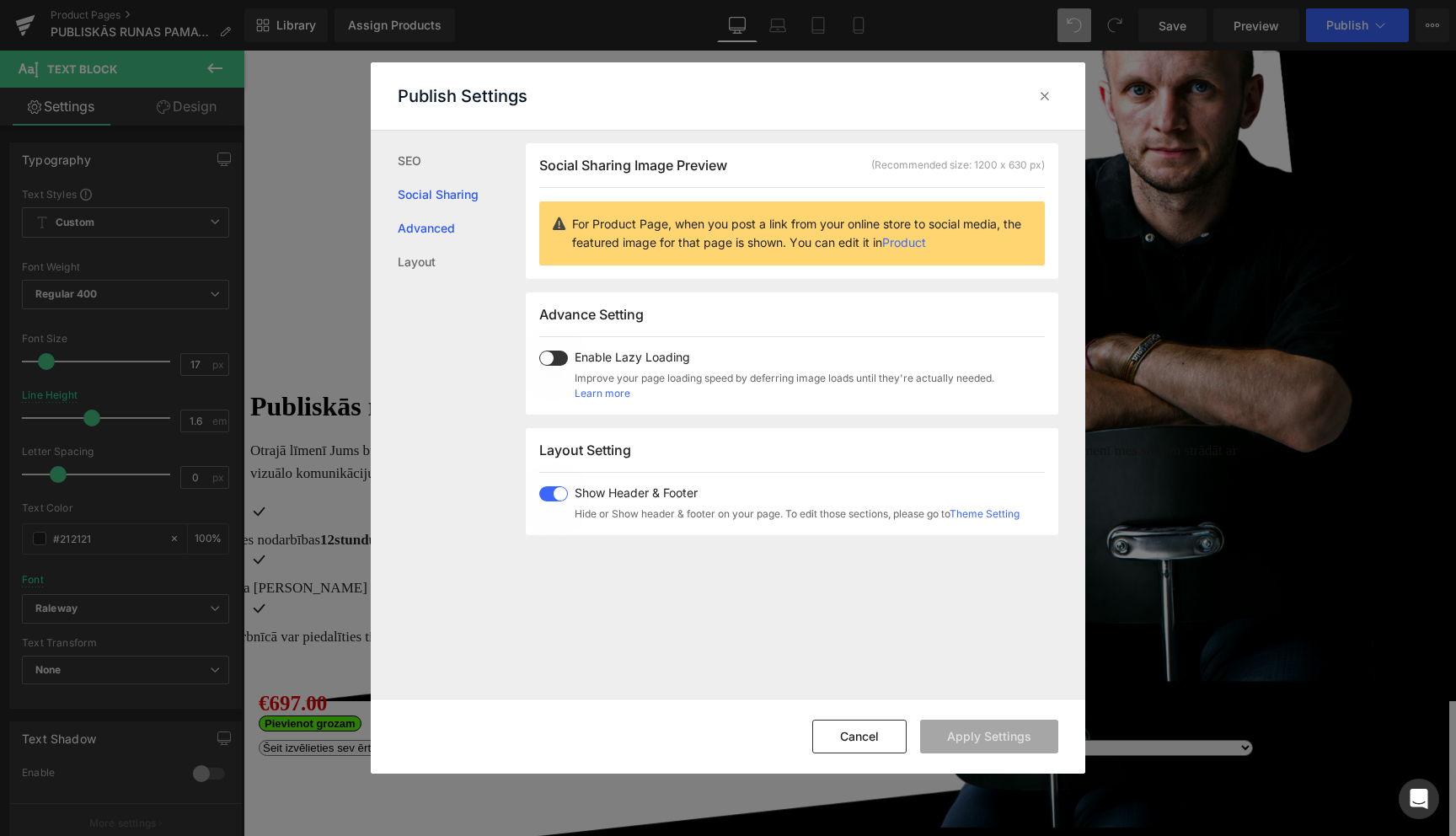
click at [434, 231] on link "Advanced" at bounding box center [462, 228] width 128 height 33
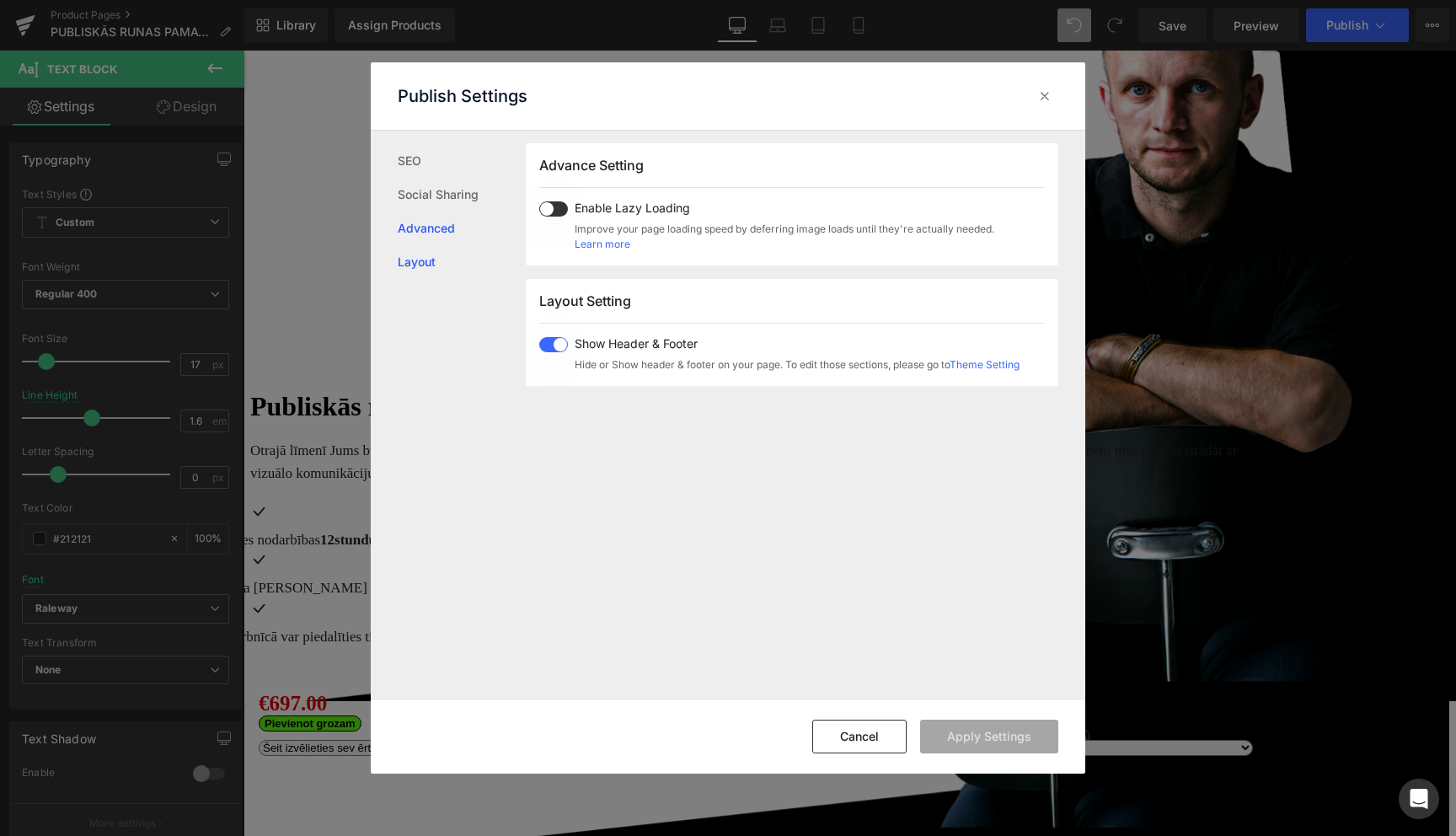
click at [424, 272] on link "Layout" at bounding box center [462, 262] width 128 height 33
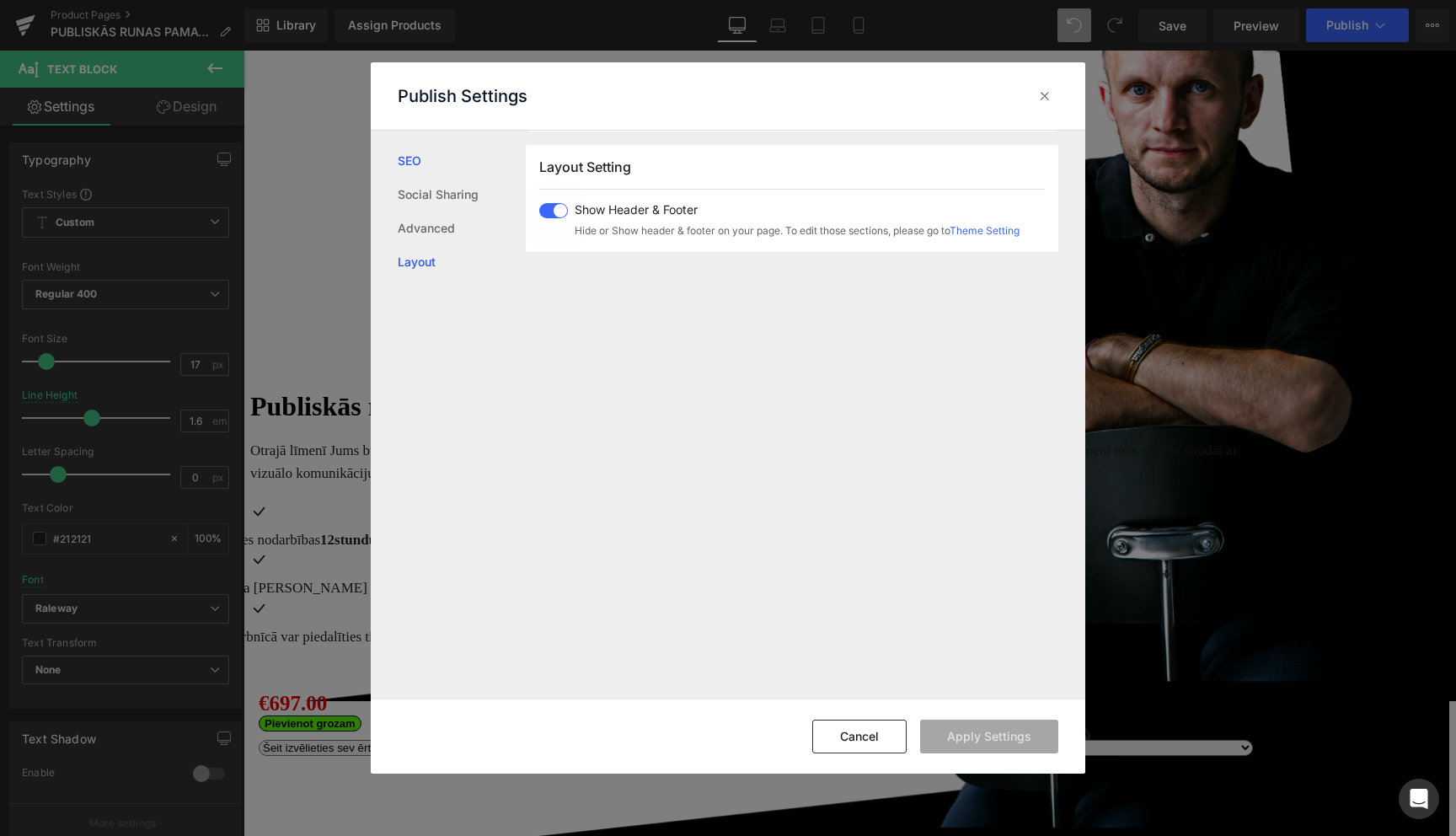
click at [418, 159] on link "SEO" at bounding box center [462, 160] width 128 height 33
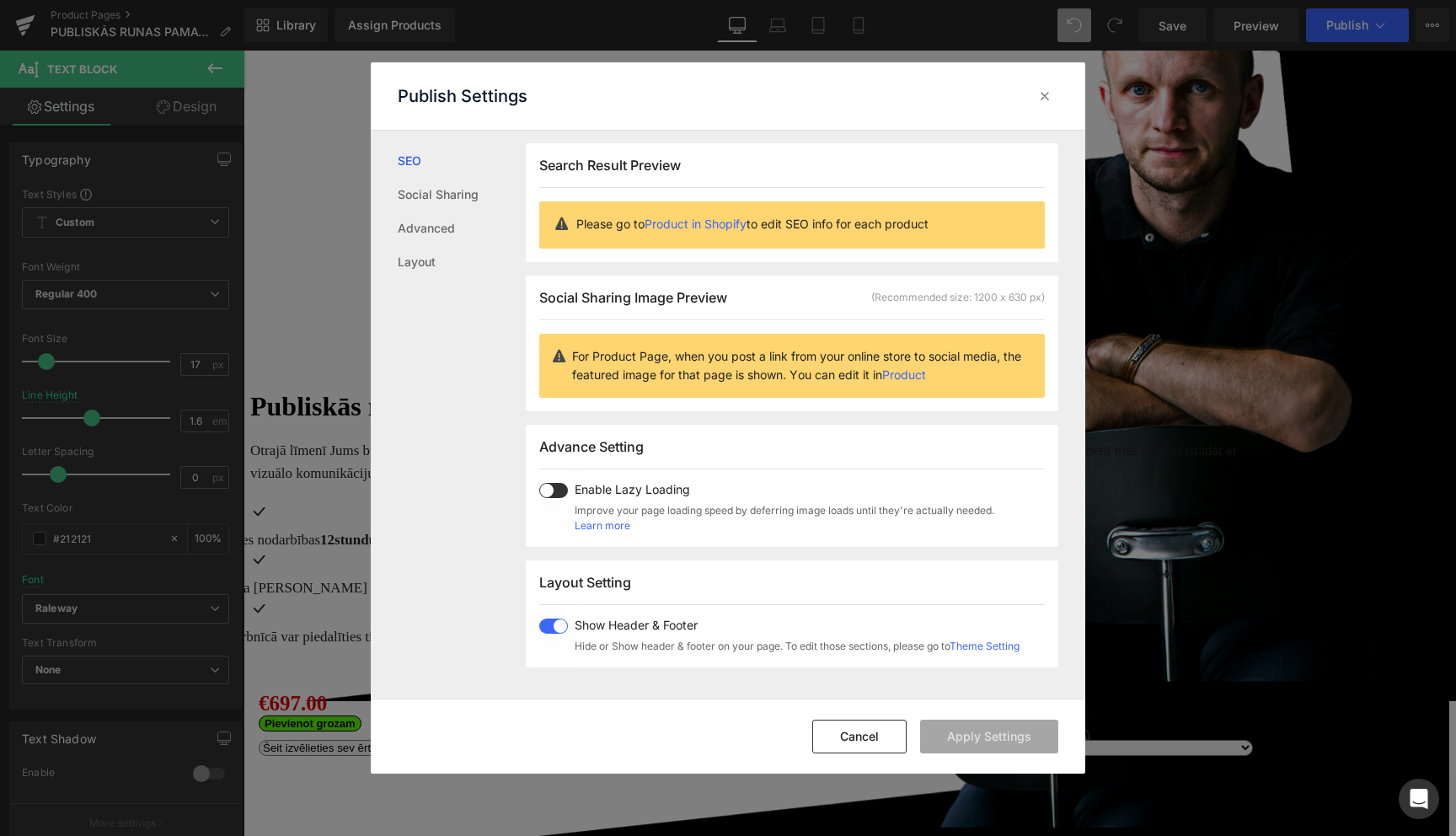
scroll to position [1, 0]
click at [1049, 97] on icon at bounding box center [1044, 96] width 17 height 17
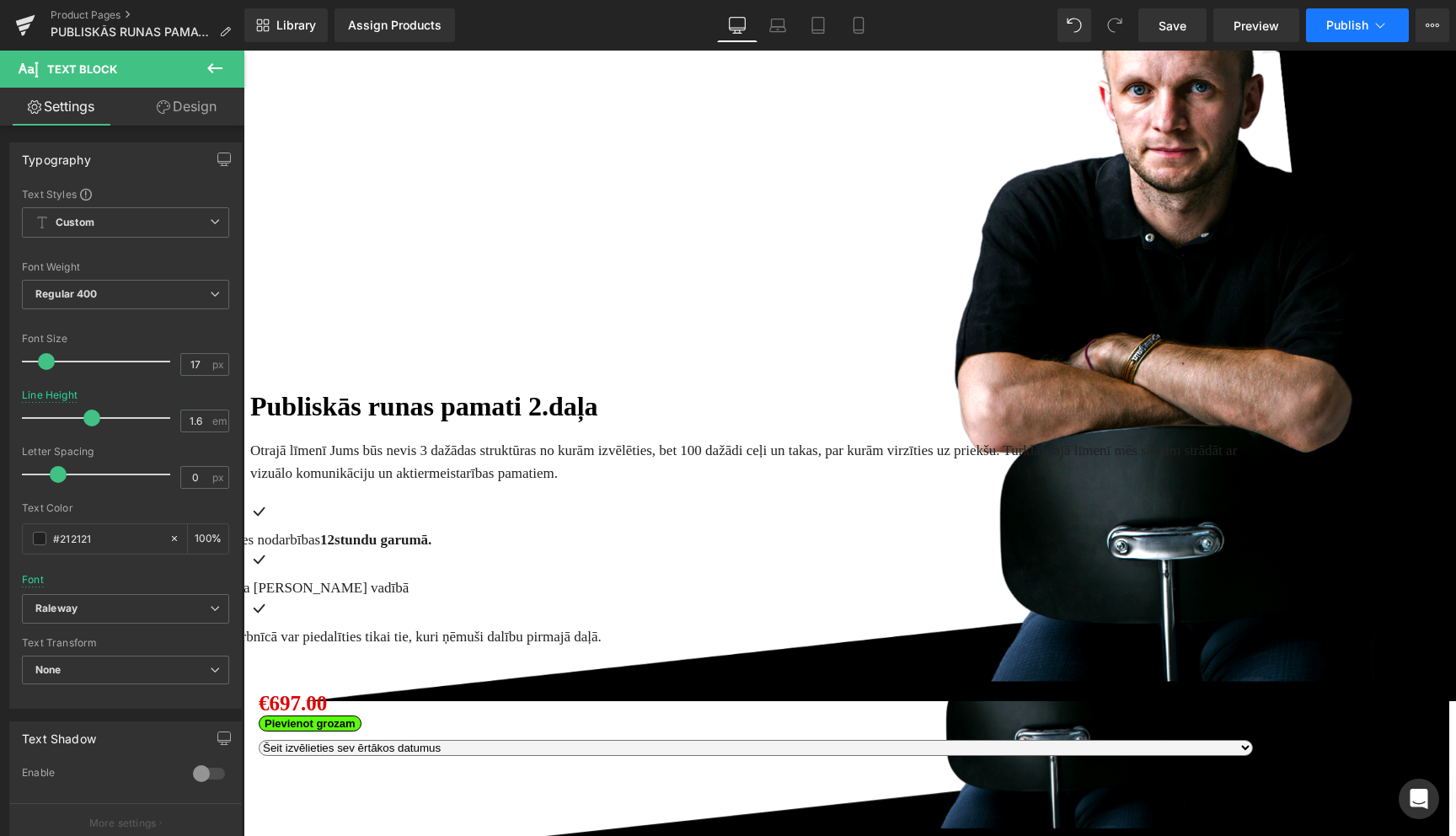
click at [1379, 25] on icon at bounding box center [1380, 25] width 17 height 17
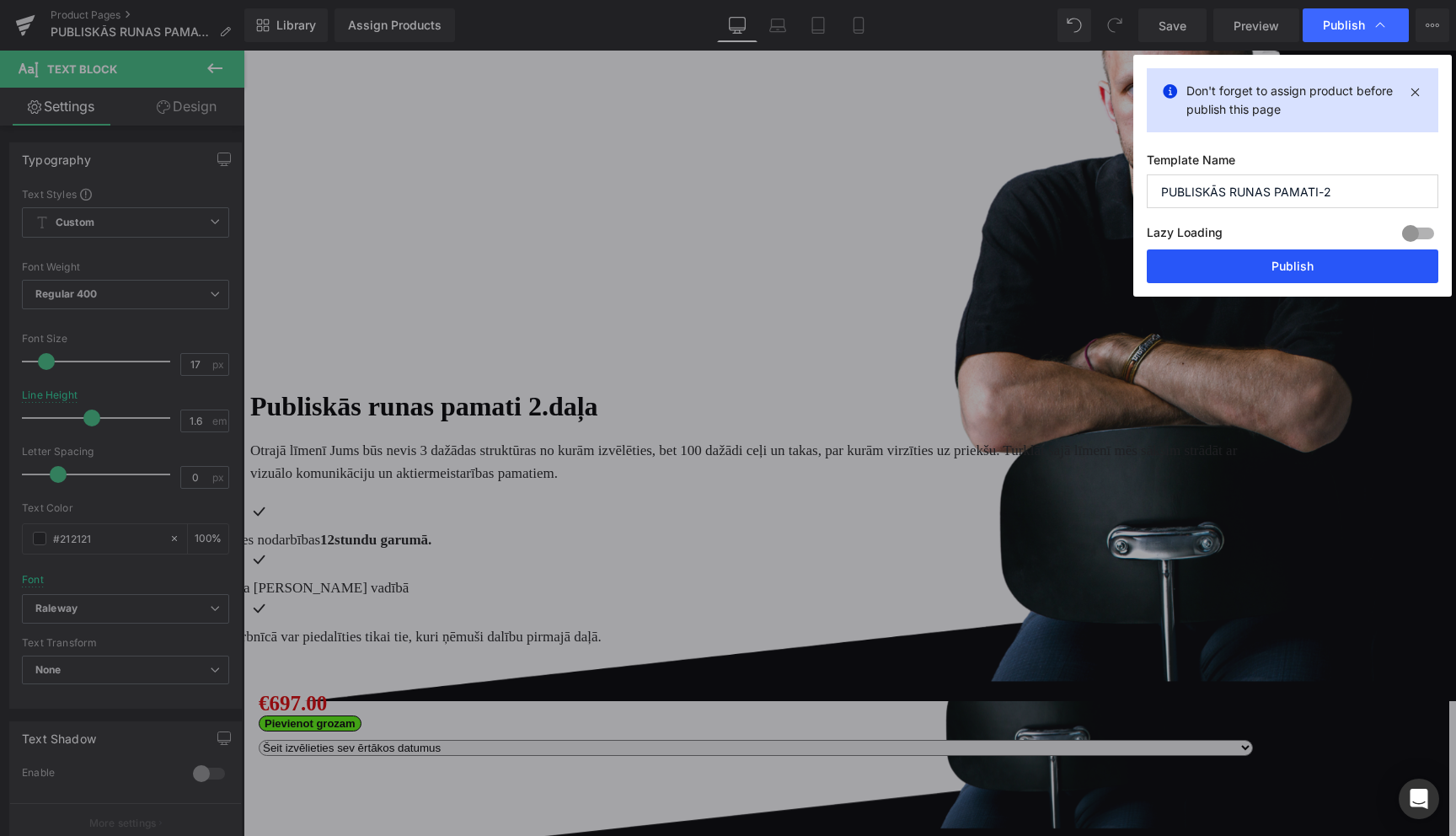
click at [1299, 267] on button "Publish" at bounding box center [1292, 266] width 292 height 33
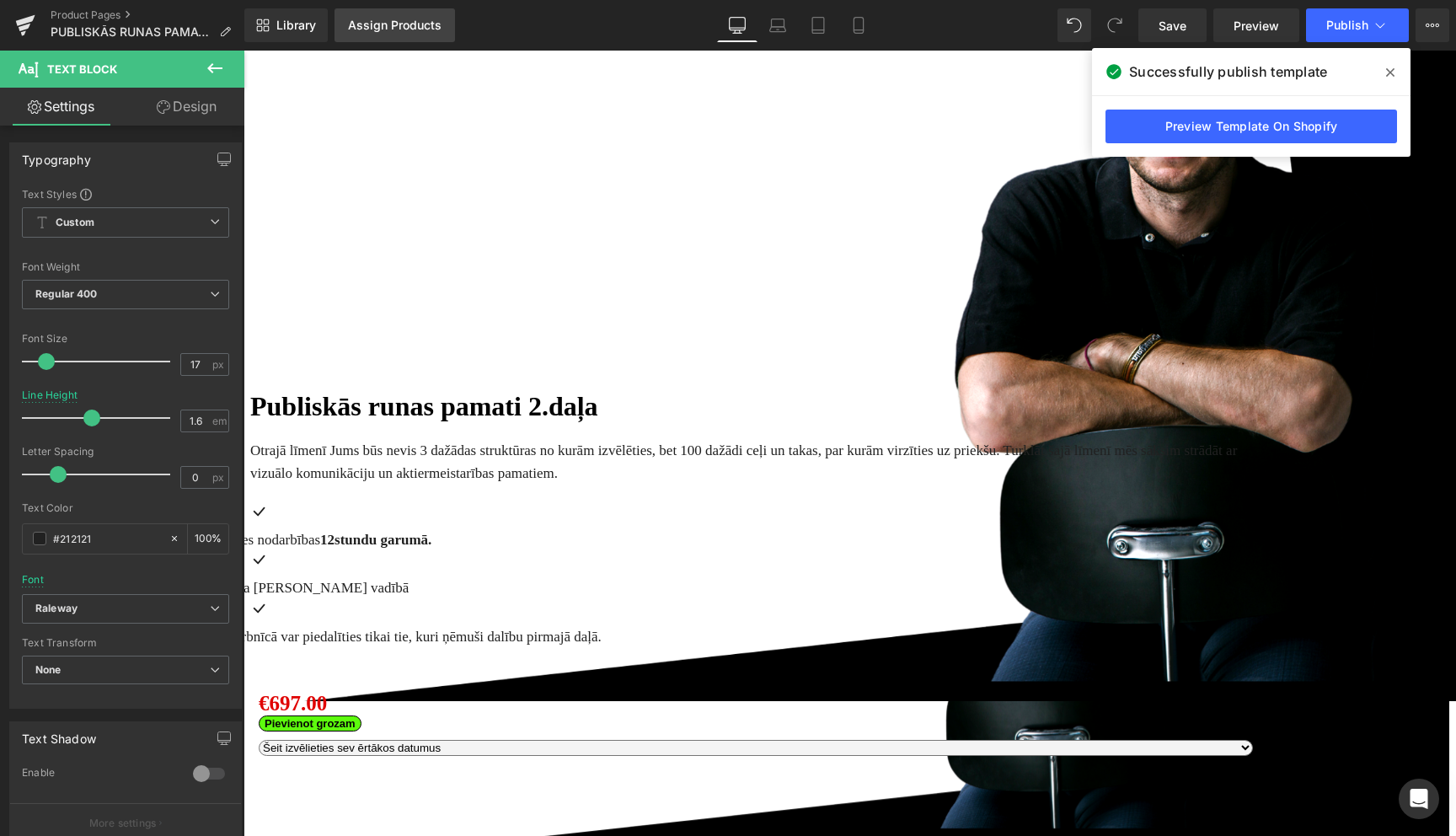
click at [388, 31] on div "Assign Products" at bounding box center [394, 25] width 94 height 13
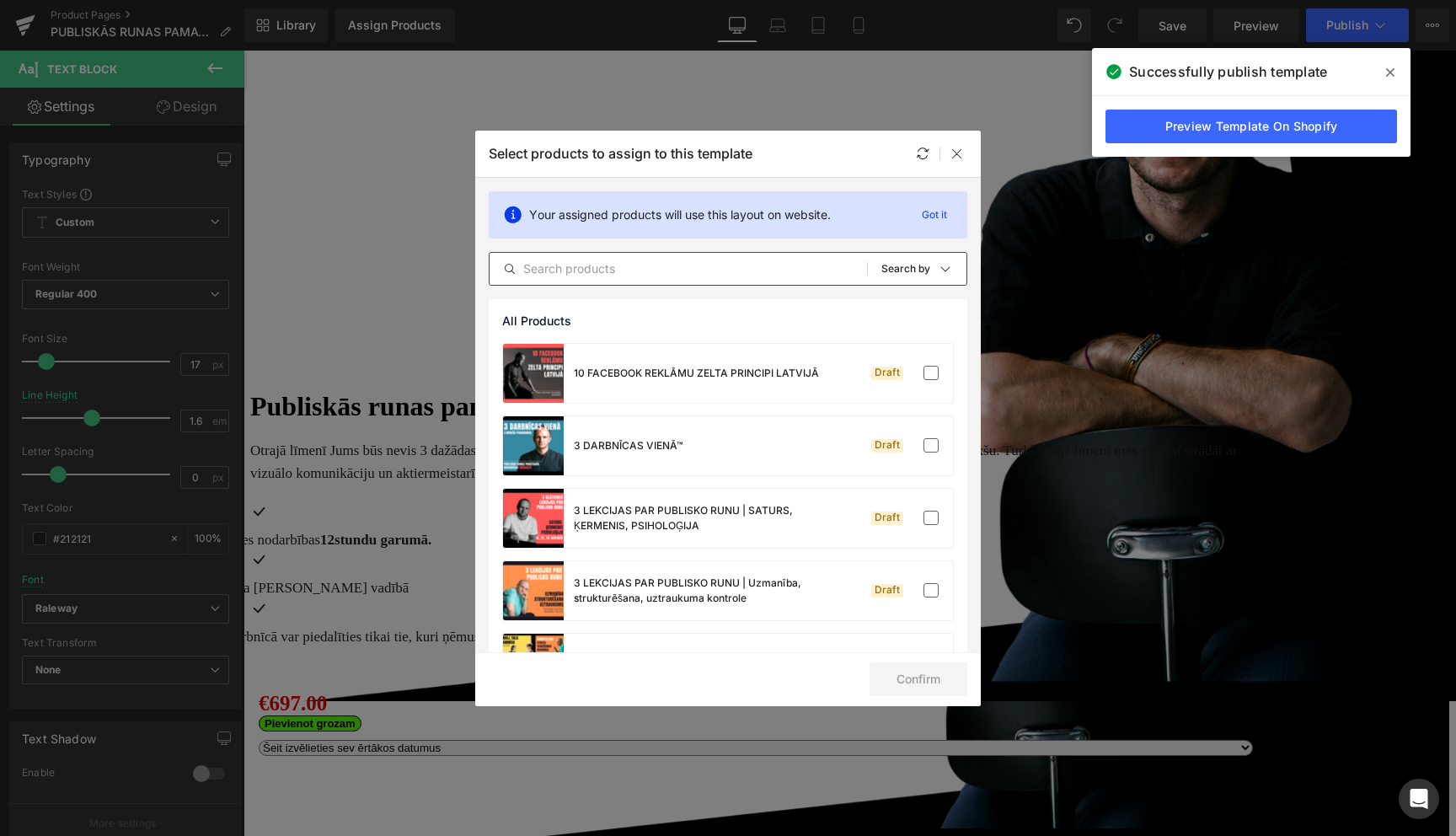
click at [671, 266] on input "text" at bounding box center [678, 268] width 378 height 20
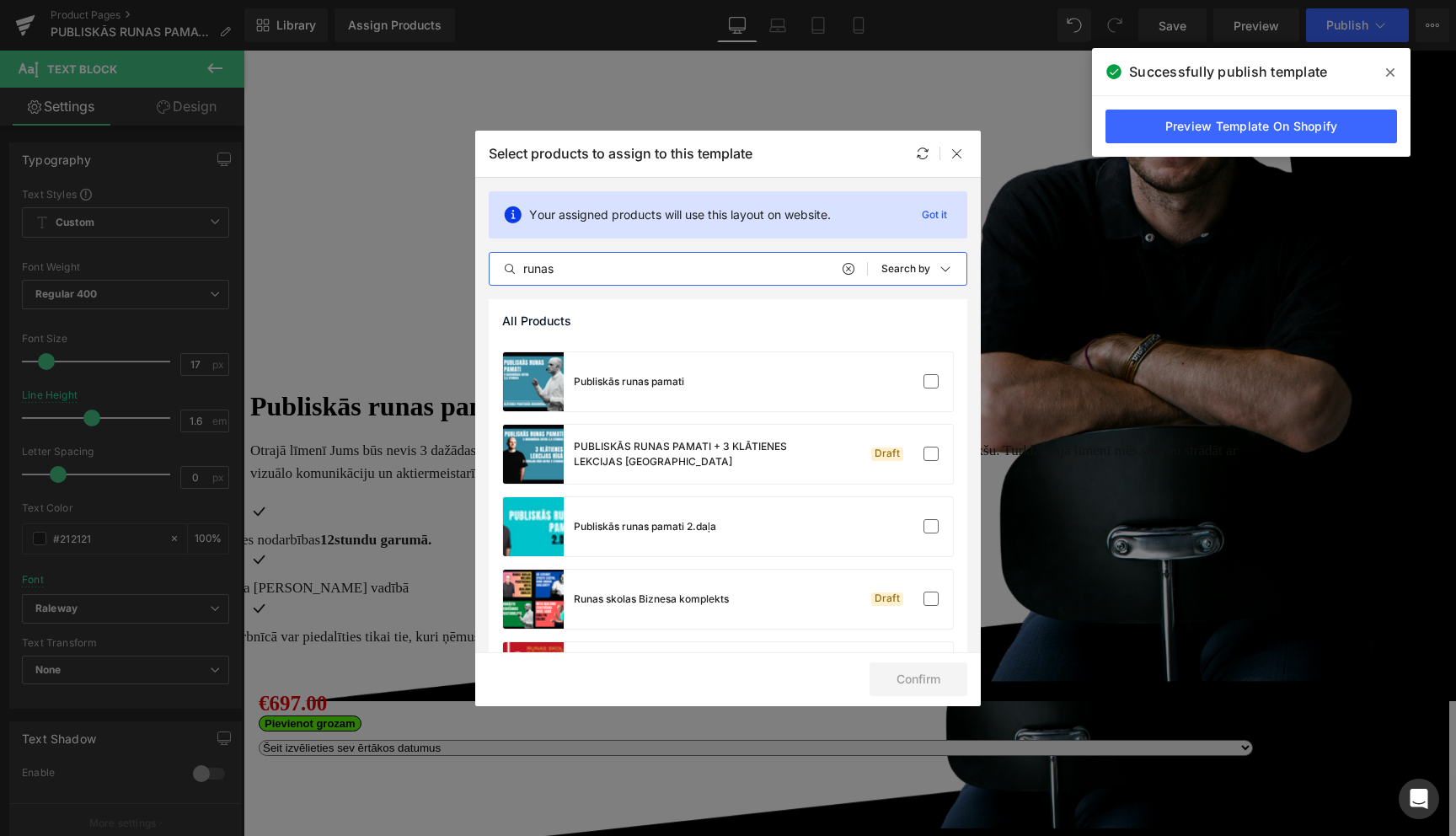
scroll to position [217, 0]
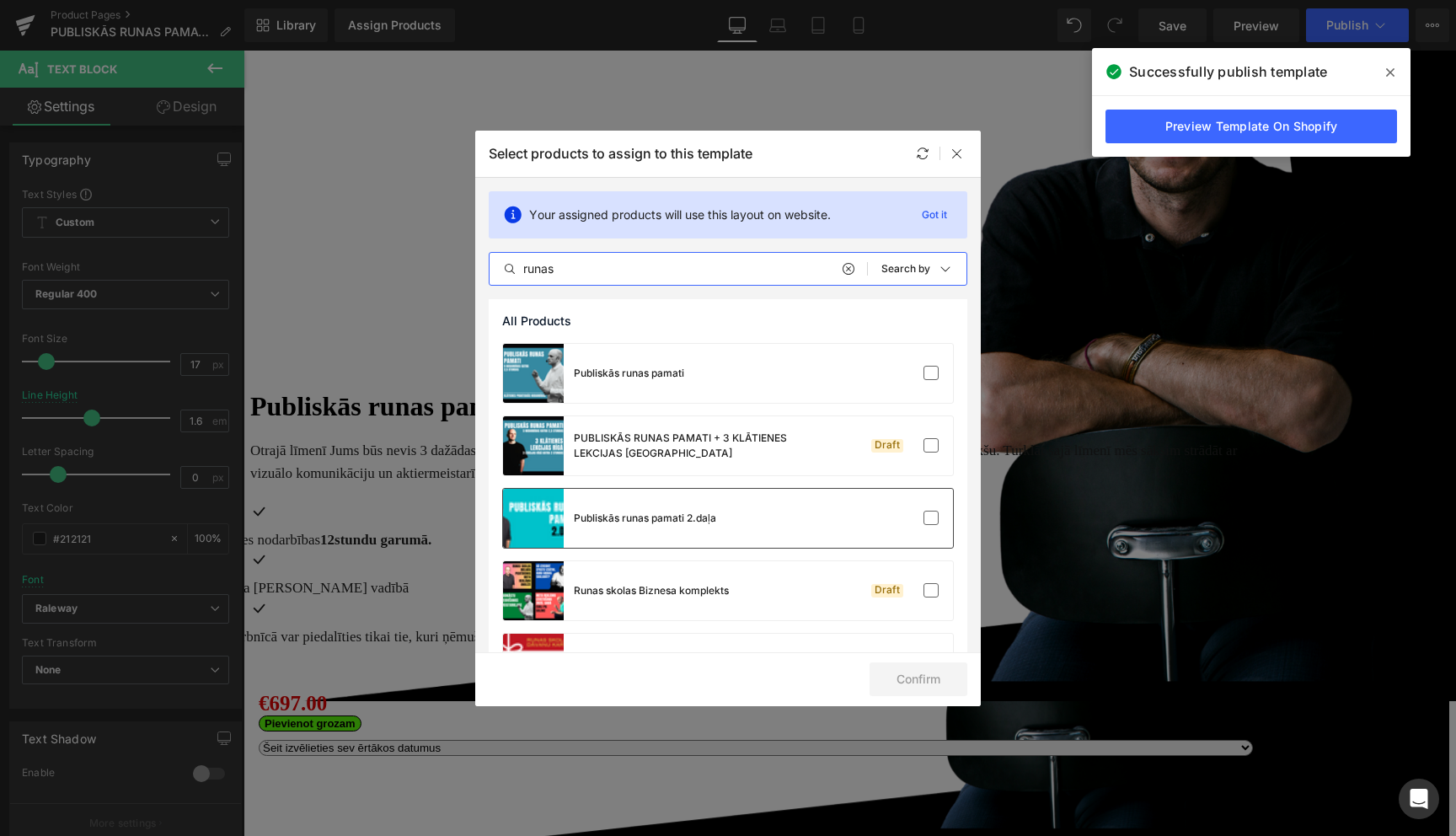
type input "runas"
click at [695, 539] on div "Publiskās runas pamati 2.daļa" at bounding box center [609, 518] width 213 height 59
click at [933, 686] on button "Confirm" at bounding box center [918, 679] width 98 height 33
click at [933, 686] on button "Success" at bounding box center [908, 679] width 119 height 33
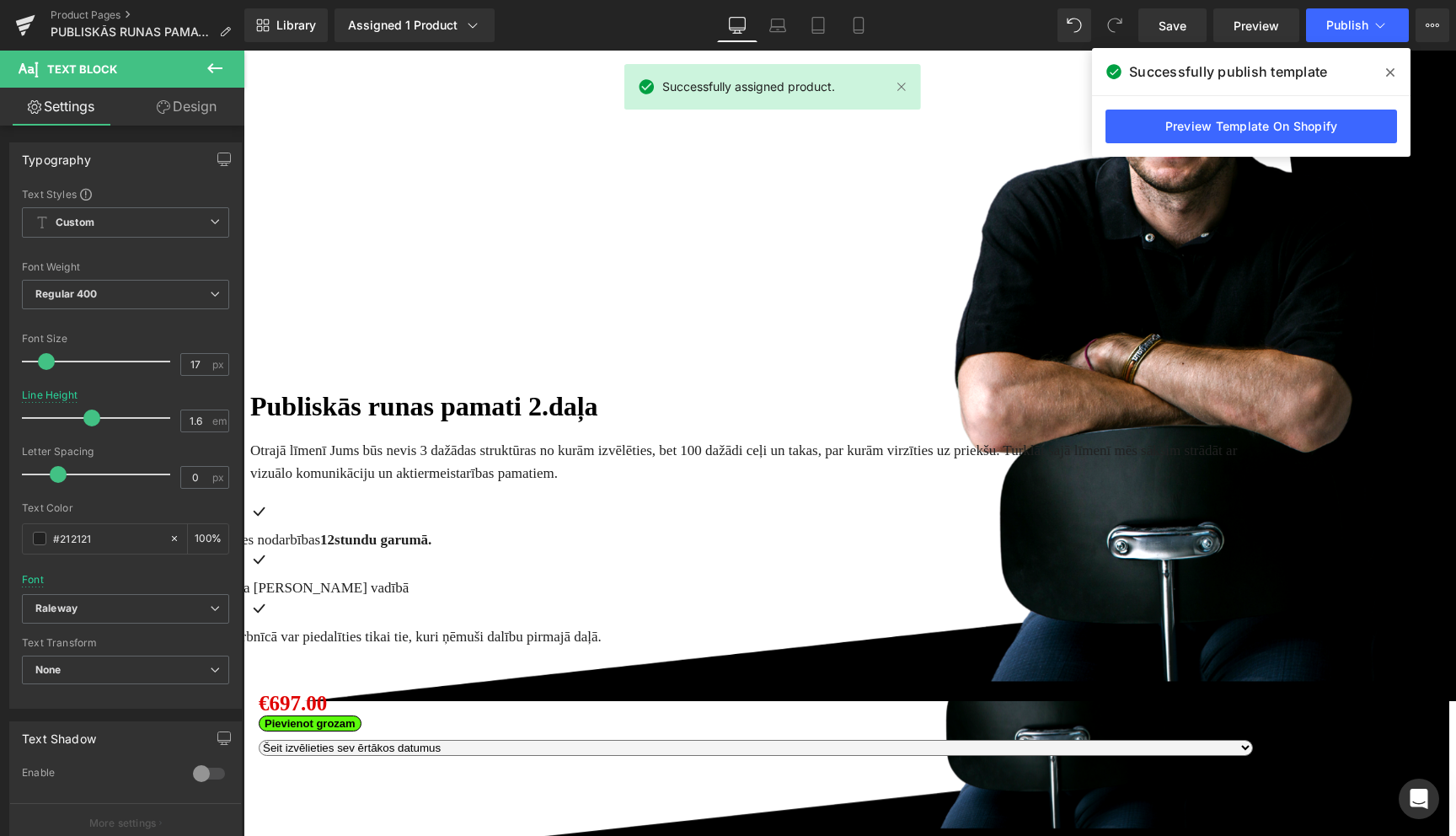
click at [1388, 67] on icon at bounding box center [1390, 72] width 9 height 13
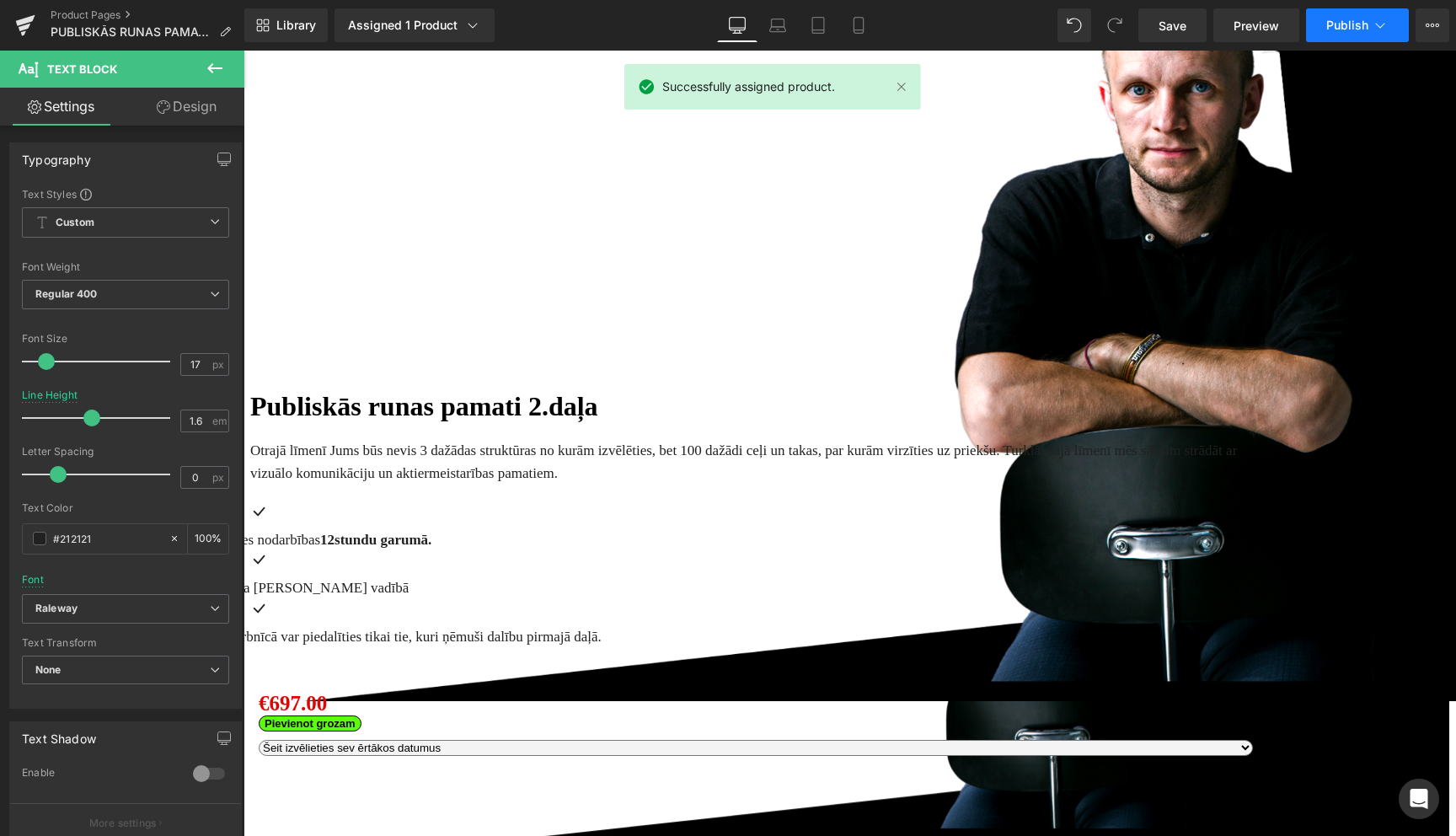
click at [1381, 25] on icon at bounding box center [1380, 25] width 10 height 5
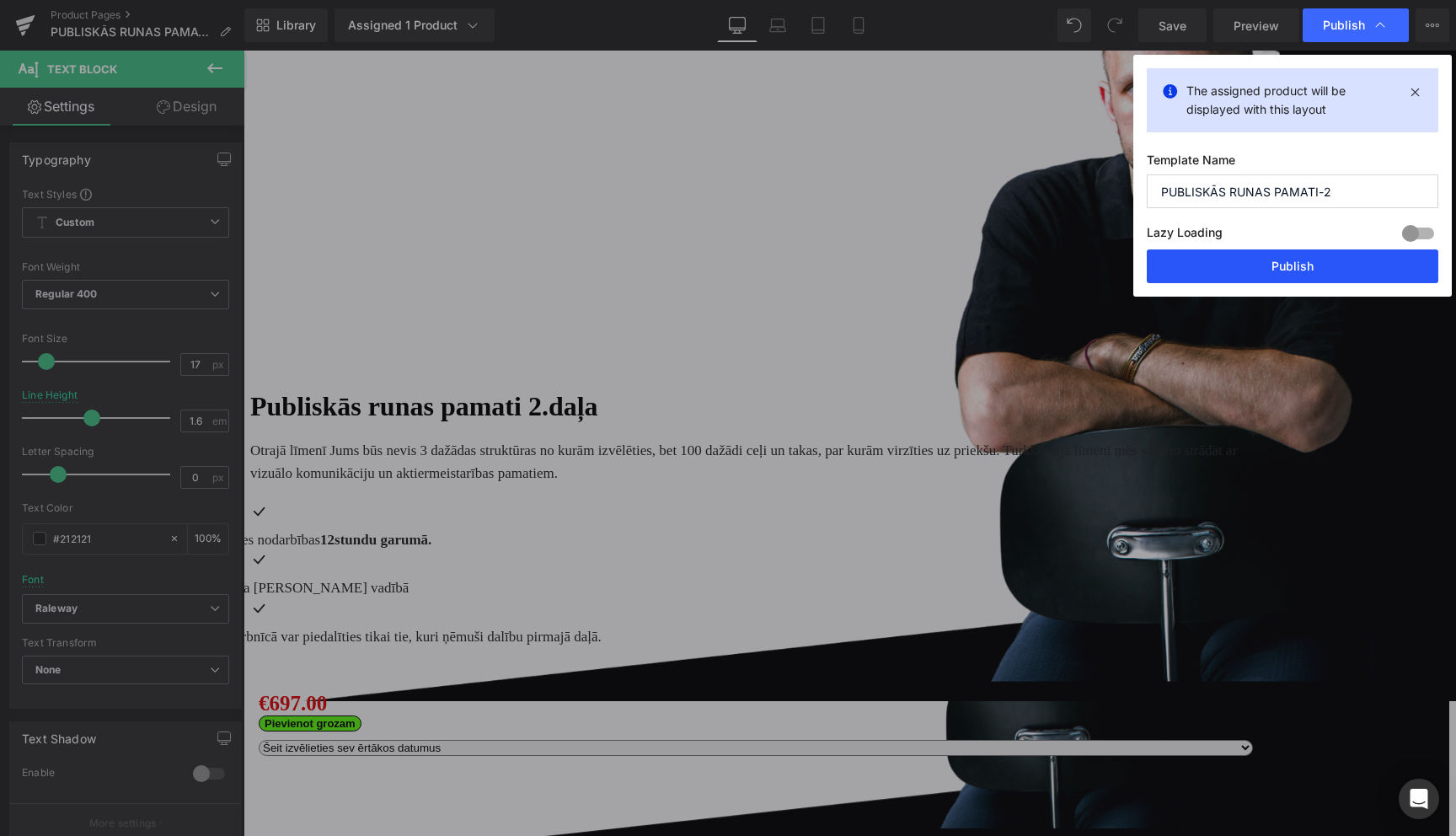
click at [1289, 270] on button "Publish" at bounding box center [1292, 266] width 292 height 33
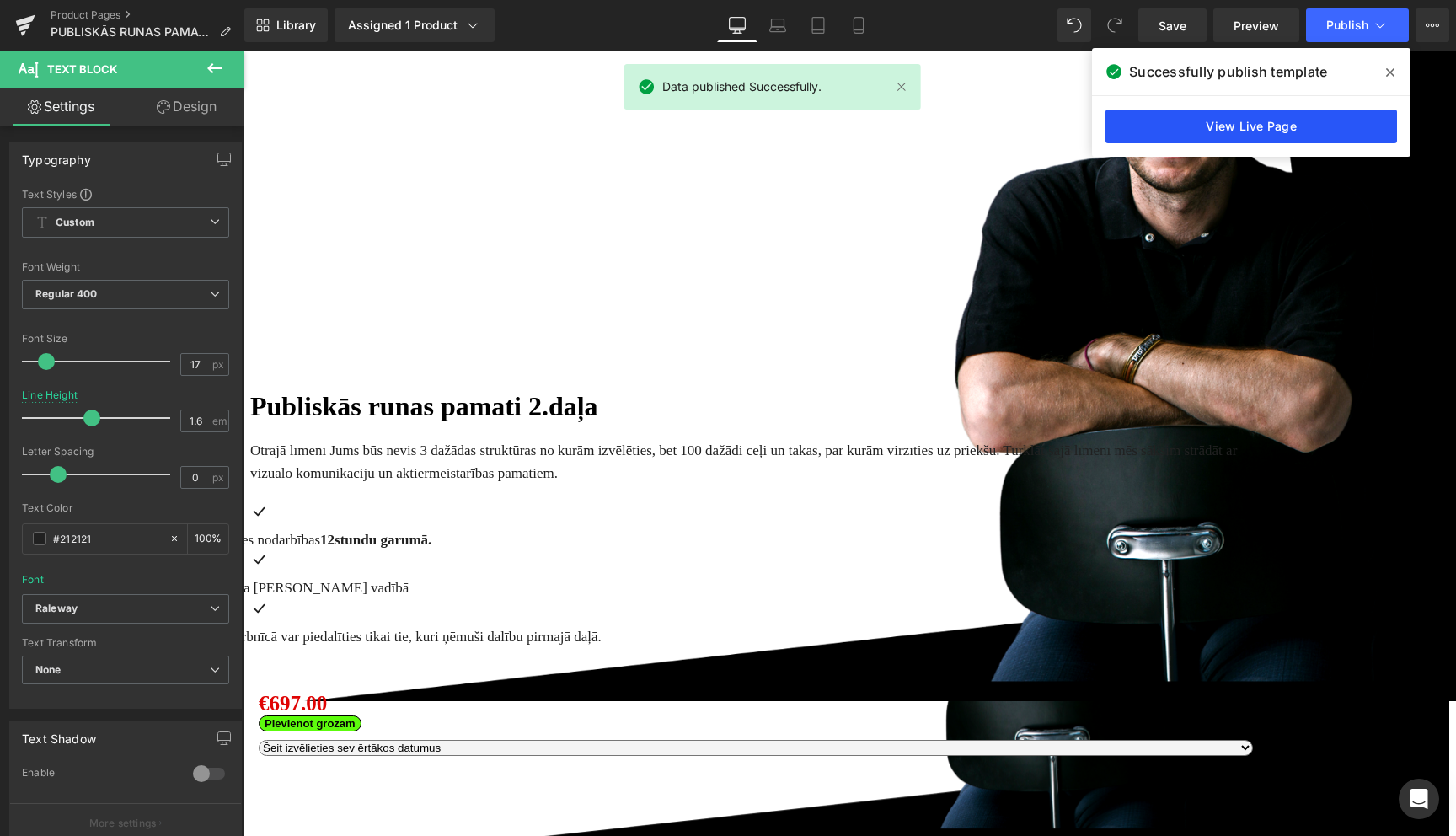
click at [1257, 121] on link "View Live Page" at bounding box center [1251, 126] width 292 height 33
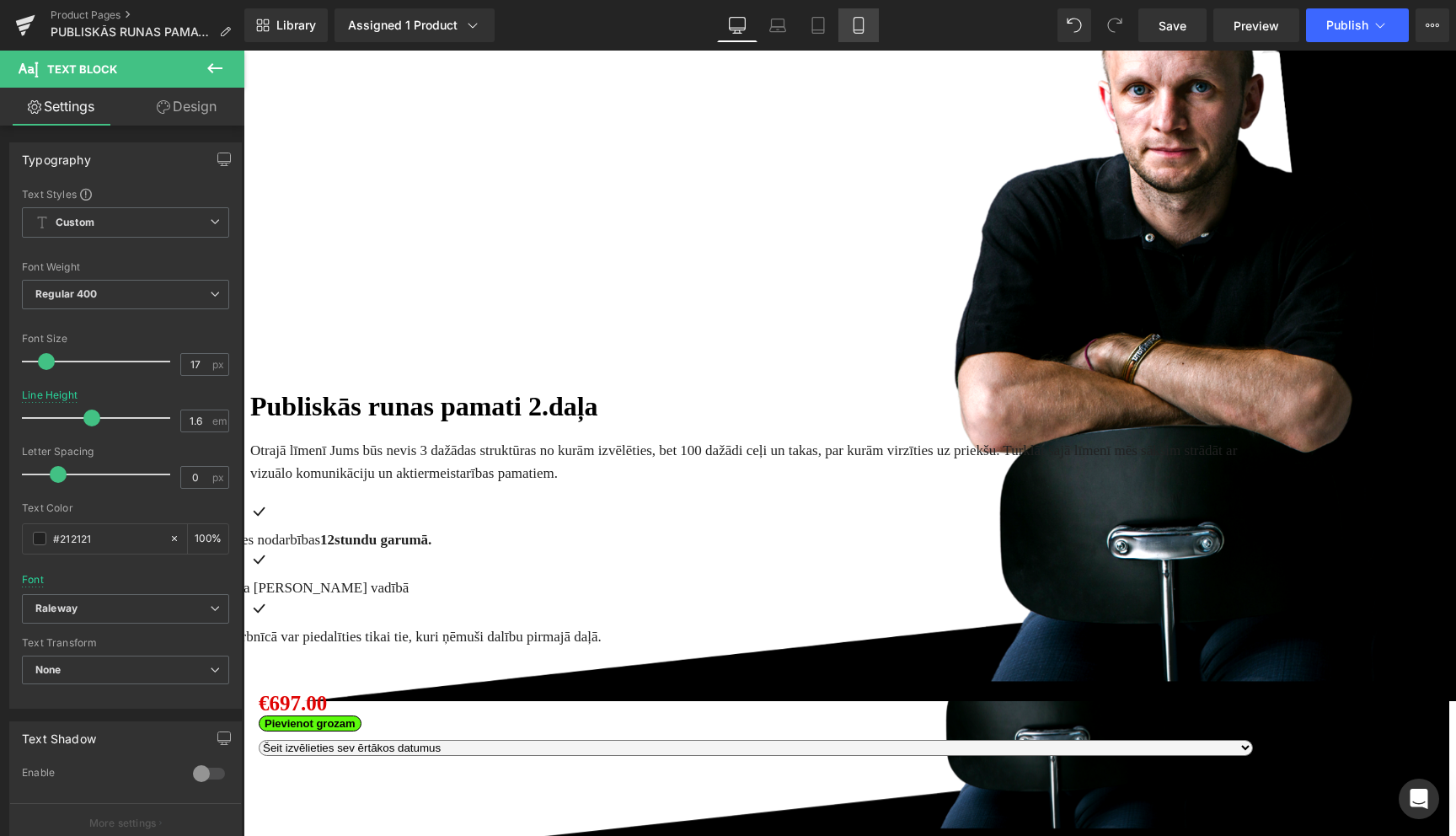
click at [863, 25] on icon at bounding box center [858, 25] width 17 height 17
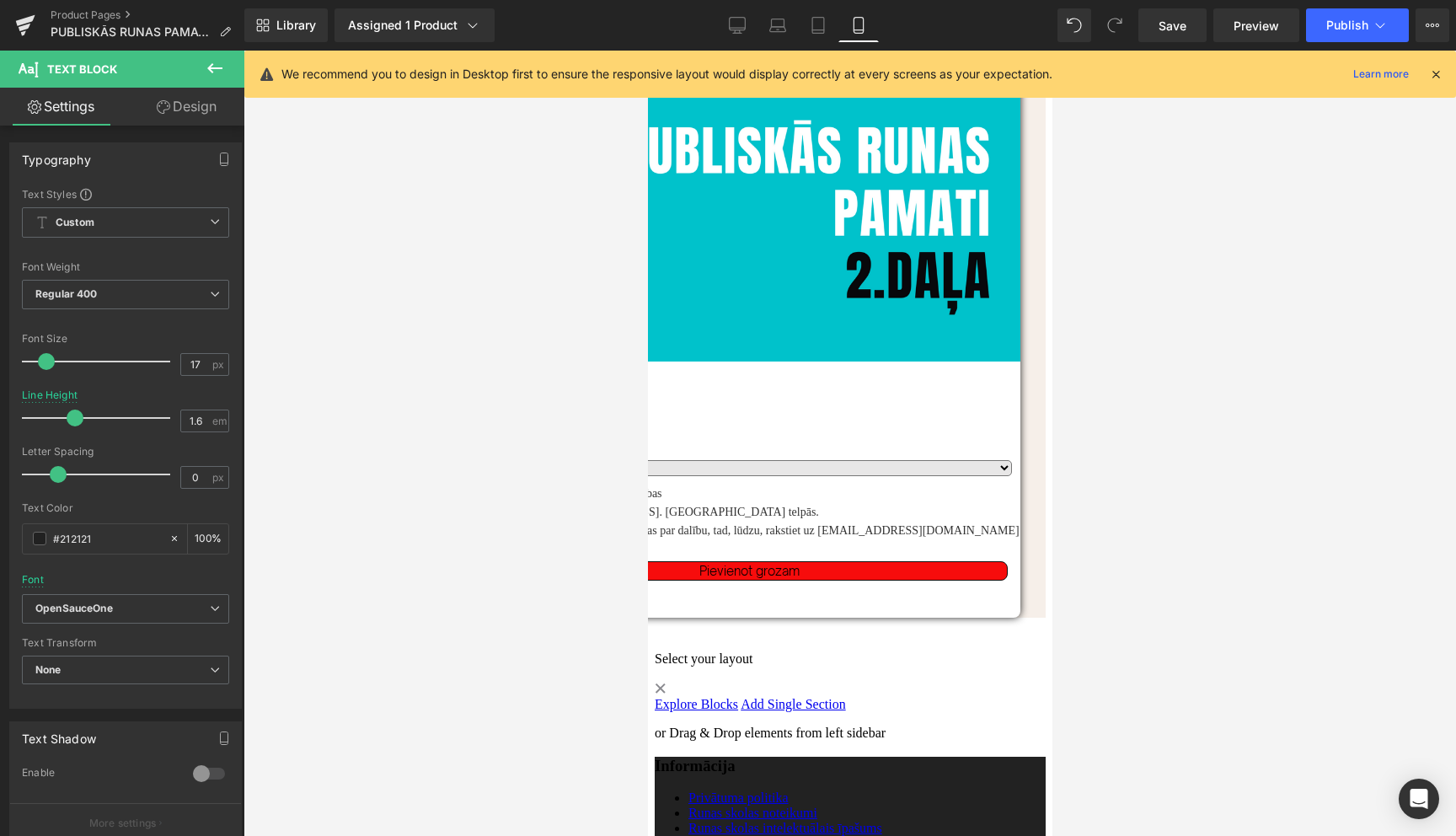
scroll to position [2641, 0]
